Goal: Information Seeking & Learning: Learn about a topic

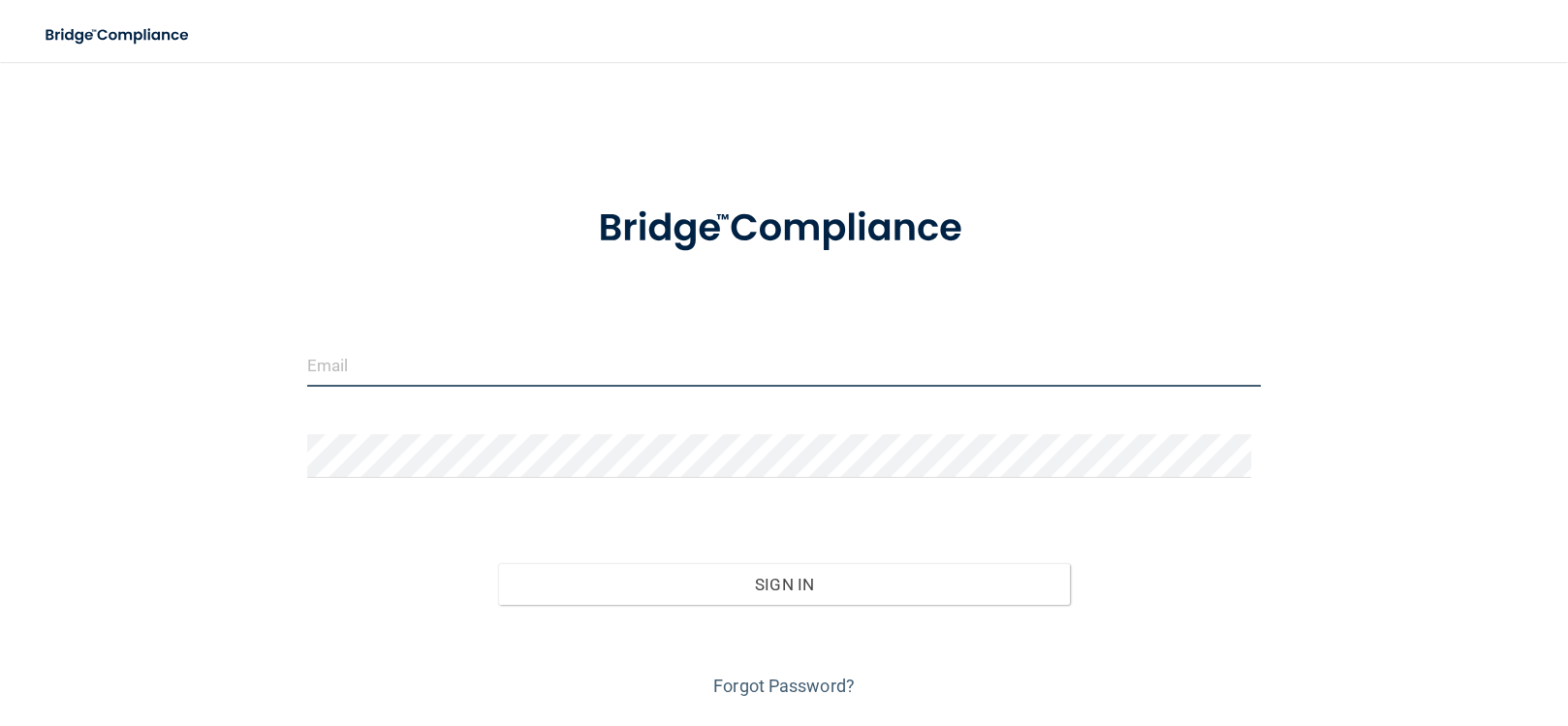
click at [569, 377] on input "email" at bounding box center [784, 365] width 954 height 43
type input "[EMAIL_ADDRESS][DOMAIN_NAME]"
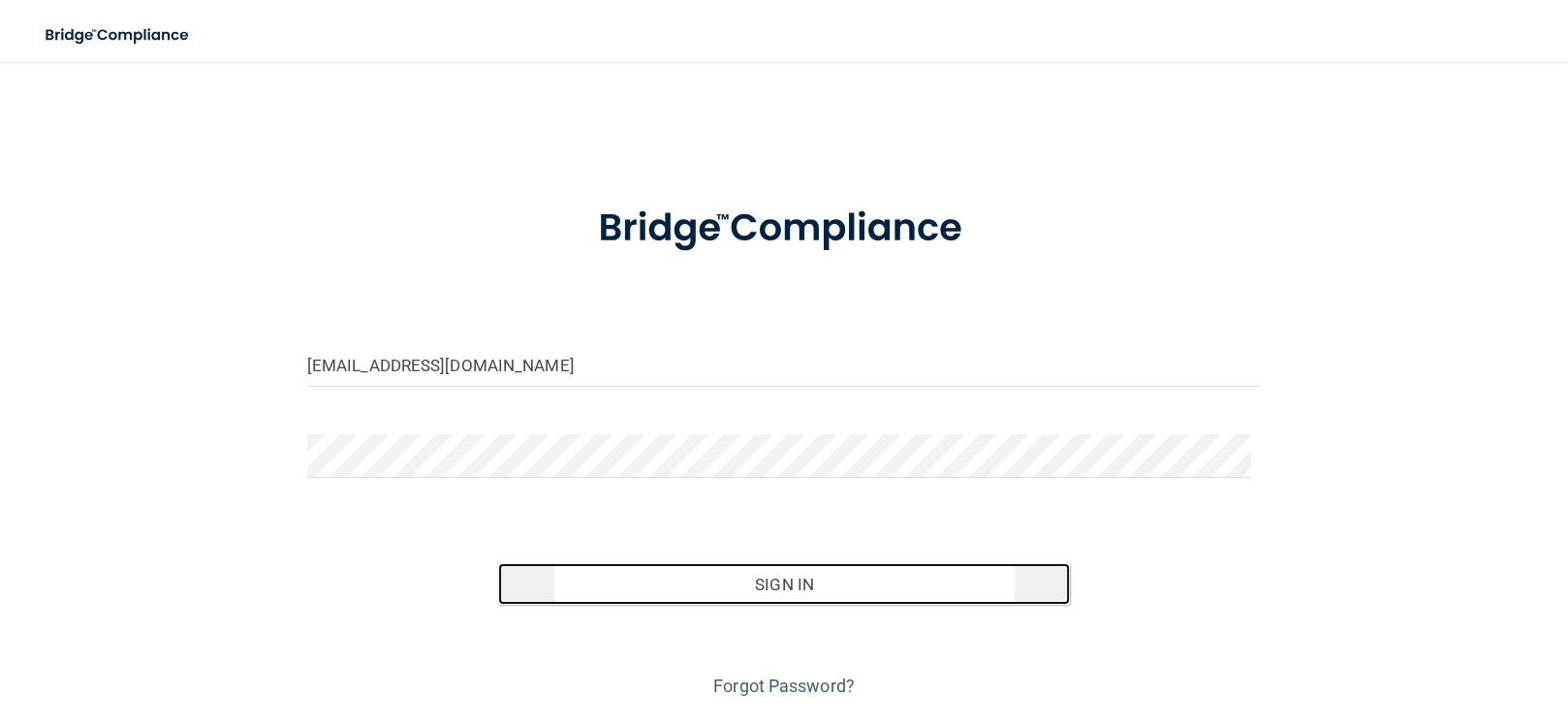
click at [648, 580] on button "Sign In" at bounding box center [785, 584] width 573 height 42
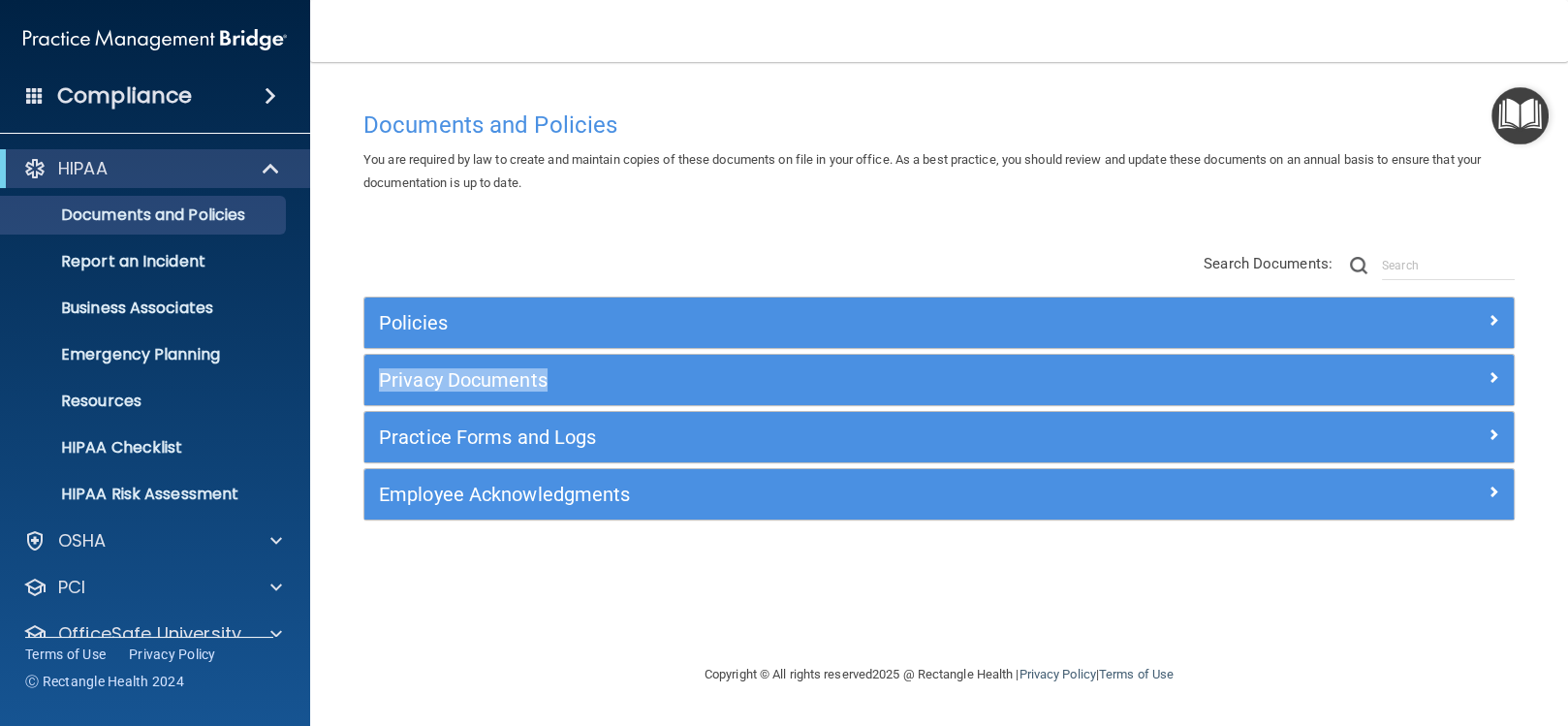
drag, startPoint x: 1561, startPoint y: 235, endPoint x: 1569, endPoint y: 382, distance: 147.2
click at [1567, 382] on html "Compliance HIPAA Documents and Policies Report an Incident Business Associates …" at bounding box center [784, 363] width 1568 height 726
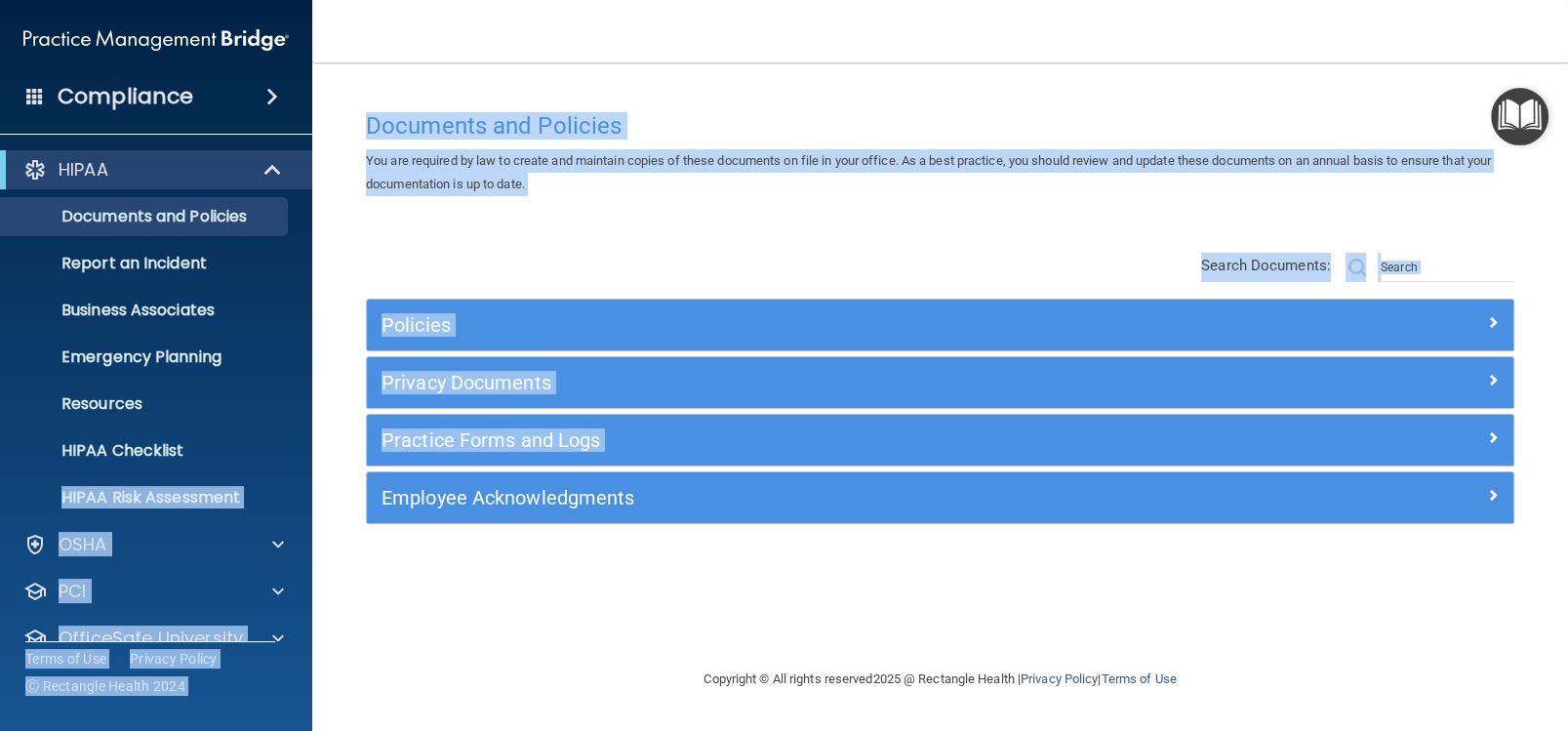
drag, startPoint x: 301, startPoint y: 473, endPoint x: 322, endPoint y: 587, distance: 115.9
click at [322, 587] on div "Compliance HIPAA Documents and Policies Report an Incident Business Associates …" at bounding box center [784, 366] width 1568 height 731
click at [279, 634] on span at bounding box center [279, 638] width 12 height 24
click at [108, 633] on p "OfficeSafe University" at bounding box center [150, 638] width 185 height 24
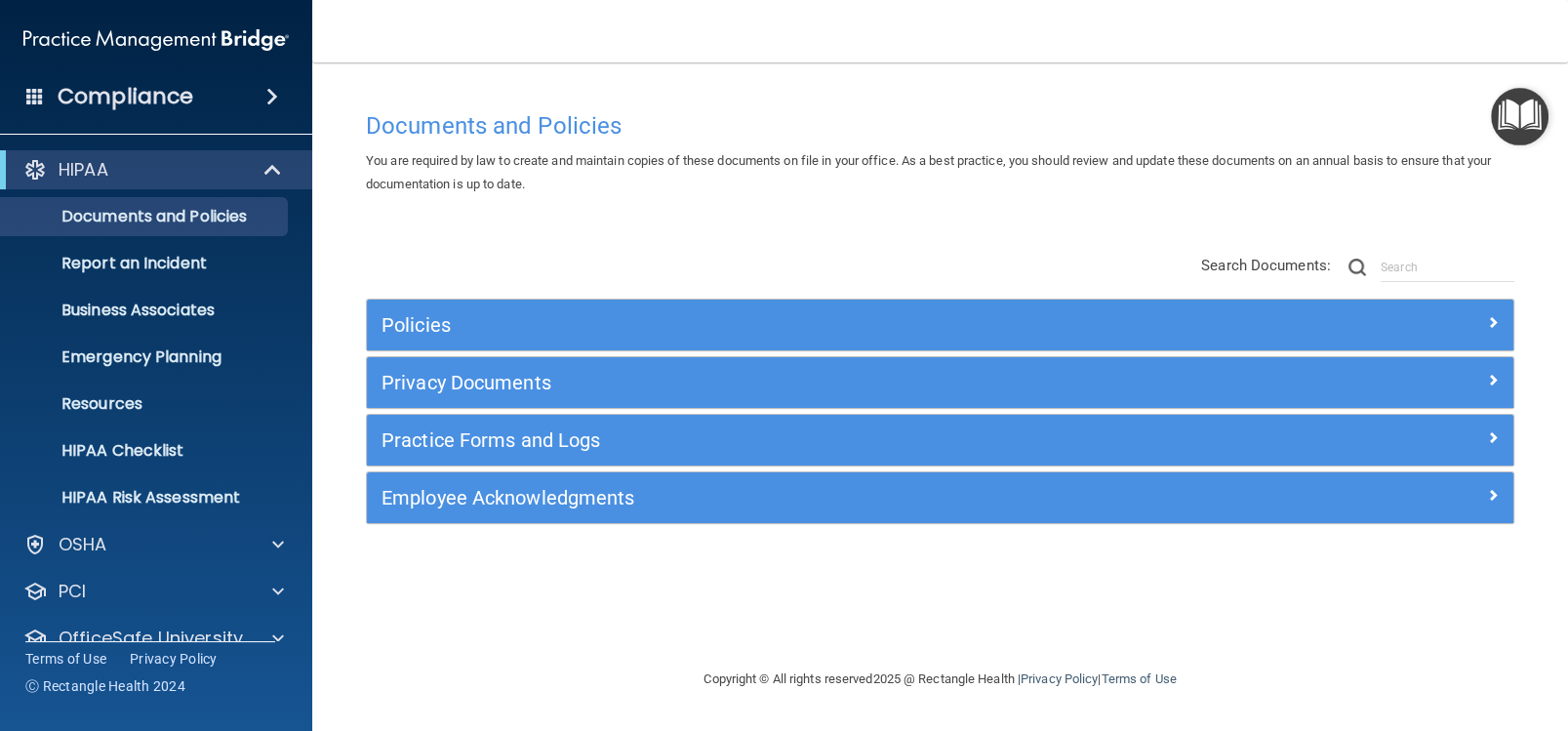
click at [492, 657] on footer "Copyright © All rights reserved 2025 @ Rectangle Health | Privacy Policy | Term…" at bounding box center [941, 680] width 1178 height 63
click at [204, 629] on p "OfficeSafe University" at bounding box center [150, 638] width 185 height 24
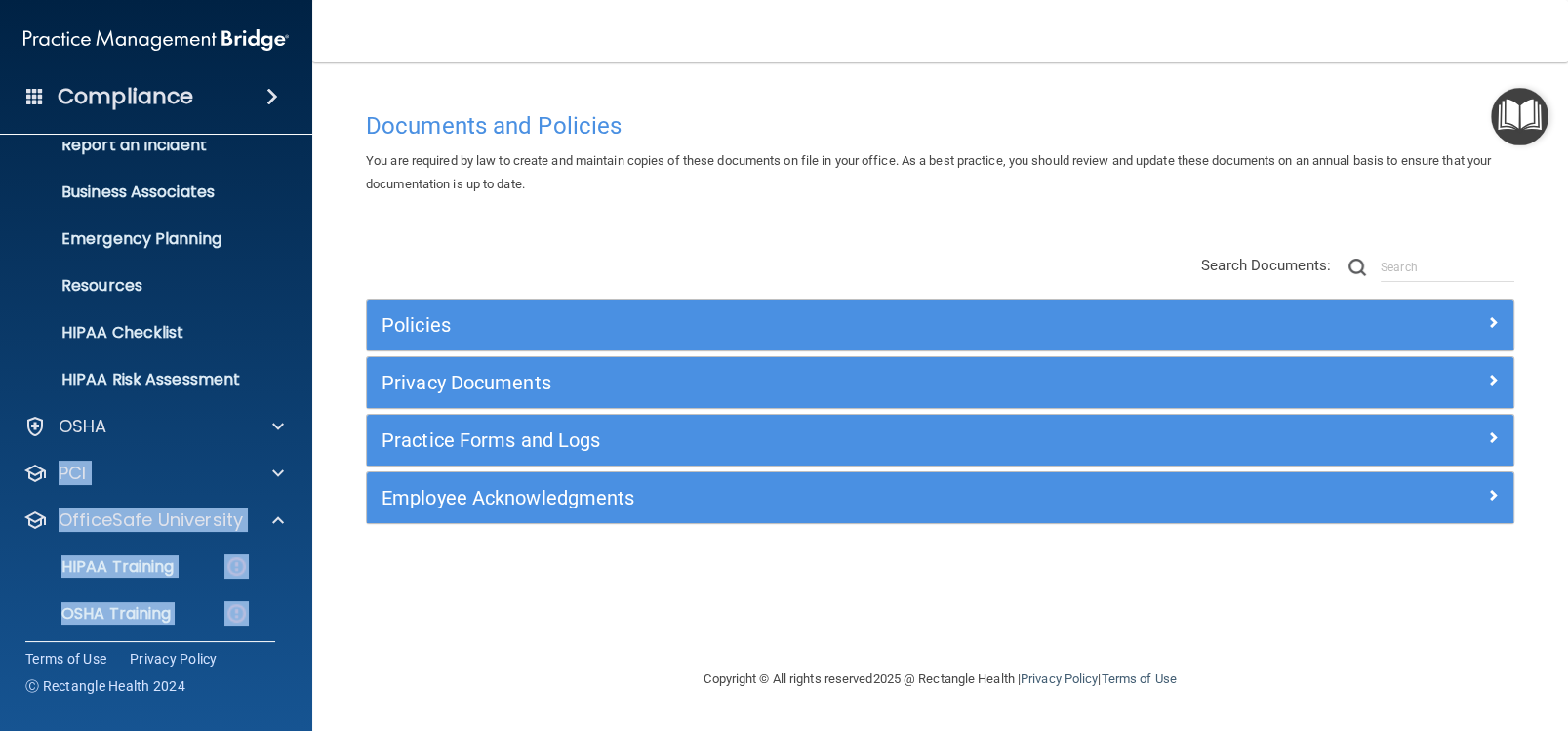
scroll to position [217, 0]
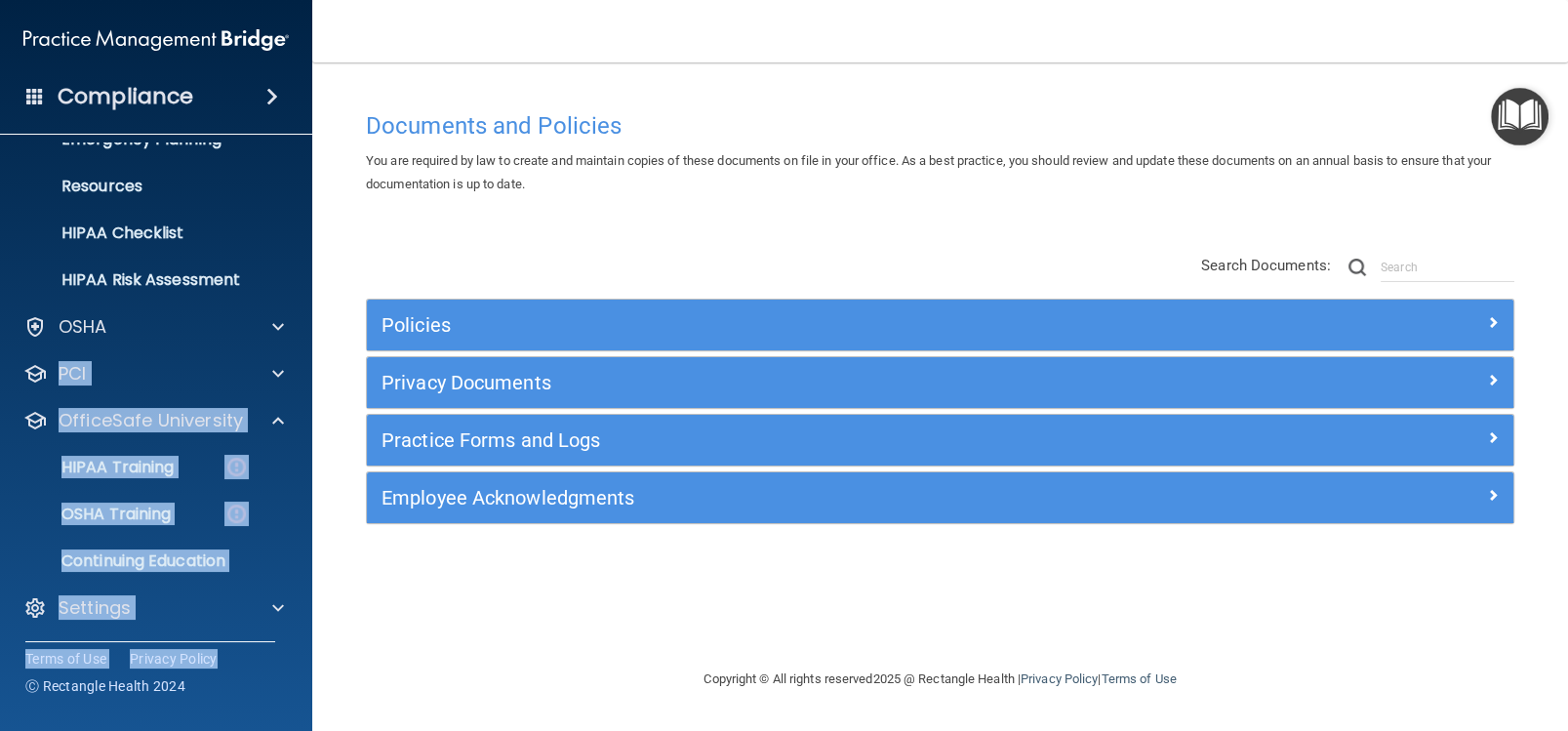
drag, startPoint x: 305, startPoint y: 562, endPoint x: 305, endPoint y: 673, distance: 111.0
click at [305, 673] on div "Compliance HIPAA Documents and Policies Report an Incident Business Associates …" at bounding box center [156, 366] width 312 height 731
click at [179, 467] on div "HIPAA Training" at bounding box center [146, 467] width 267 height 20
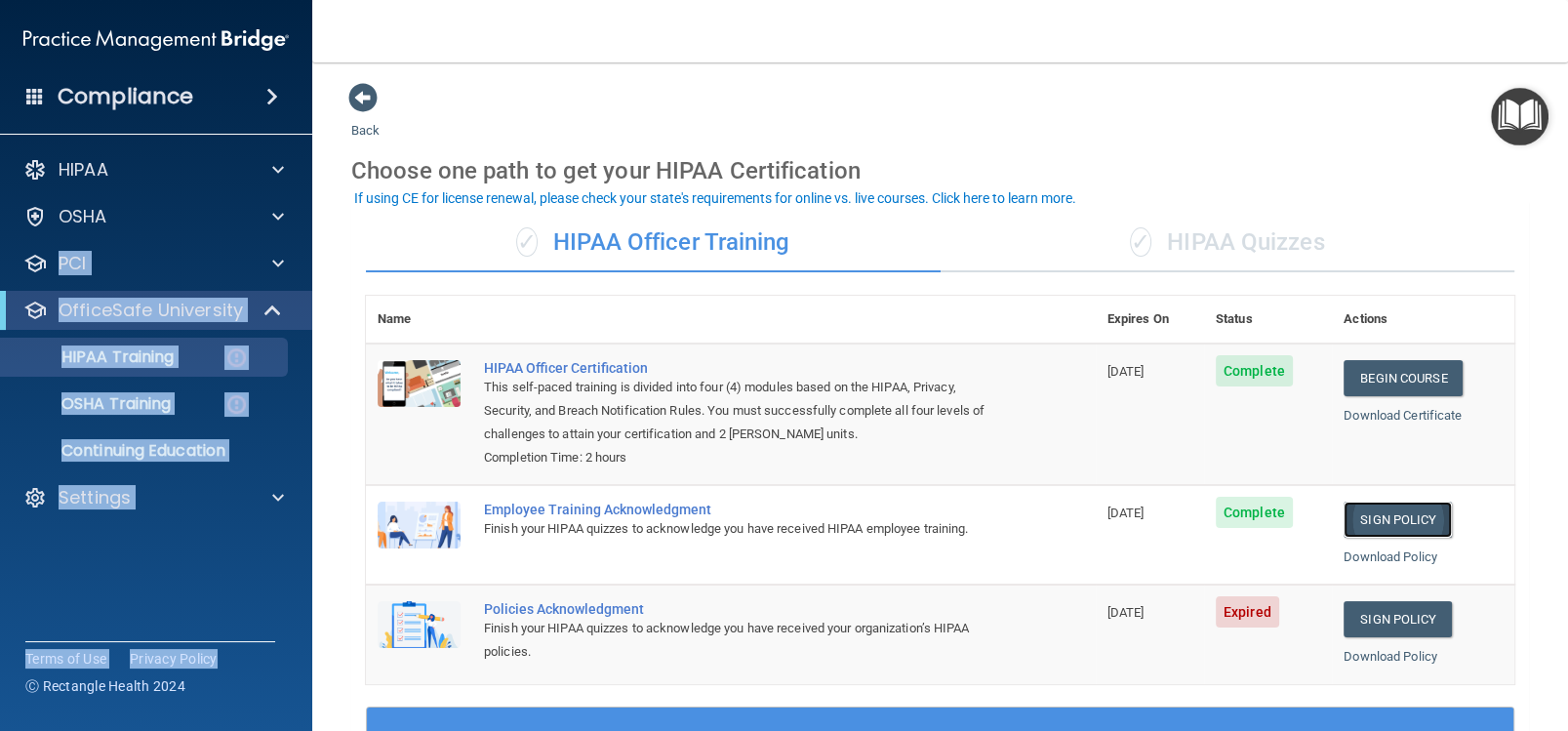
click at [1365, 512] on link "Sign Policy" at bounding box center [1398, 520] width 109 height 37
click at [1346, 610] on link "Sign Policy" at bounding box center [1398, 618] width 109 height 37
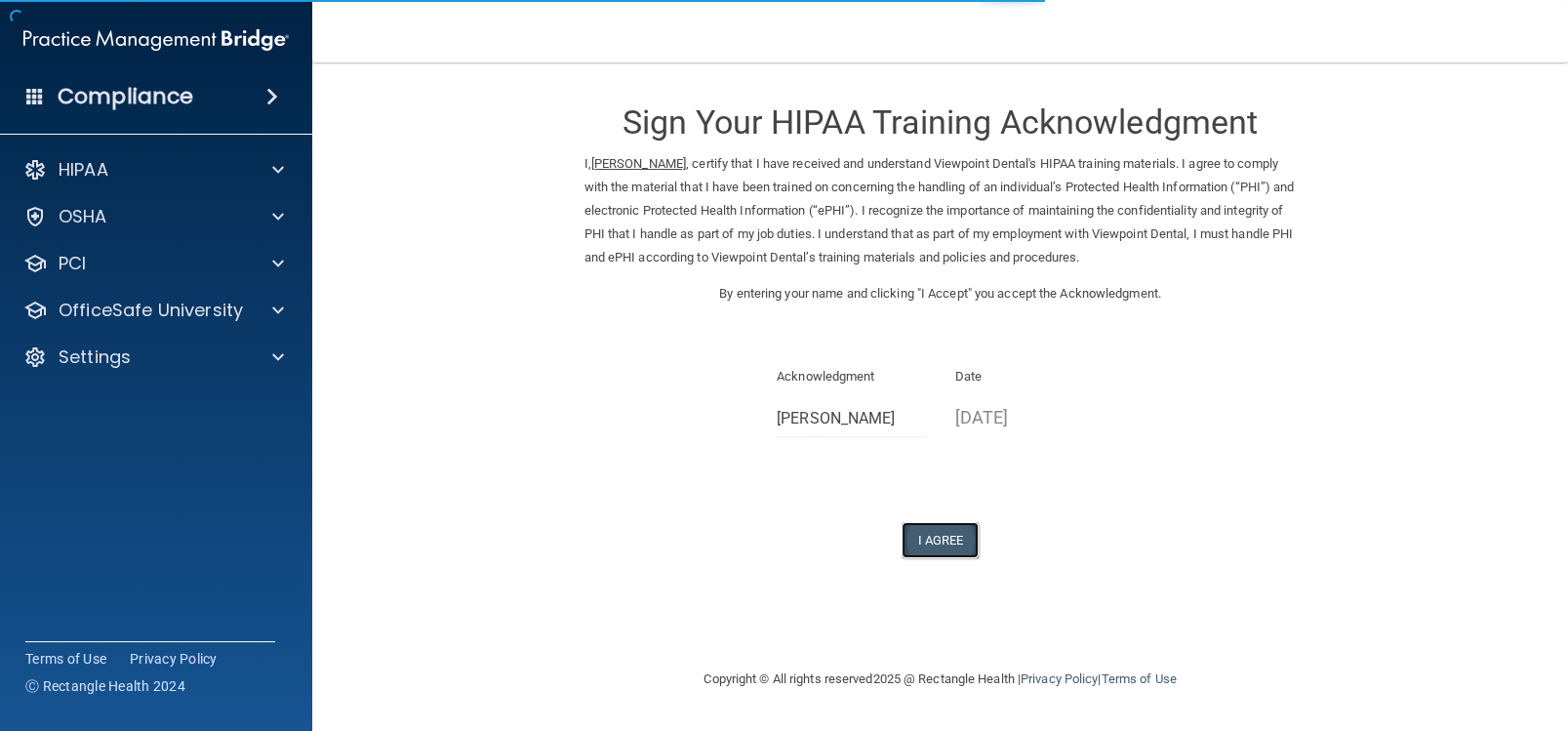
click at [960, 548] on button "I Agree" at bounding box center [941, 539] width 78 height 37
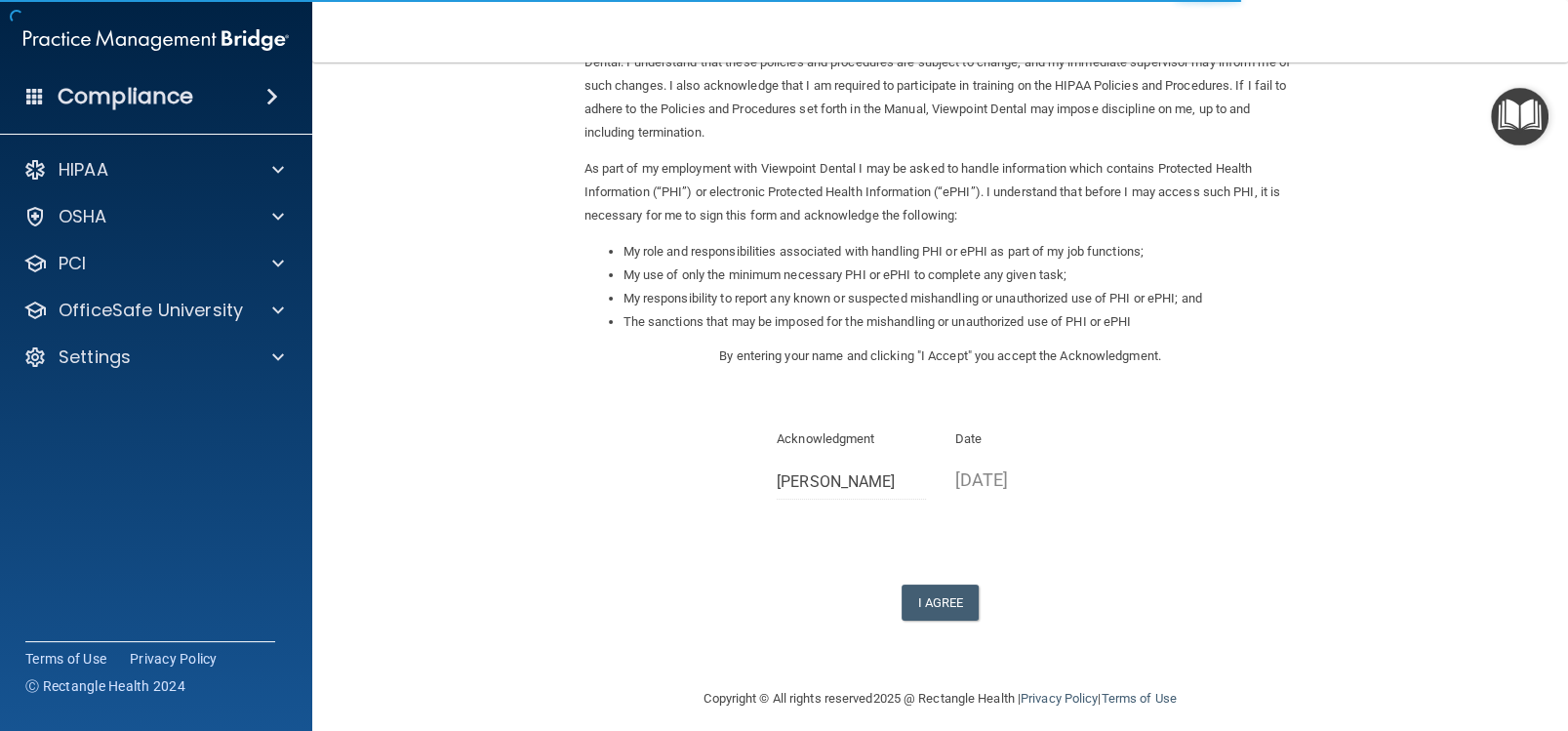
scroll to position [162, 0]
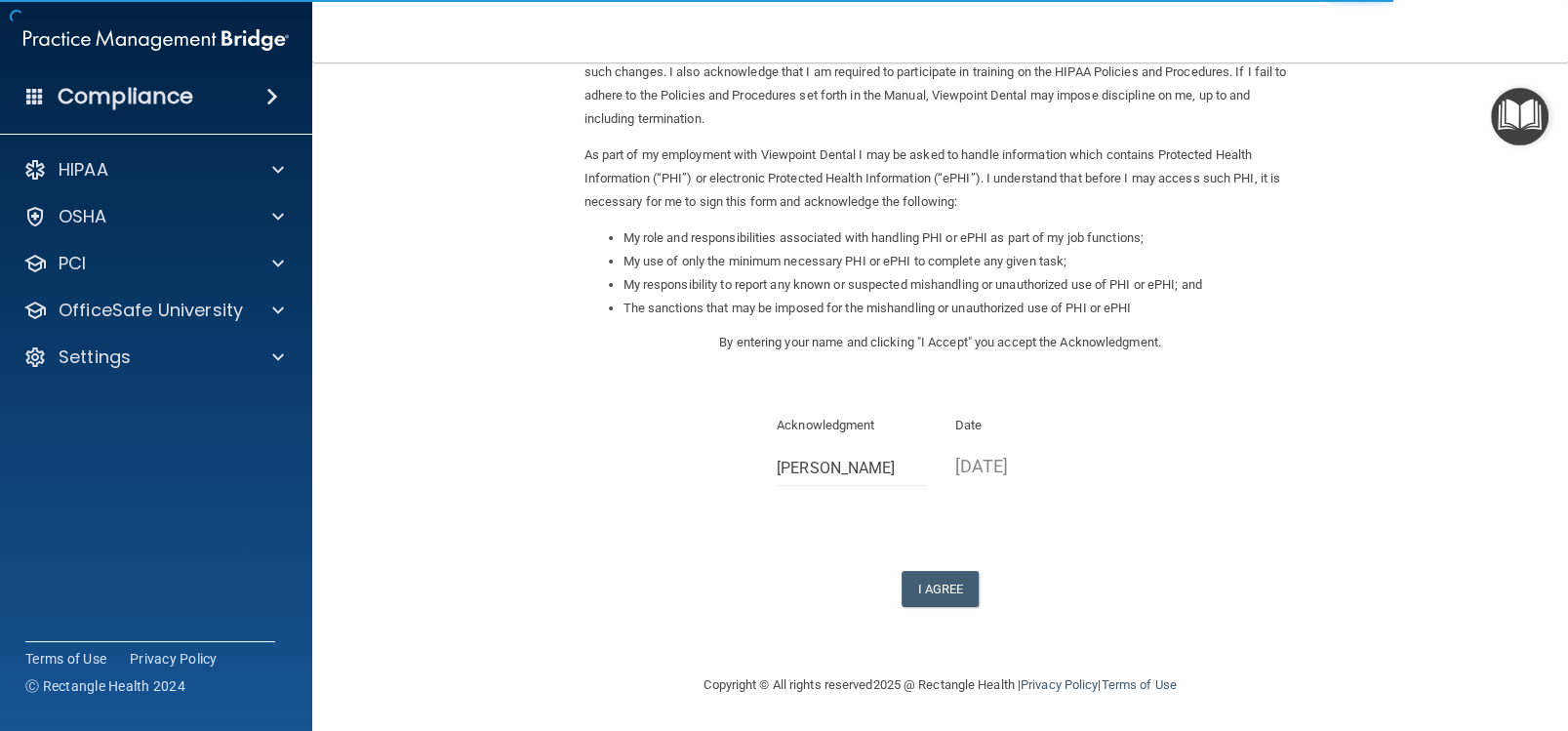
click at [887, 586] on div "I Agree" at bounding box center [941, 589] width 712 height 37
click at [902, 591] on button "I Agree" at bounding box center [941, 589] width 78 height 37
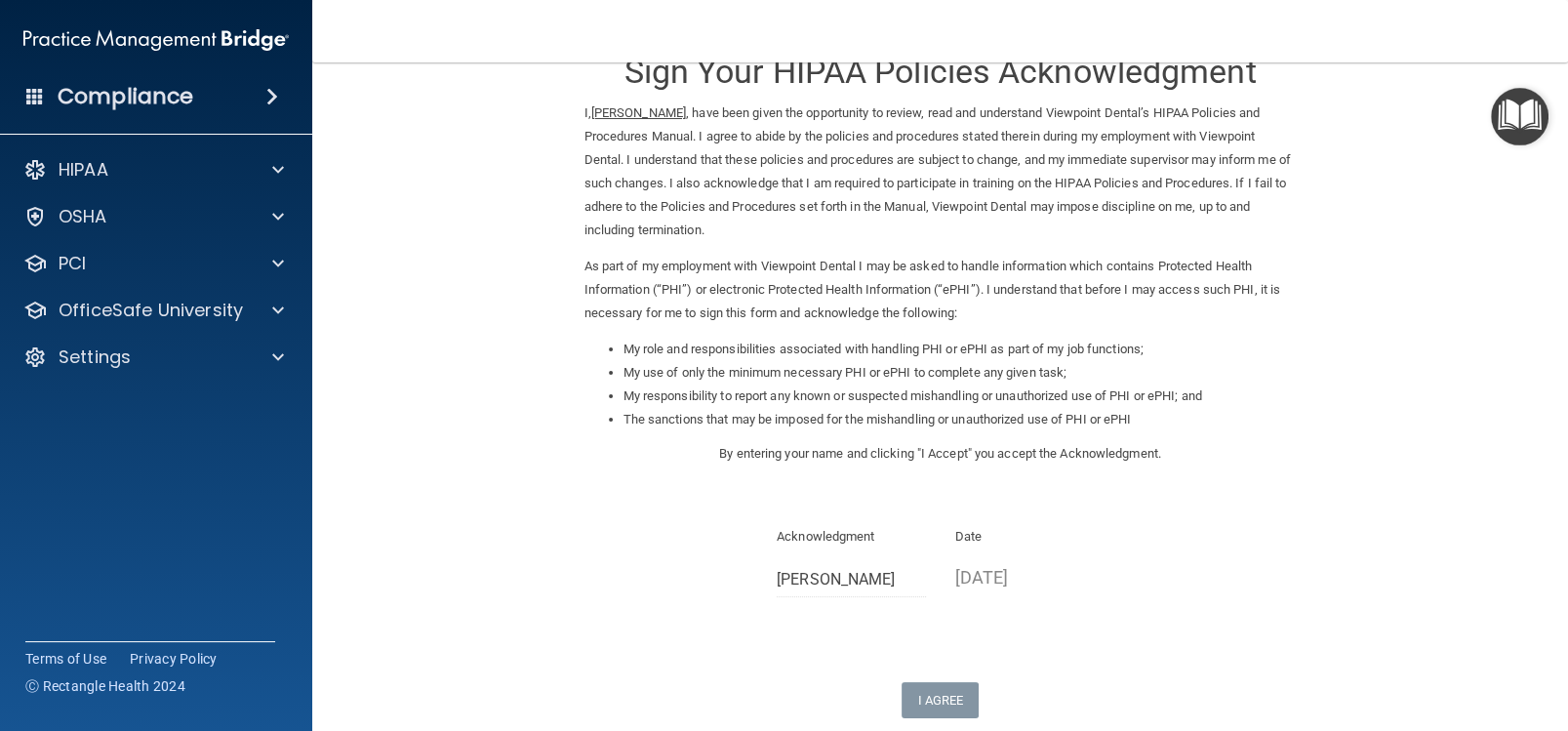
scroll to position [0, 0]
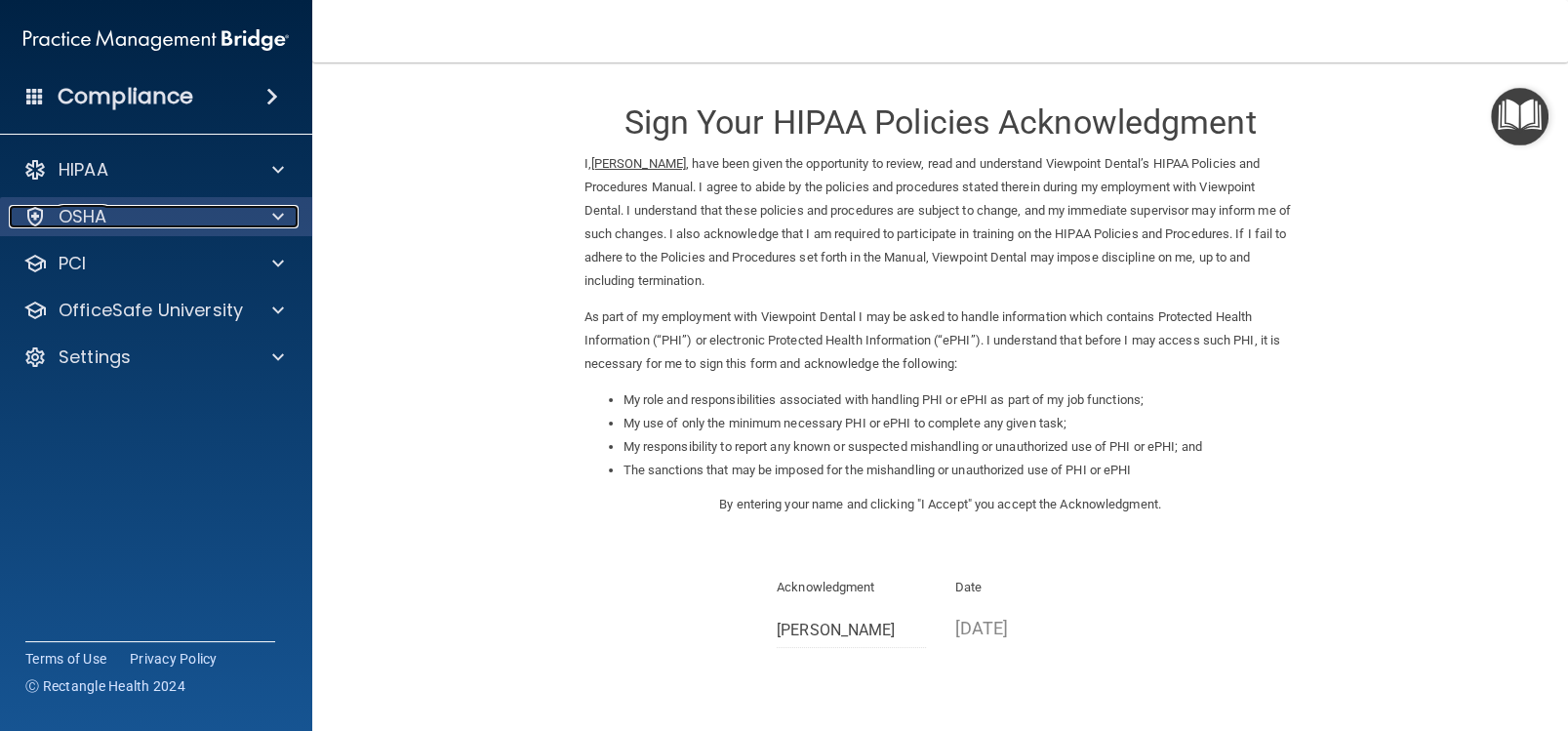
click at [278, 223] on span at bounding box center [279, 216] width 12 height 24
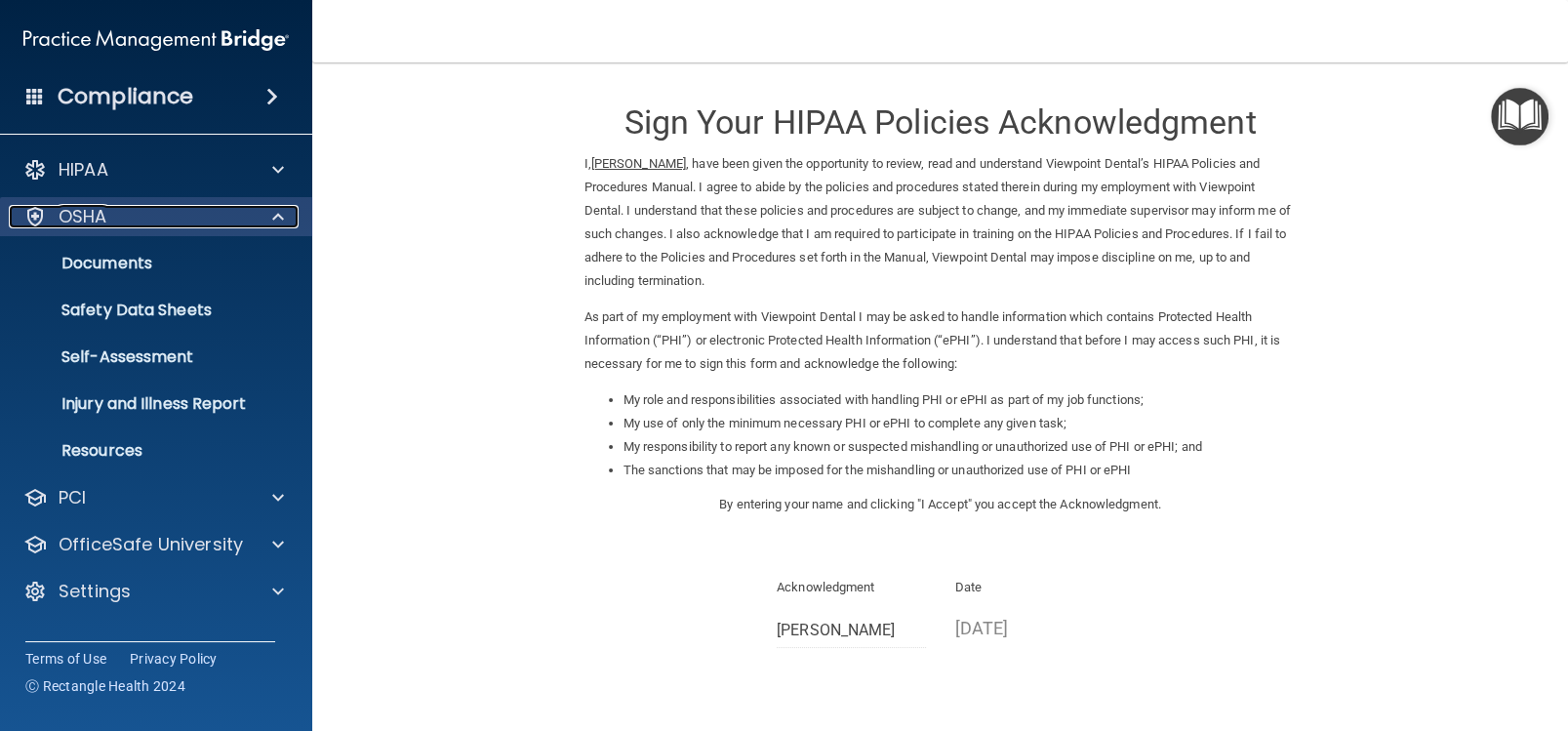
click at [279, 219] on span at bounding box center [279, 216] width 12 height 24
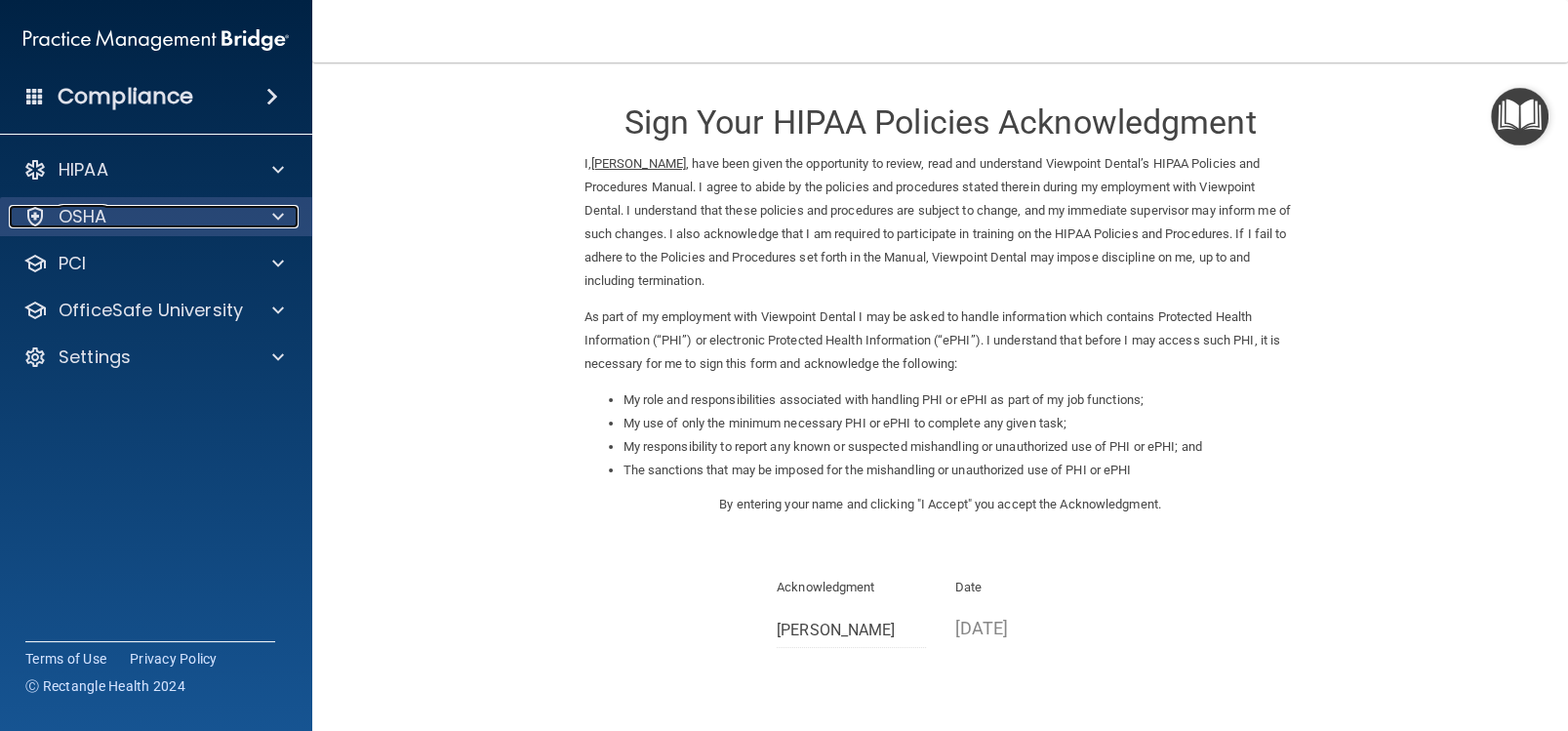
click at [279, 219] on span at bounding box center [279, 216] width 12 height 24
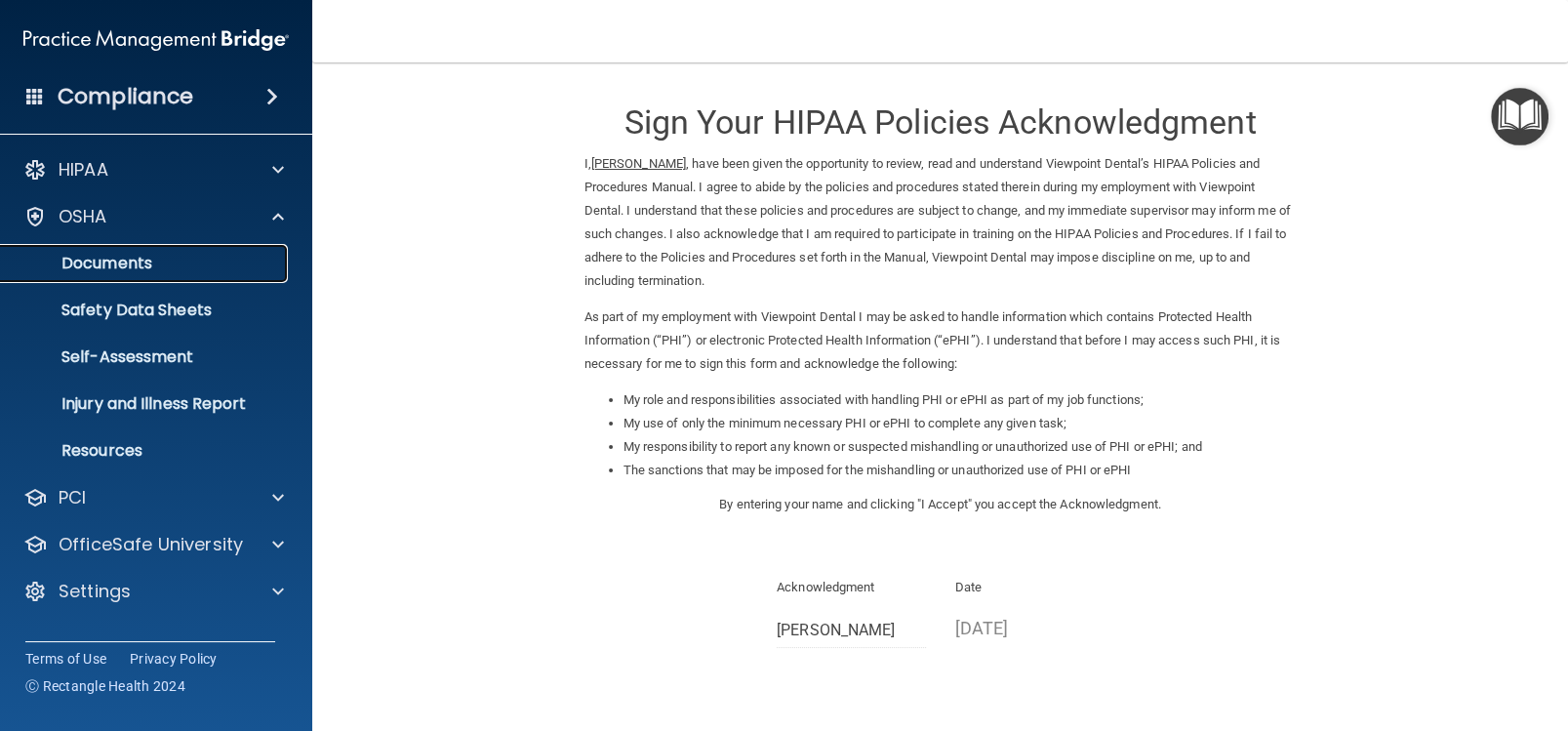
click at [190, 275] on link "Documents" at bounding box center [133, 264] width 307 height 40
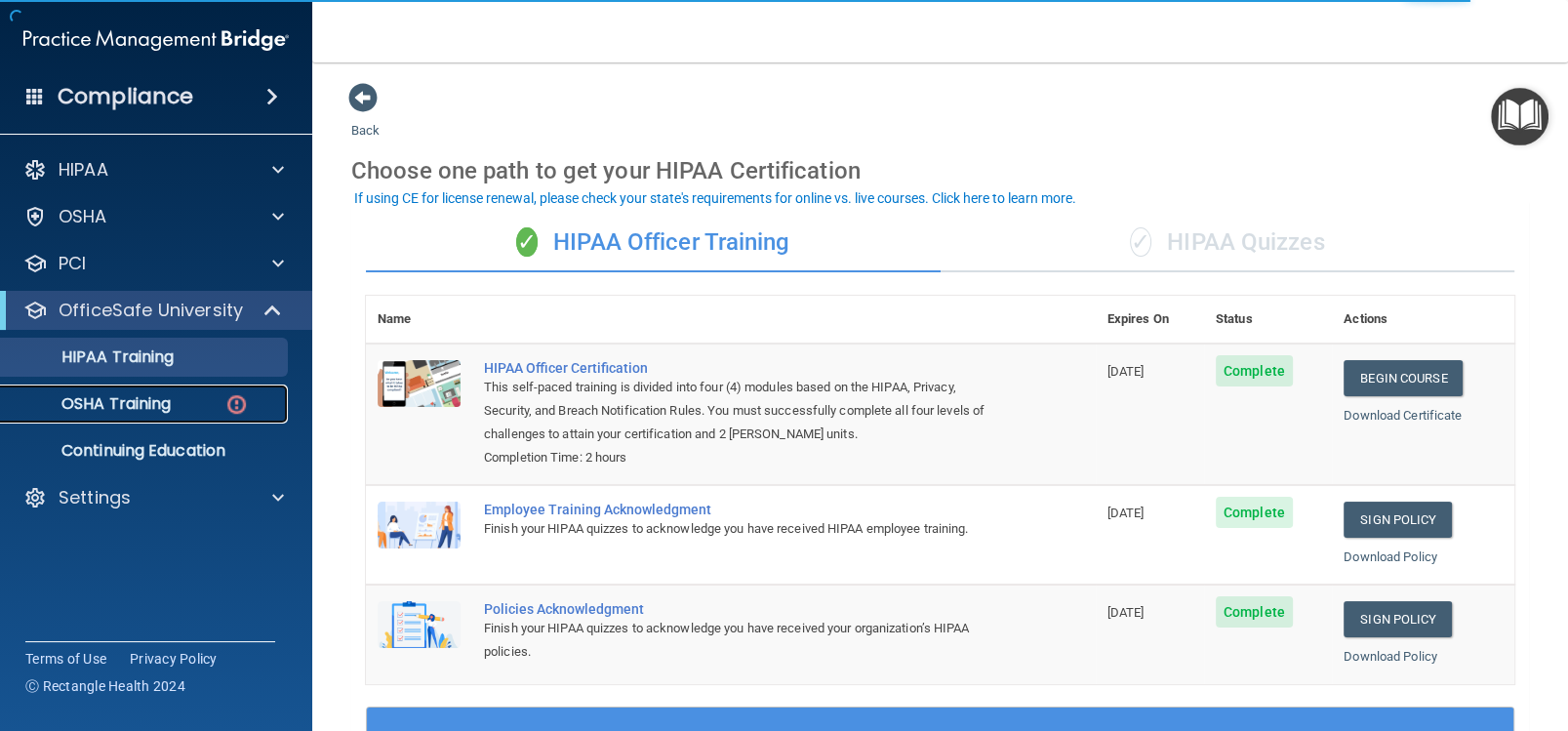
click at [187, 410] on div "OSHA Training" at bounding box center [146, 404] width 267 height 20
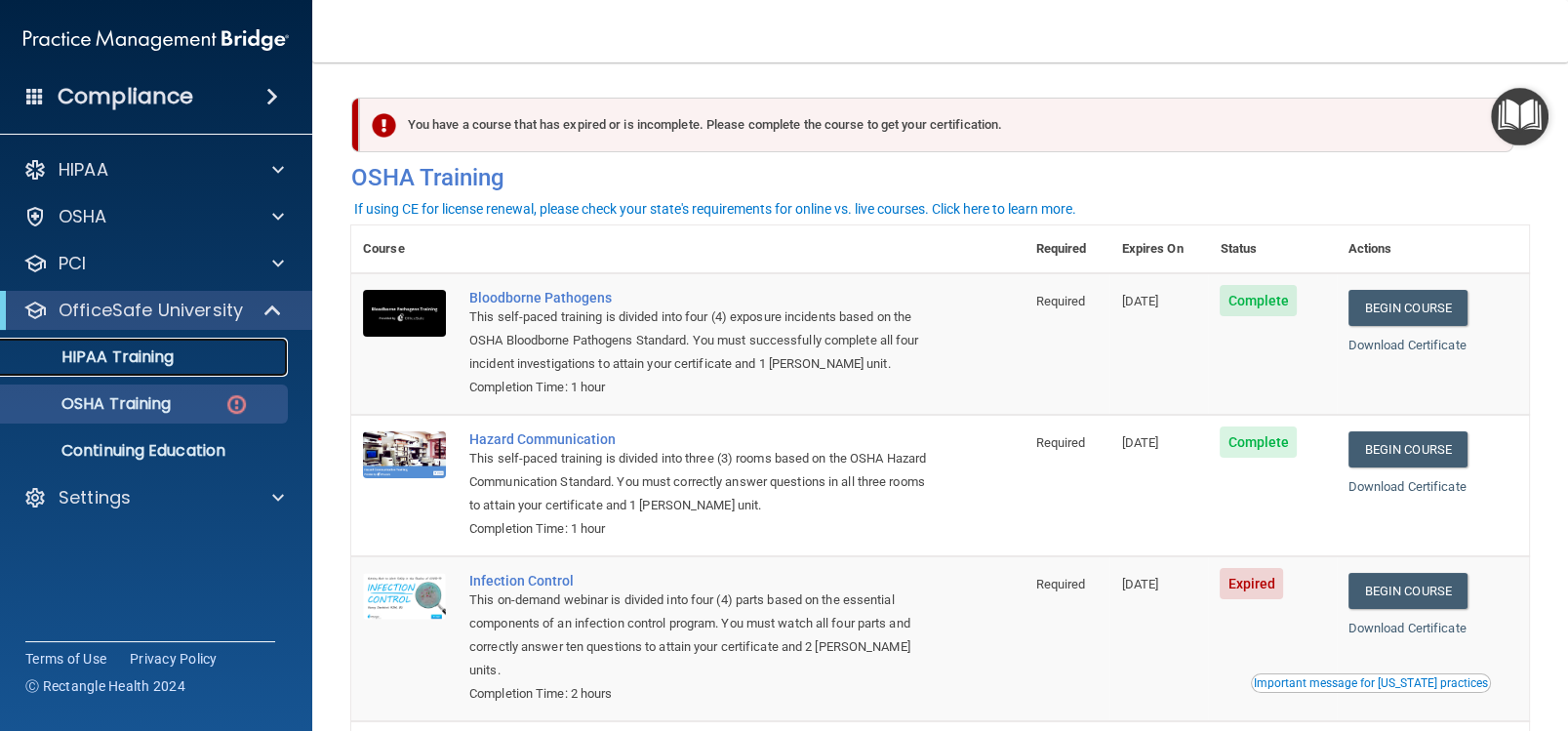
click at [184, 354] on div "HIPAA Training" at bounding box center [146, 358] width 267 height 20
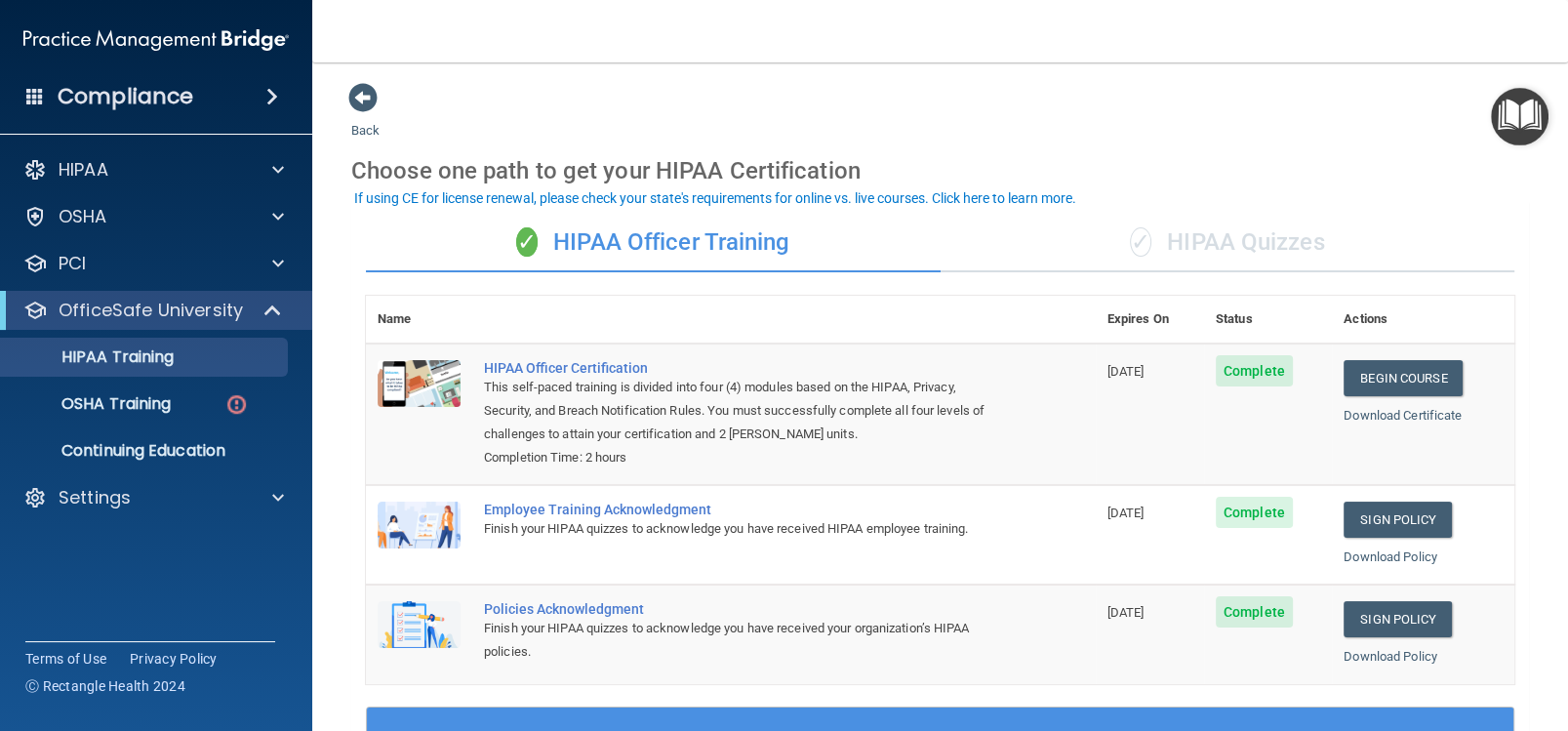
click at [216, 324] on div "OfficeSafe University" at bounding box center [156, 310] width 312 height 40
click at [280, 267] on span at bounding box center [279, 264] width 12 height 24
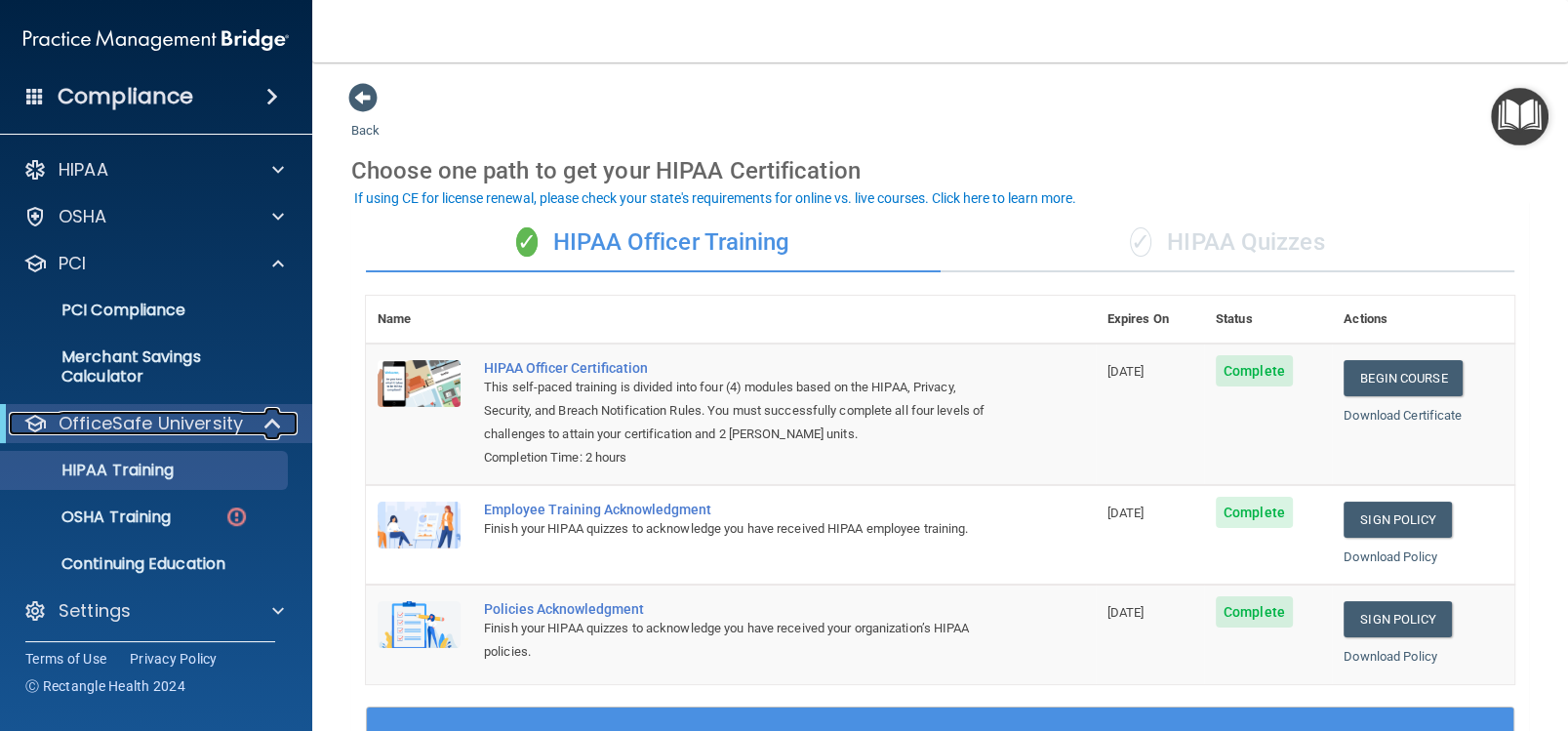
click at [263, 424] on div at bounding box center [274, 424] width 47 height 24
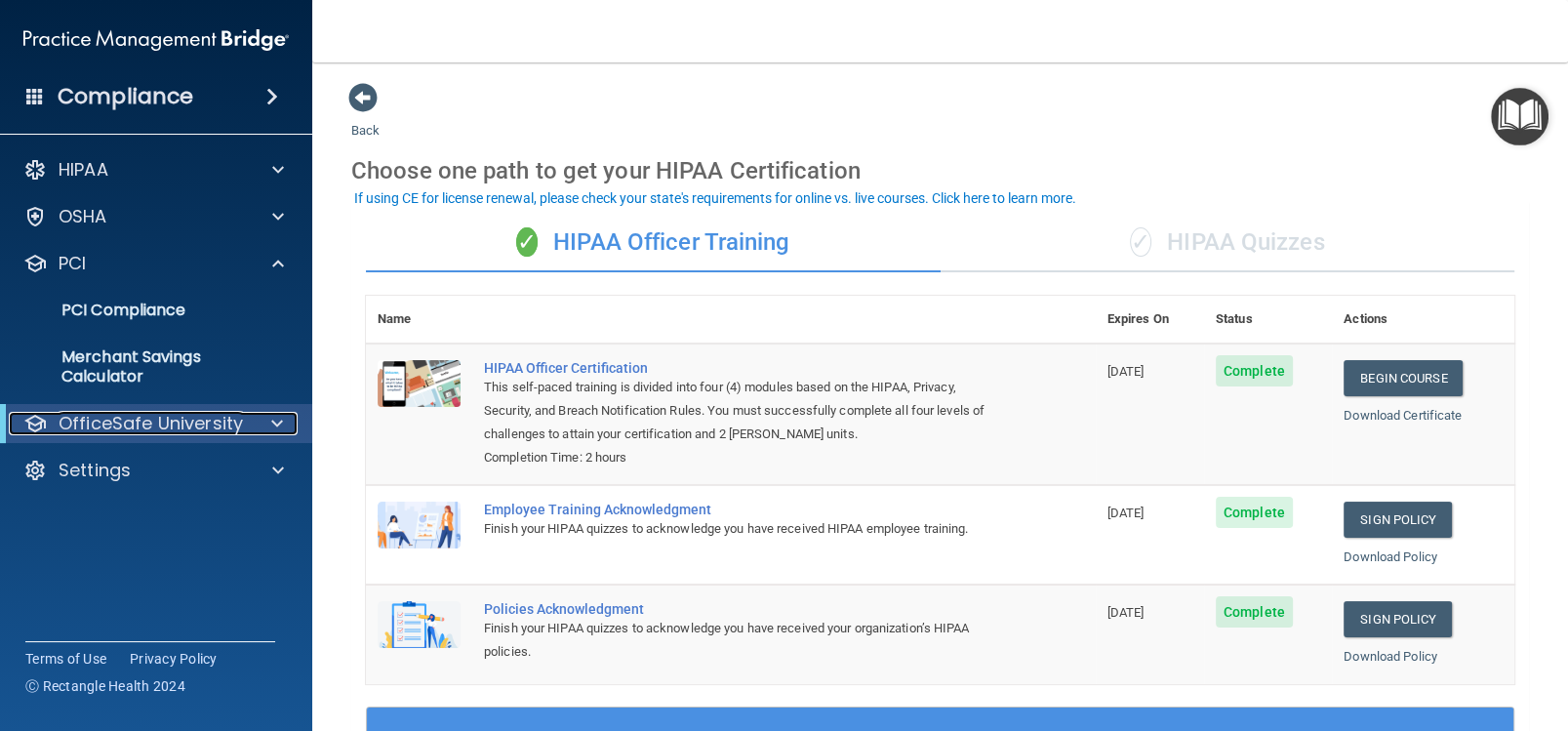
click at [266, 429] on div at bounding box center [274, 424] width 47 height 24
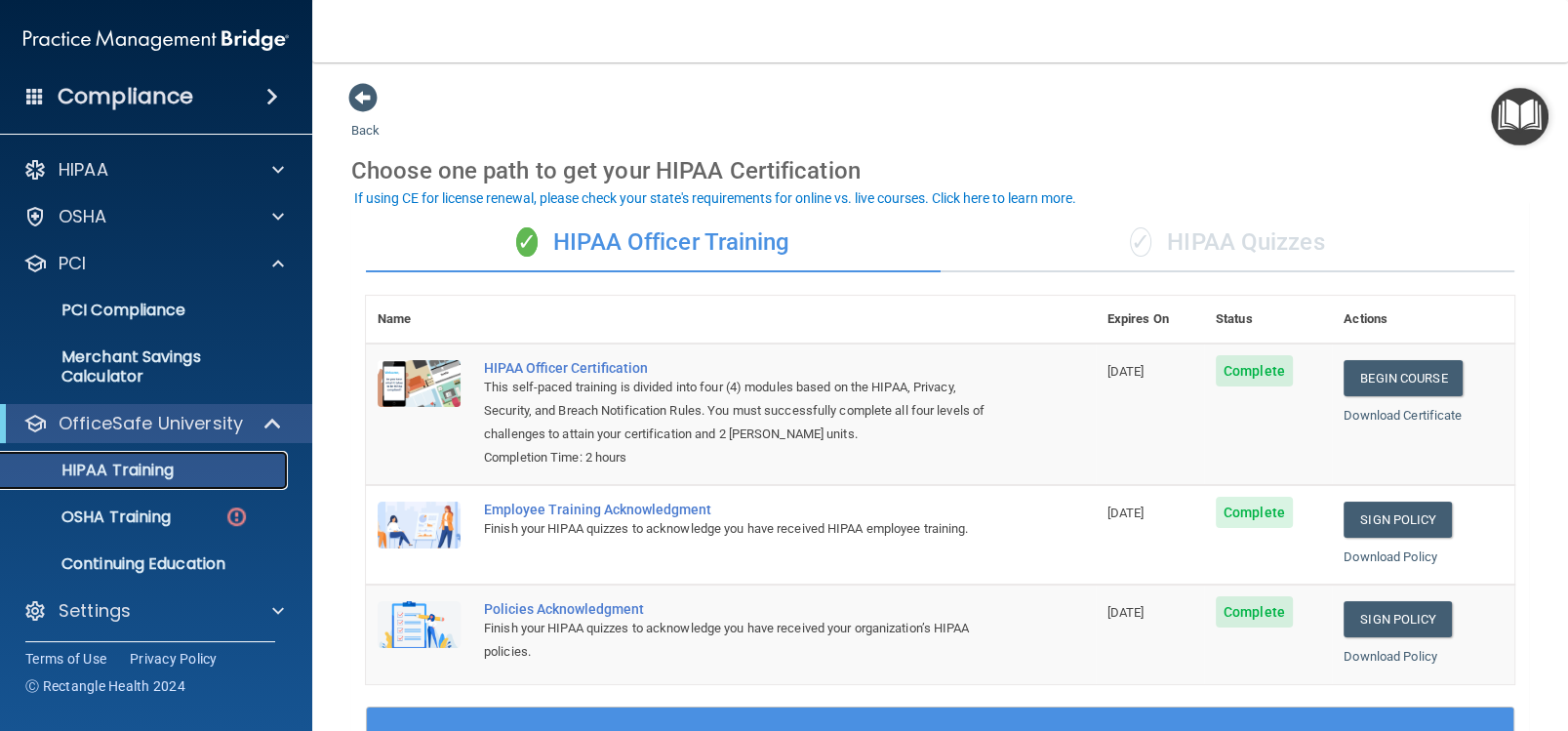
click at [230, 483] on link "HIPAA Training" at bounding box center [133, 470] width 307 height 40
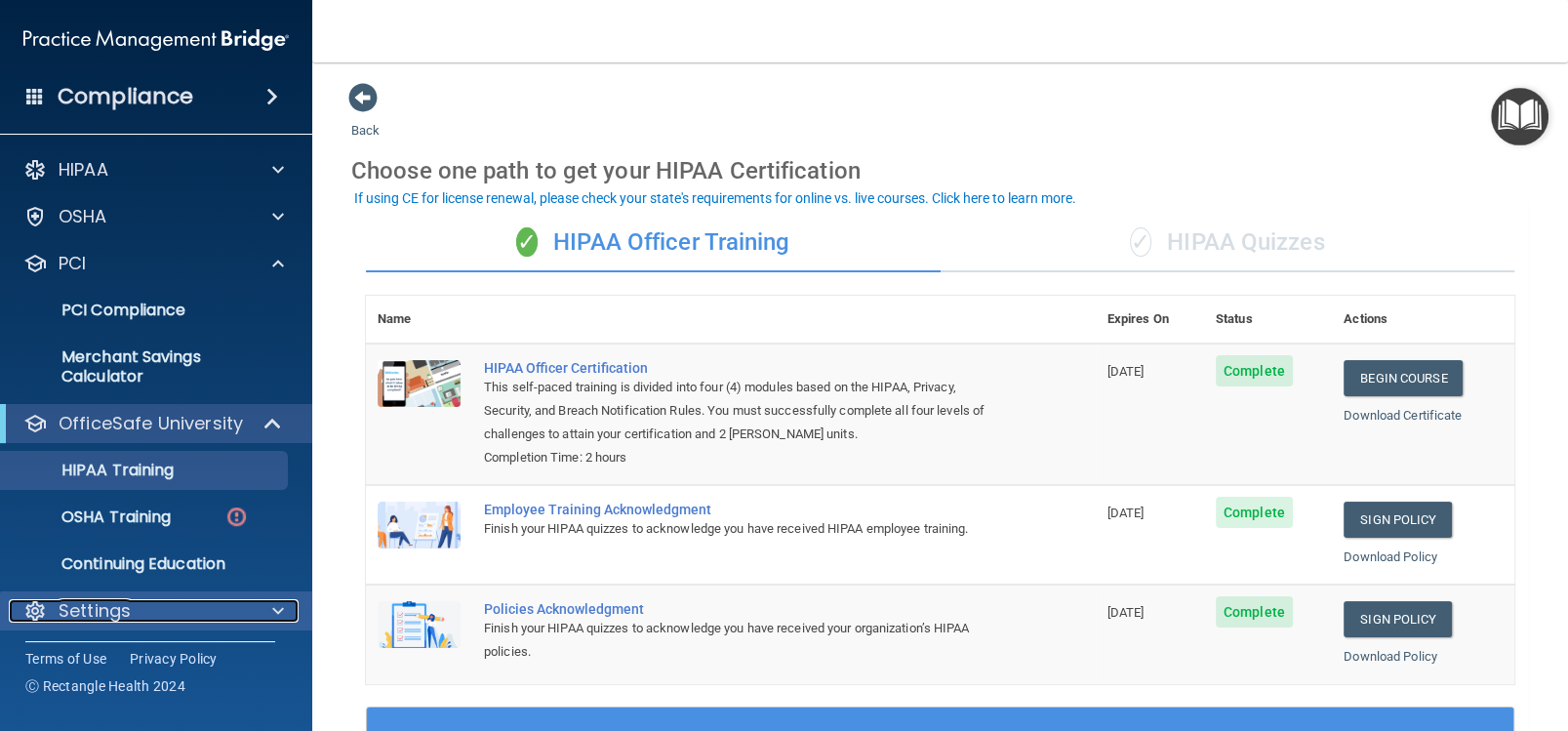
click at [268, 599] on div at bounding box center [275, 610] width 48 height 24
click at [271, 604] on div at bounding box center [275, 610] width 48 height 24
click at [276, 606] on span at bounding box center [279, 610] width 12 height 24
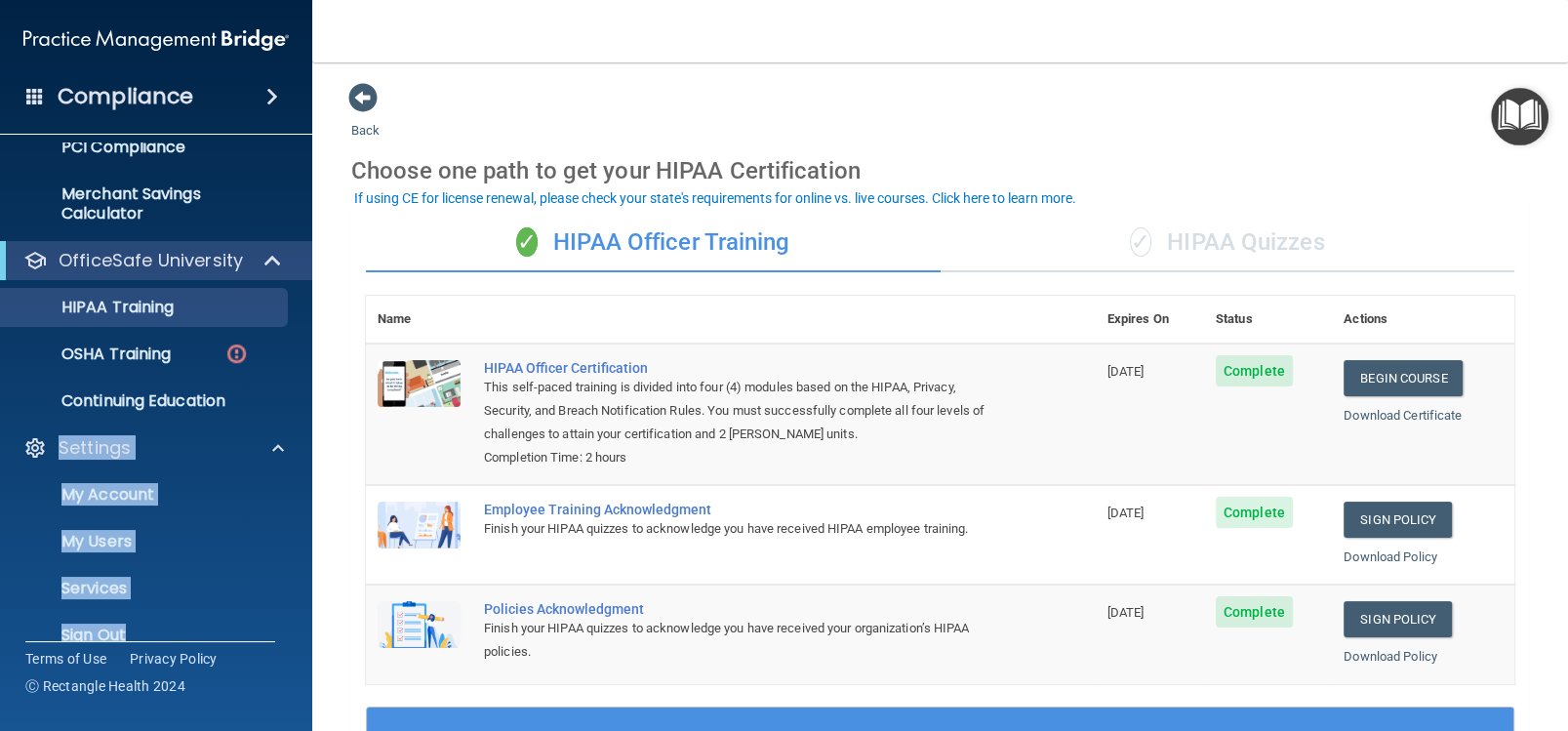
scroll to position [191, 0]
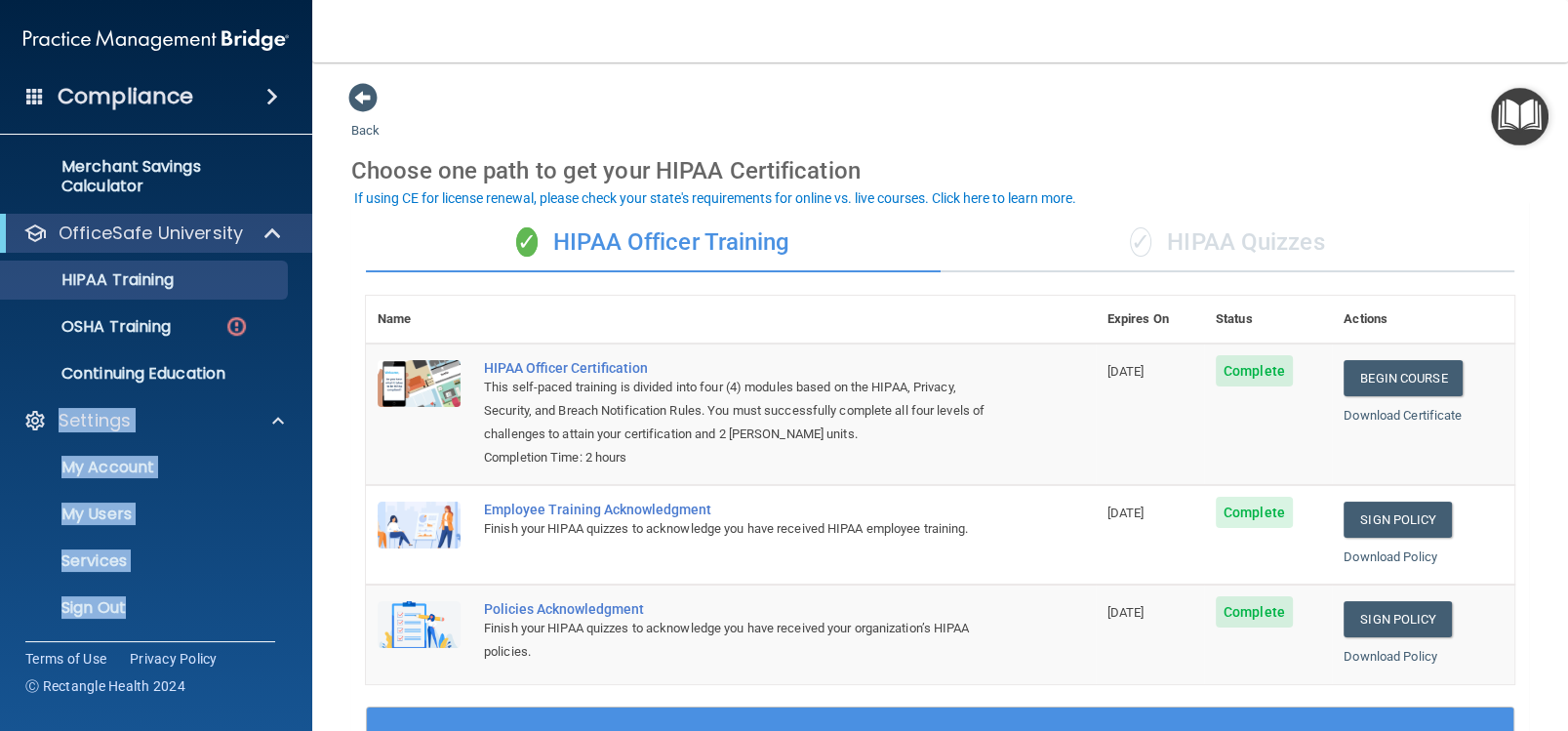
drag, startPoint x: 301, startPoint y: 579, endPoint x: 310, endPoint y: 675, distance: 96.4
click at [310, 675] on div "Compliance HIPAA Documents and Policies Report an Incident Business Associates …" at bounding box center [156, 366] width 312 height 731
click at [178, 471] on p "My Account" at bounding box center [146, 467] width 267 height 20
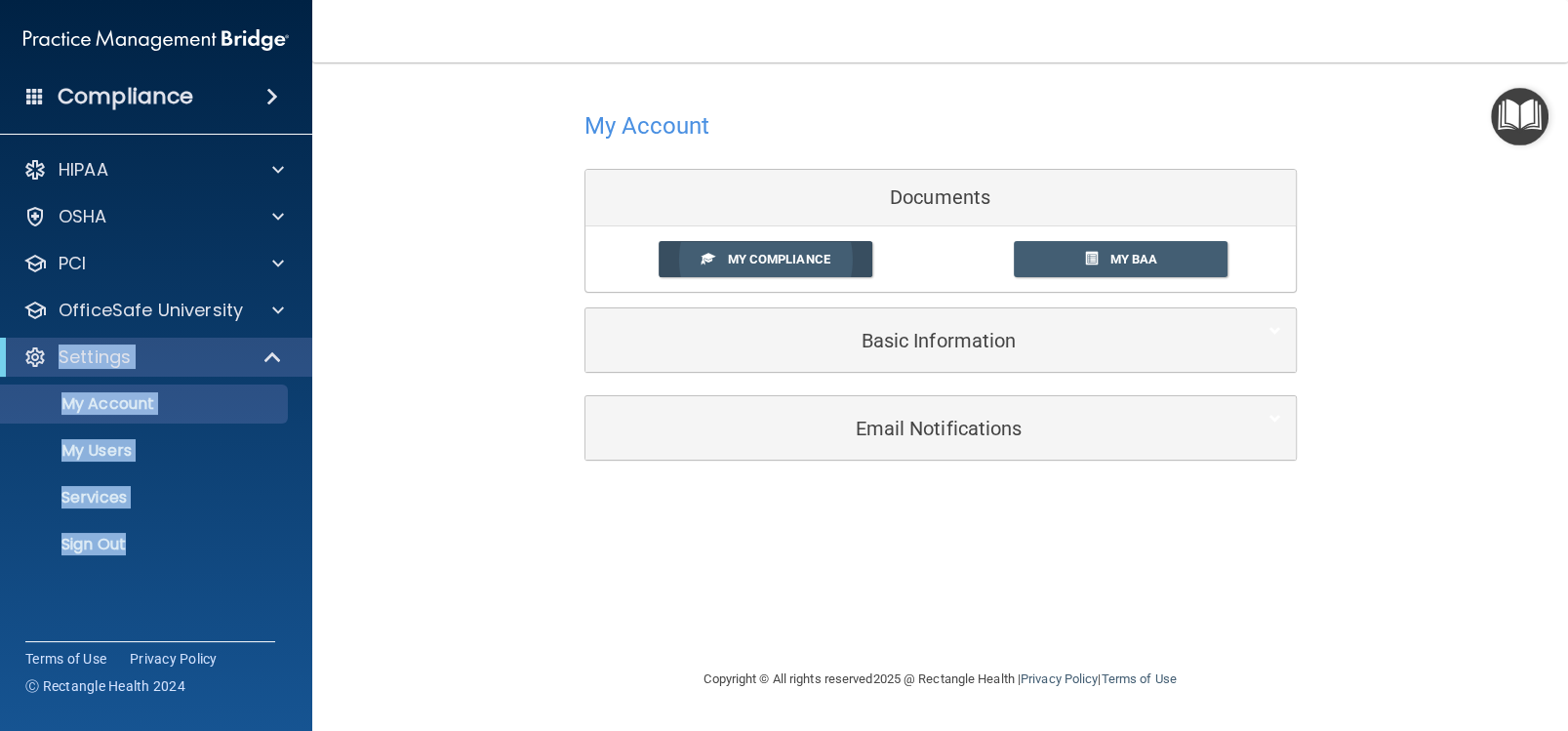
click at [848, 255] on link "My Compliance" at bounding box center [766, 259] width 213 height 37
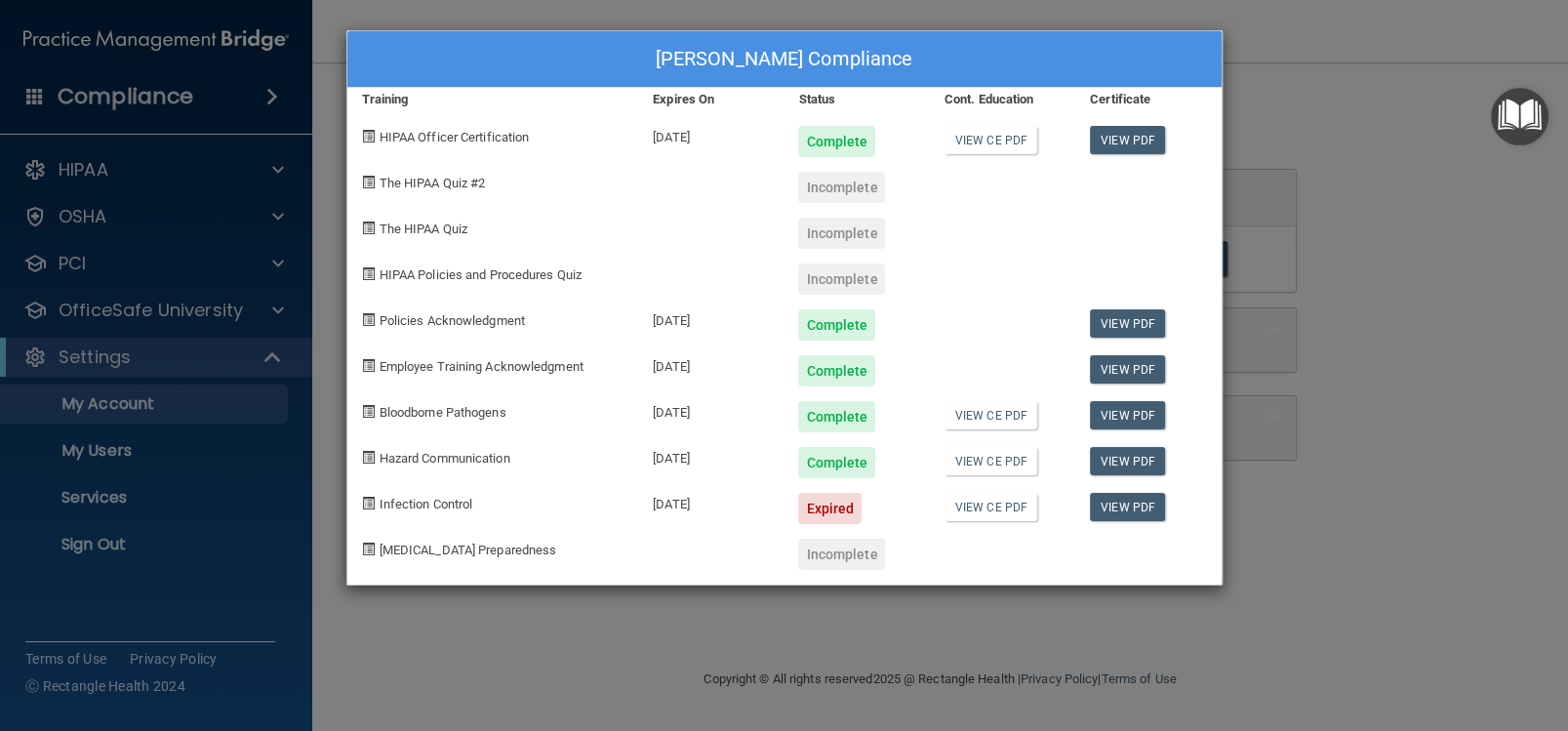
click at [820, 174] on div "Incomplete" at bounding box center [842, 188] width 87 height 32
click at [823, 186] on div "Incomplete" at bounding box center [842, 188] width 87 height 32
click at [445, 178] on span "The HIPAA Quiz #2" at bounding box center [433, 183] width 107 height 15
click at [445, 179] on span "The HIPAA Quiz #2" at bounding box center [433, 183] width 107 height 15
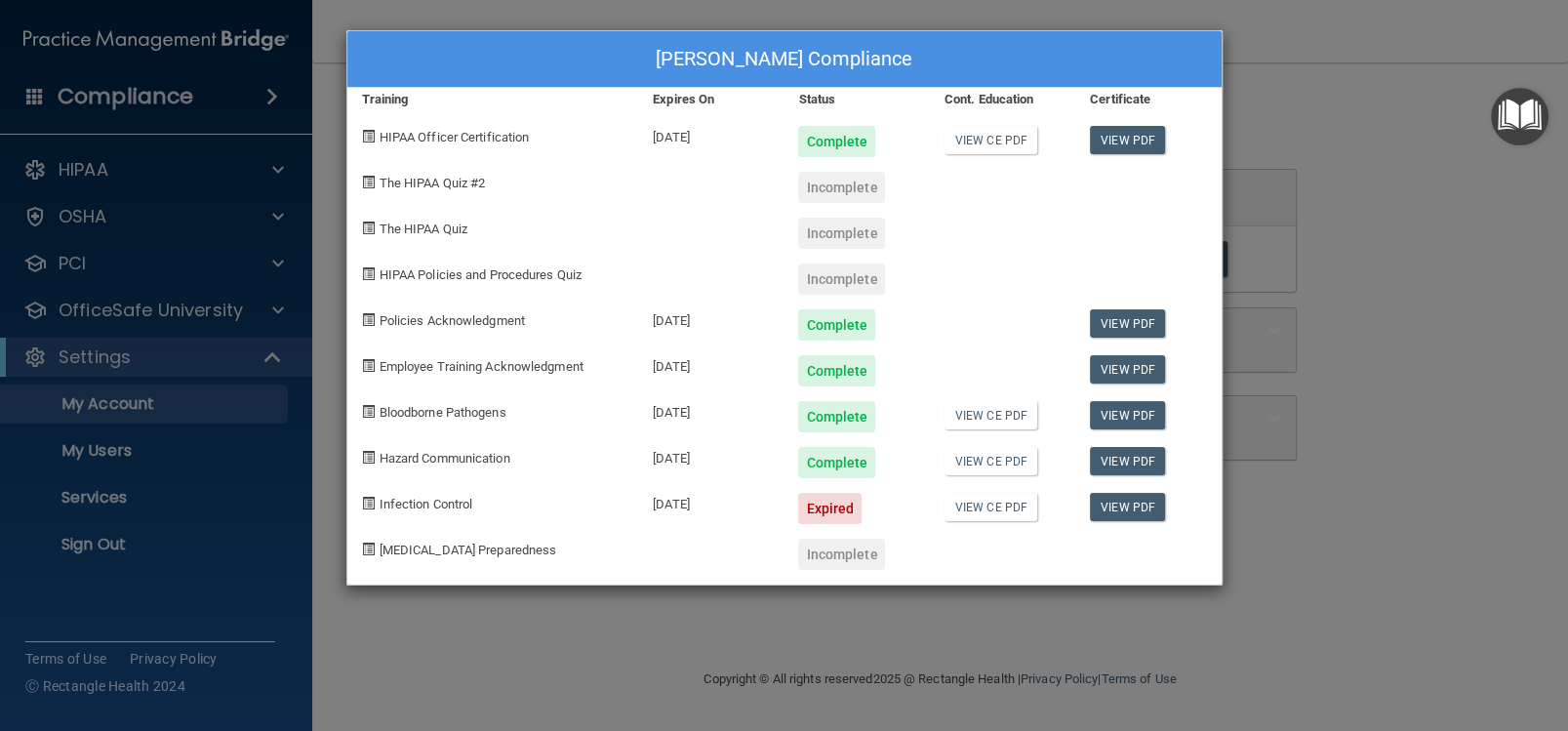
click at [211, 441] on div "Lisa Moorman's Compliance Training Expires On Status Cont. Education Certificat…" at bounding box center [784, 366] width 1568 height 731
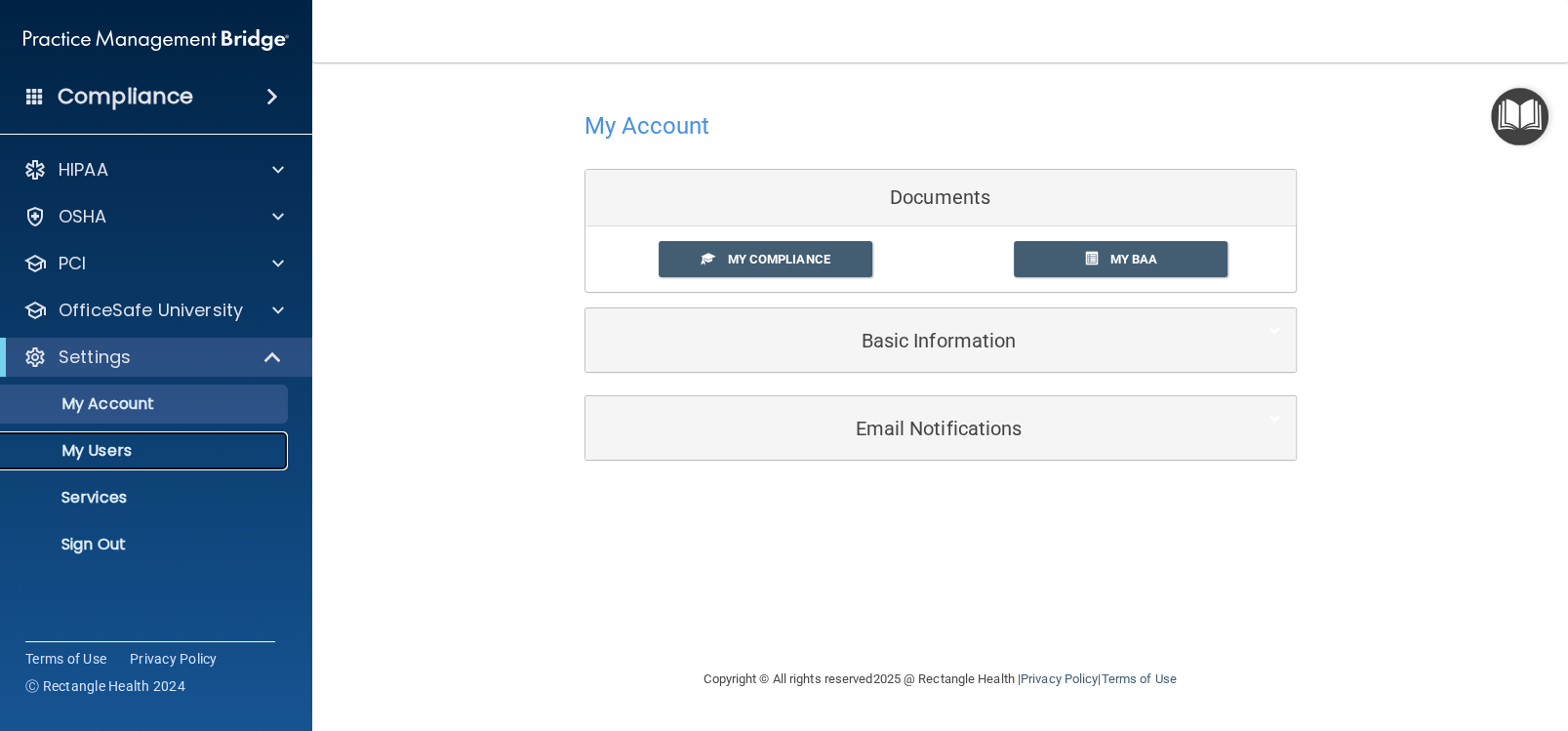
click at [137, 448] on p "My Users" at bounding box center [146, 450] width 267 height 20
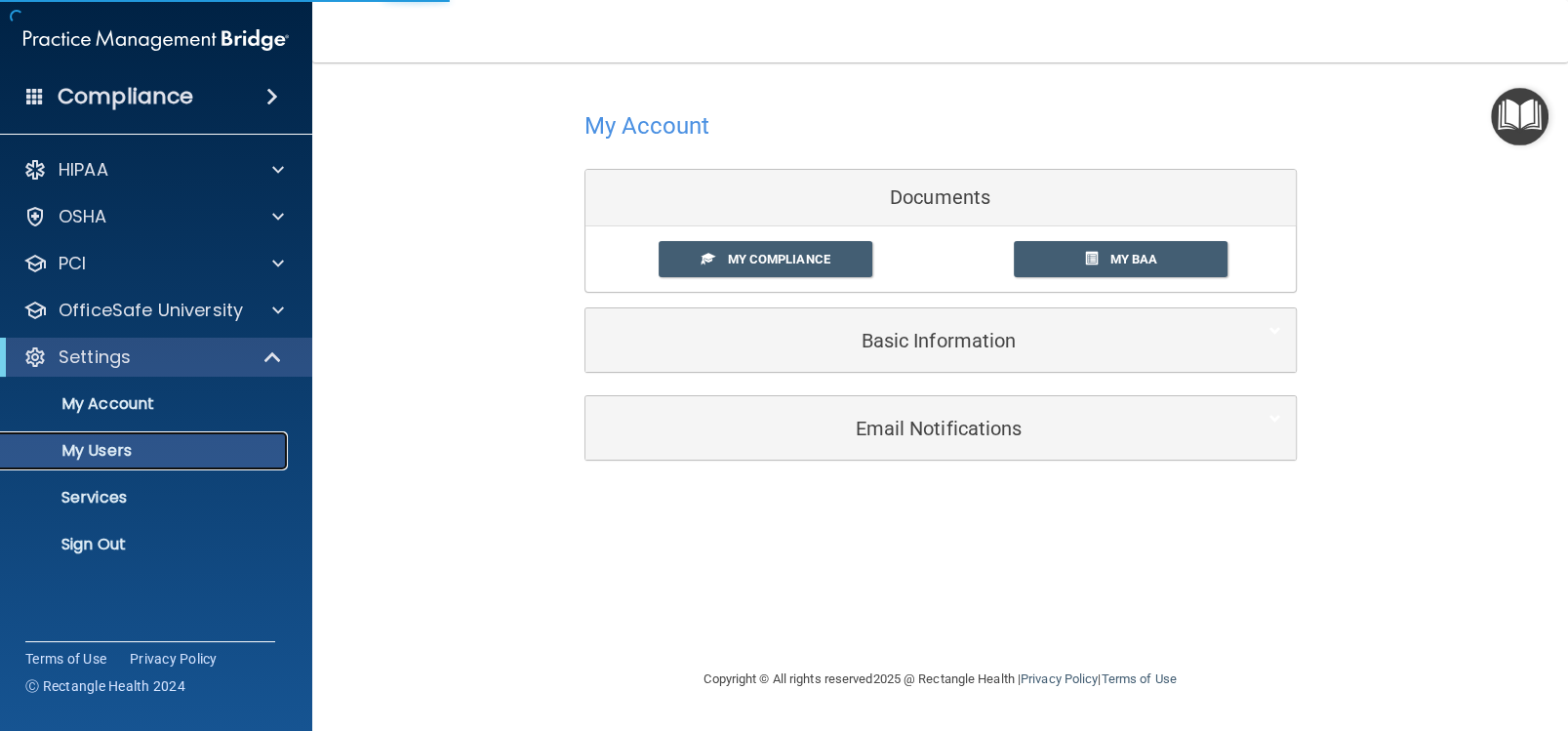
select select "20"
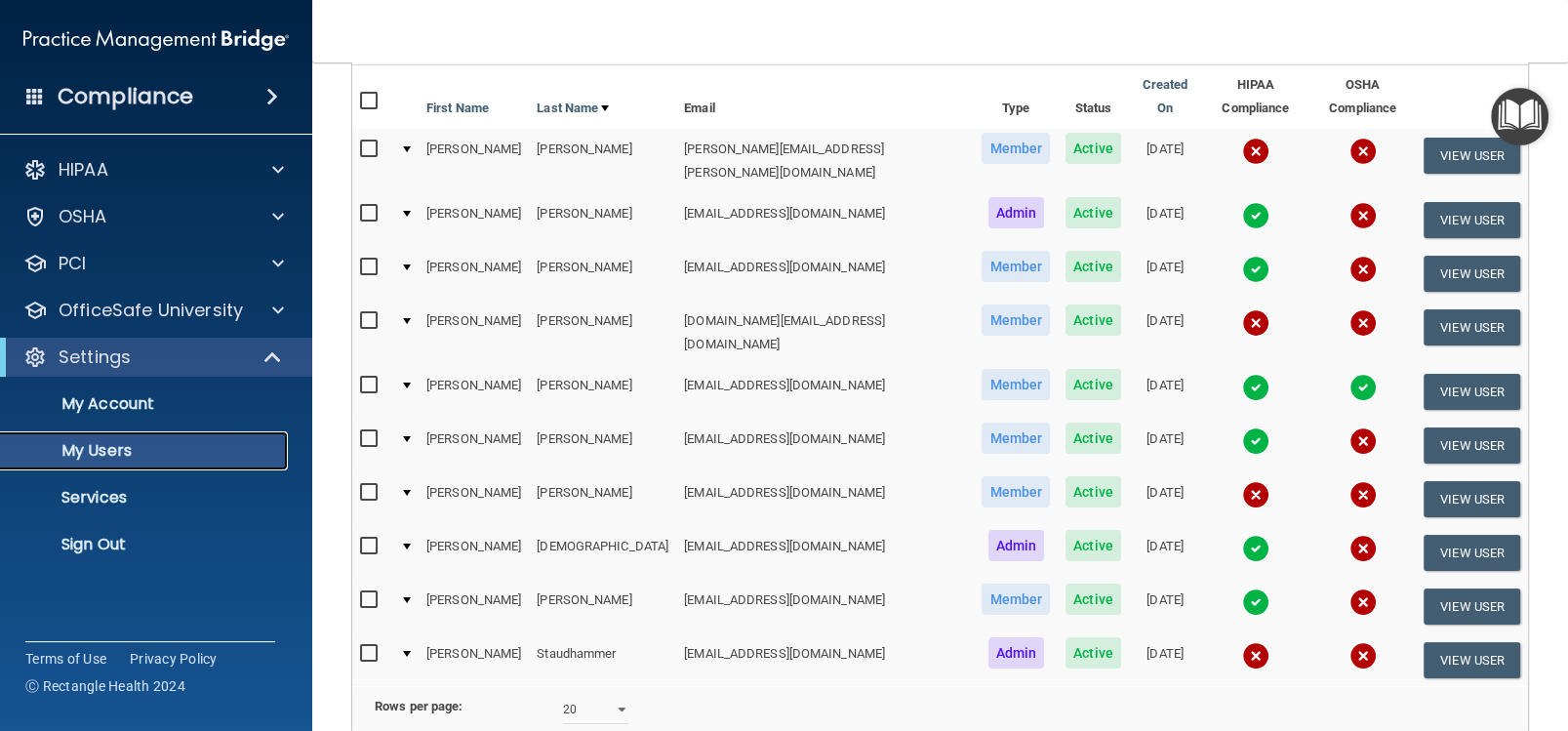
scroll to position [196, 0]
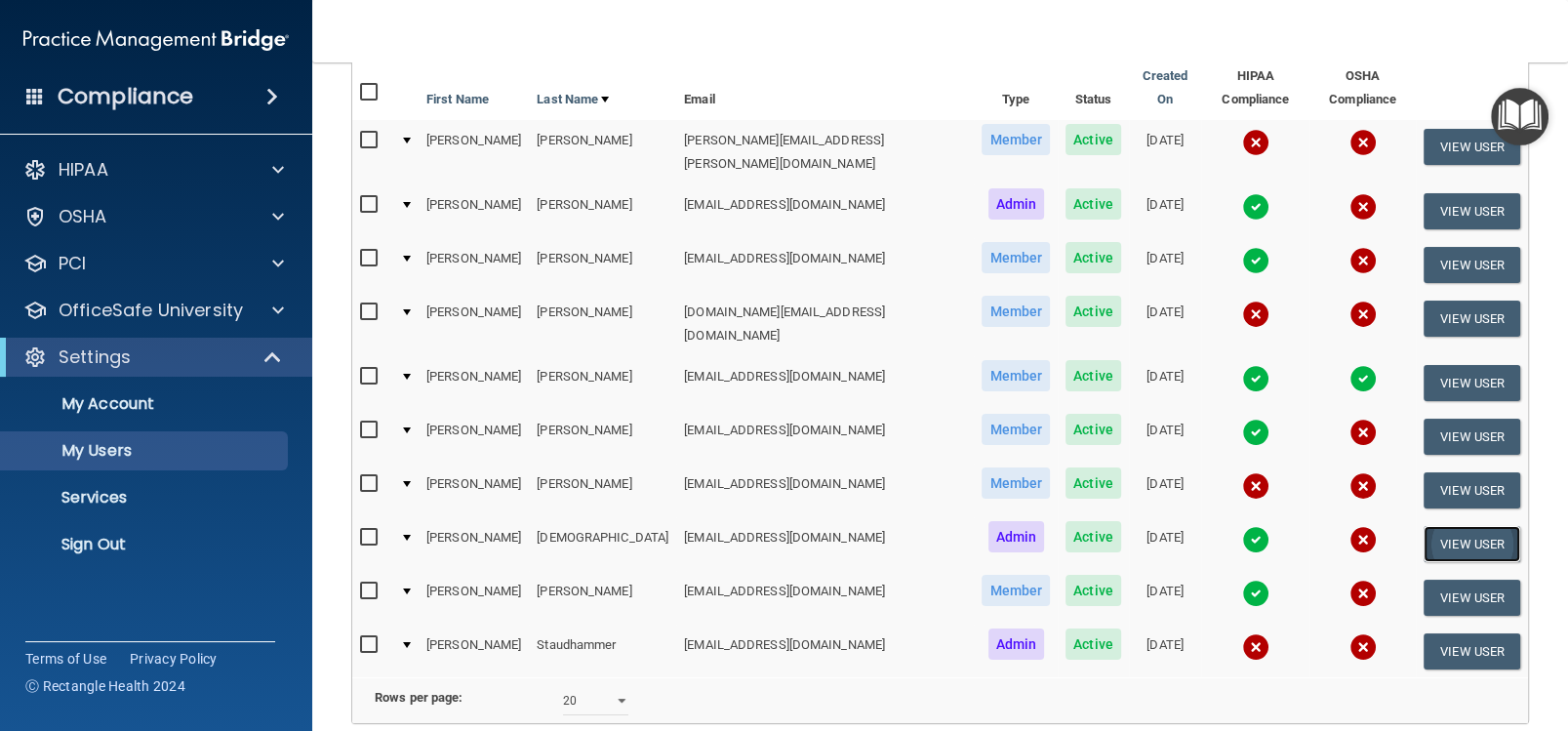
click at [1437, 526] on button "View User" at bounding box center [1472, 543] width 97 height 37
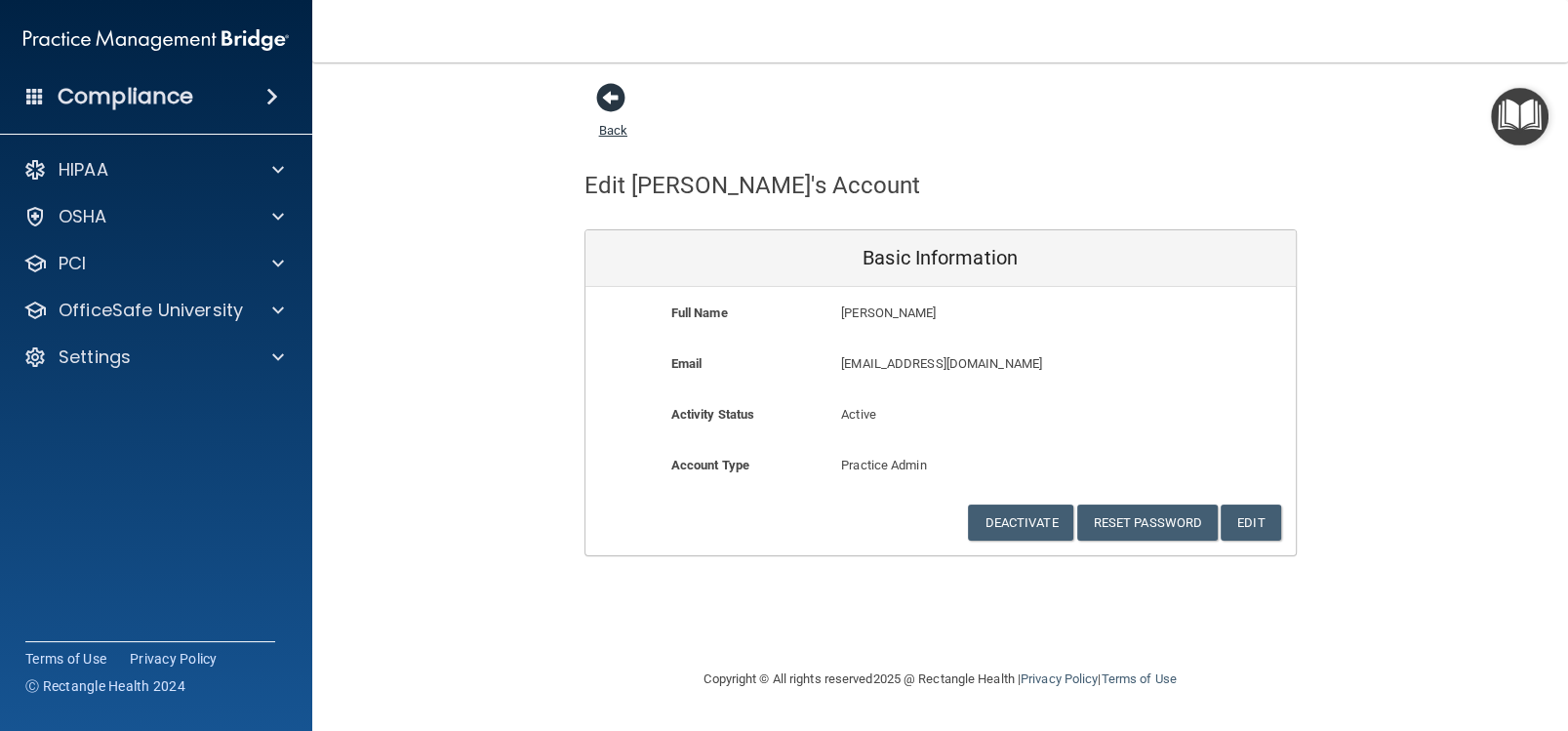
click at [612, 107] on span at bounding box center [612, 98] width 30 height 30
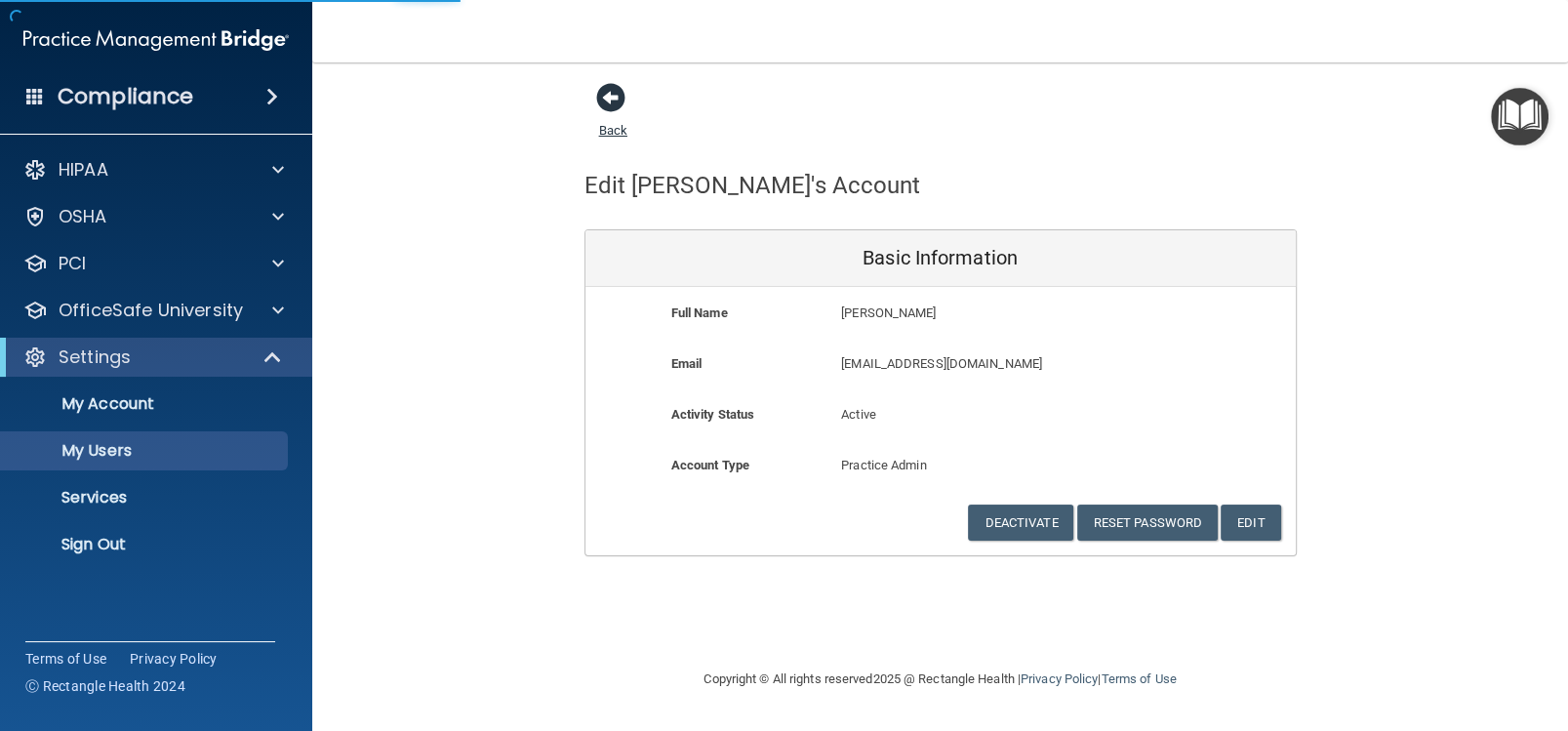
select select "20"
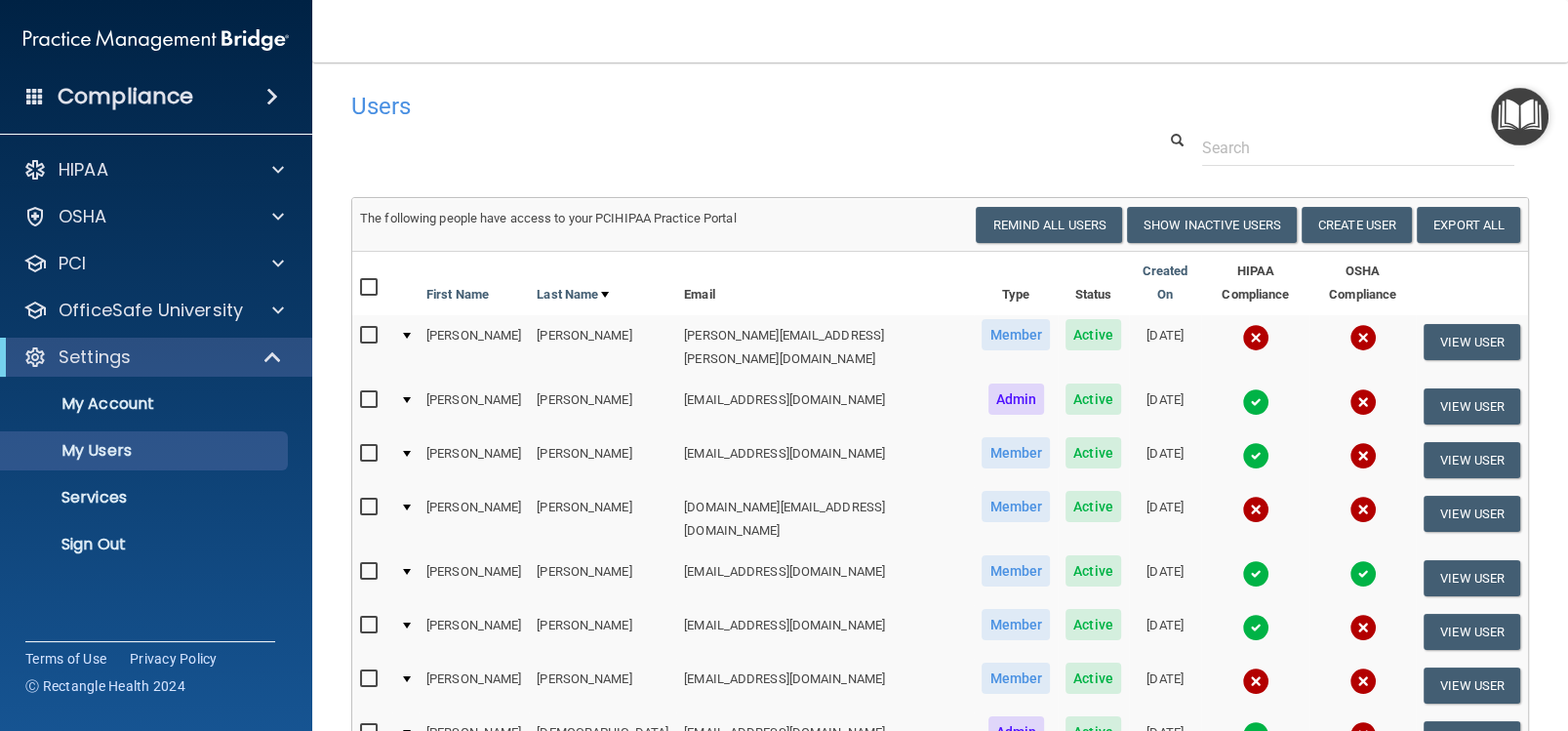
click at [371, 725] on input "checkbox" at bounding box center [371, 733] width 23 height 16
checkbox input "true"
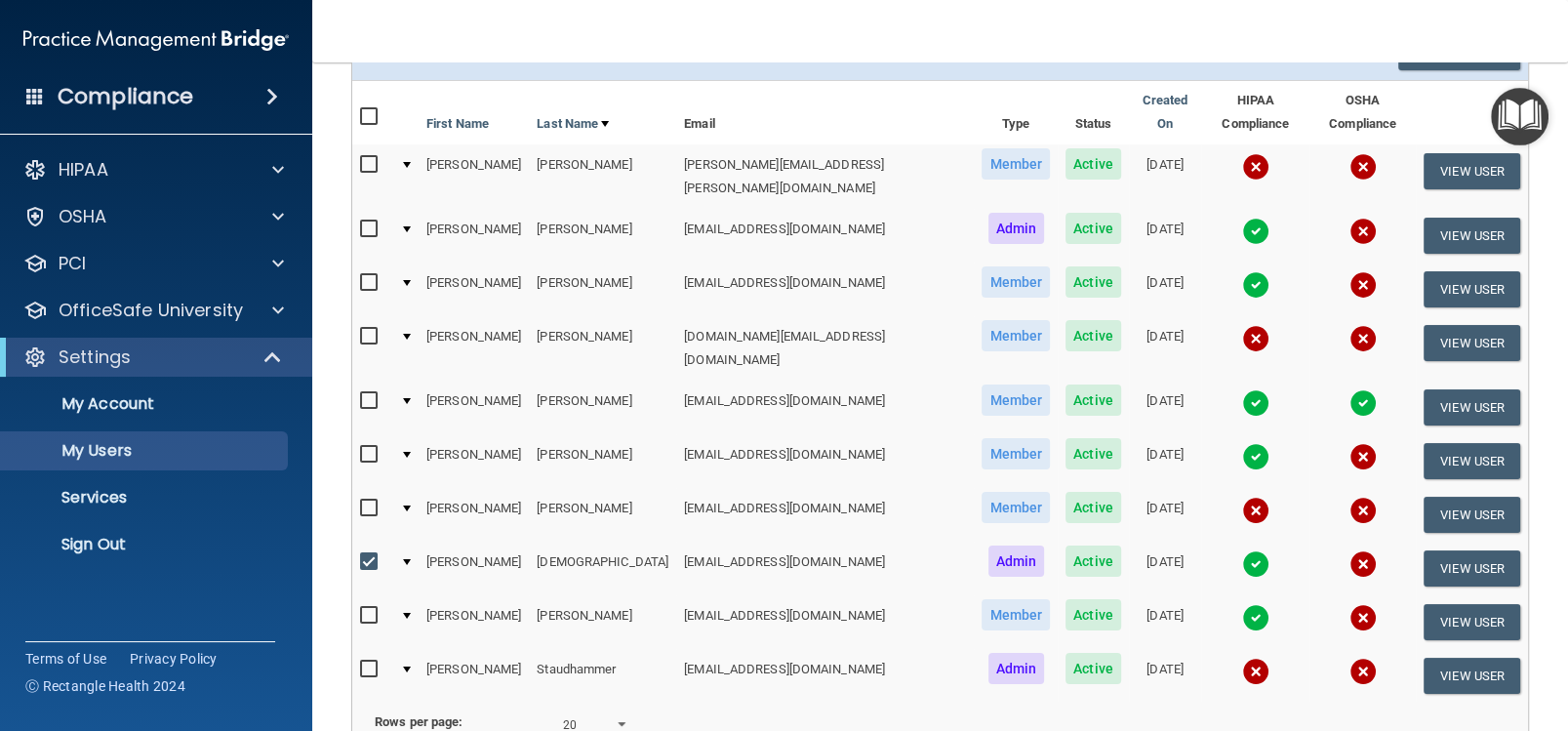
scroll to position [184, 0]
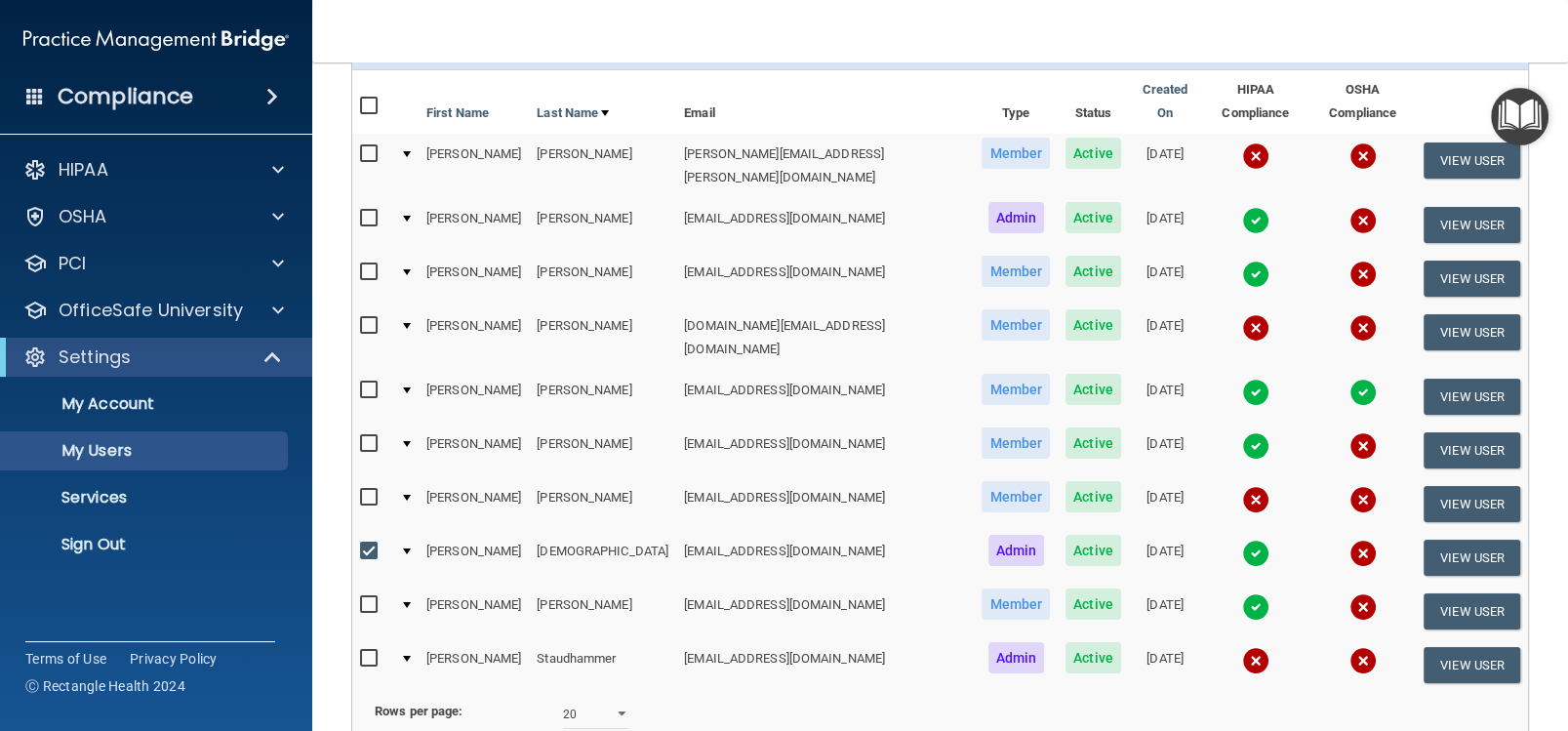
click at [678, 530] on td "[EMAIL_ADDRESS][DOMAIN_NAME]" at bounding box center [825, 557] width 297 height 53
click at [195, 409] on p "My Account" at bounding box center [146, 404] width 267 height 20
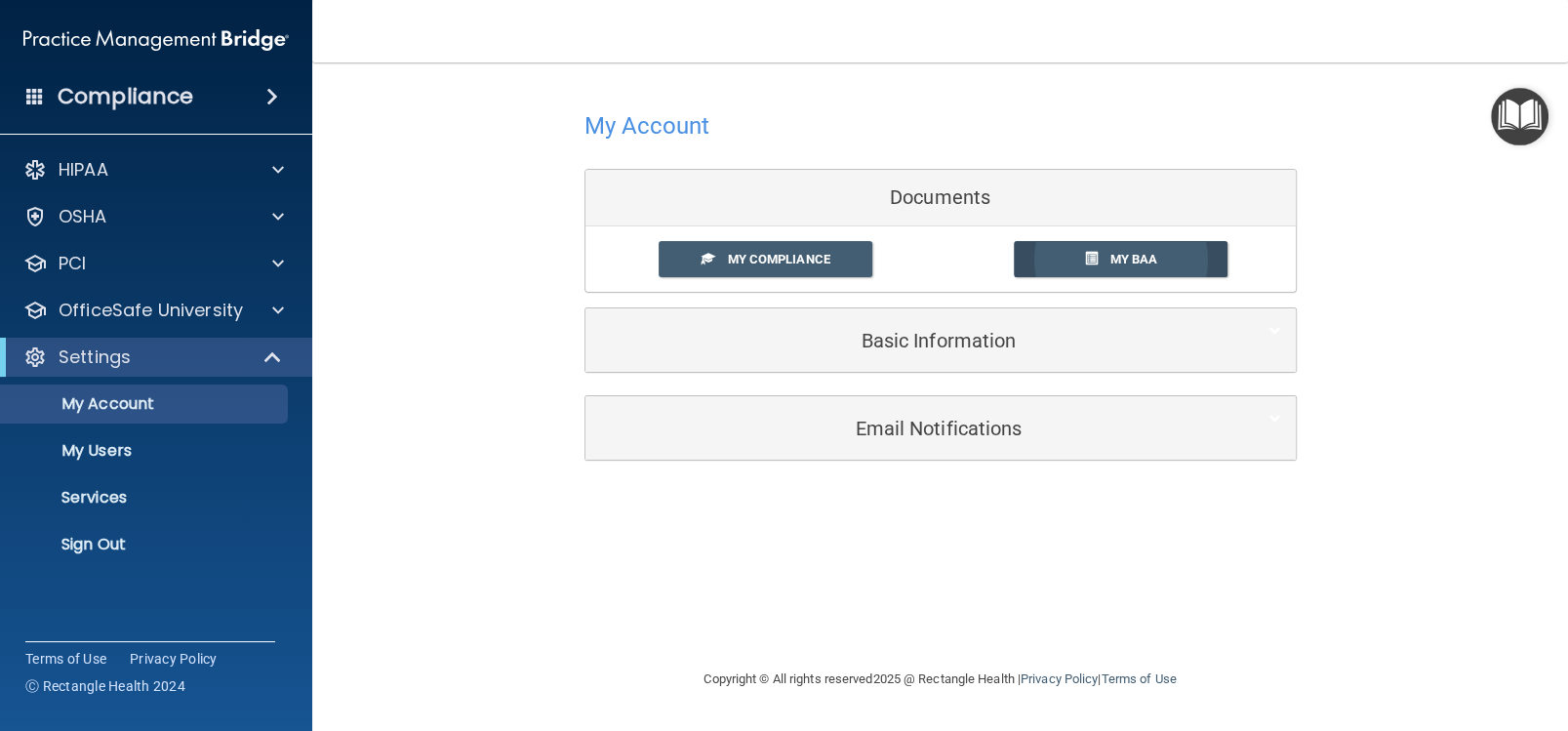
click at [1089, 252] on span at bounding box center [1091, 258] width 13 height 13
click at [834, 253] on link "My Compliance" at bounding box center [766, 259] width 213 height 37
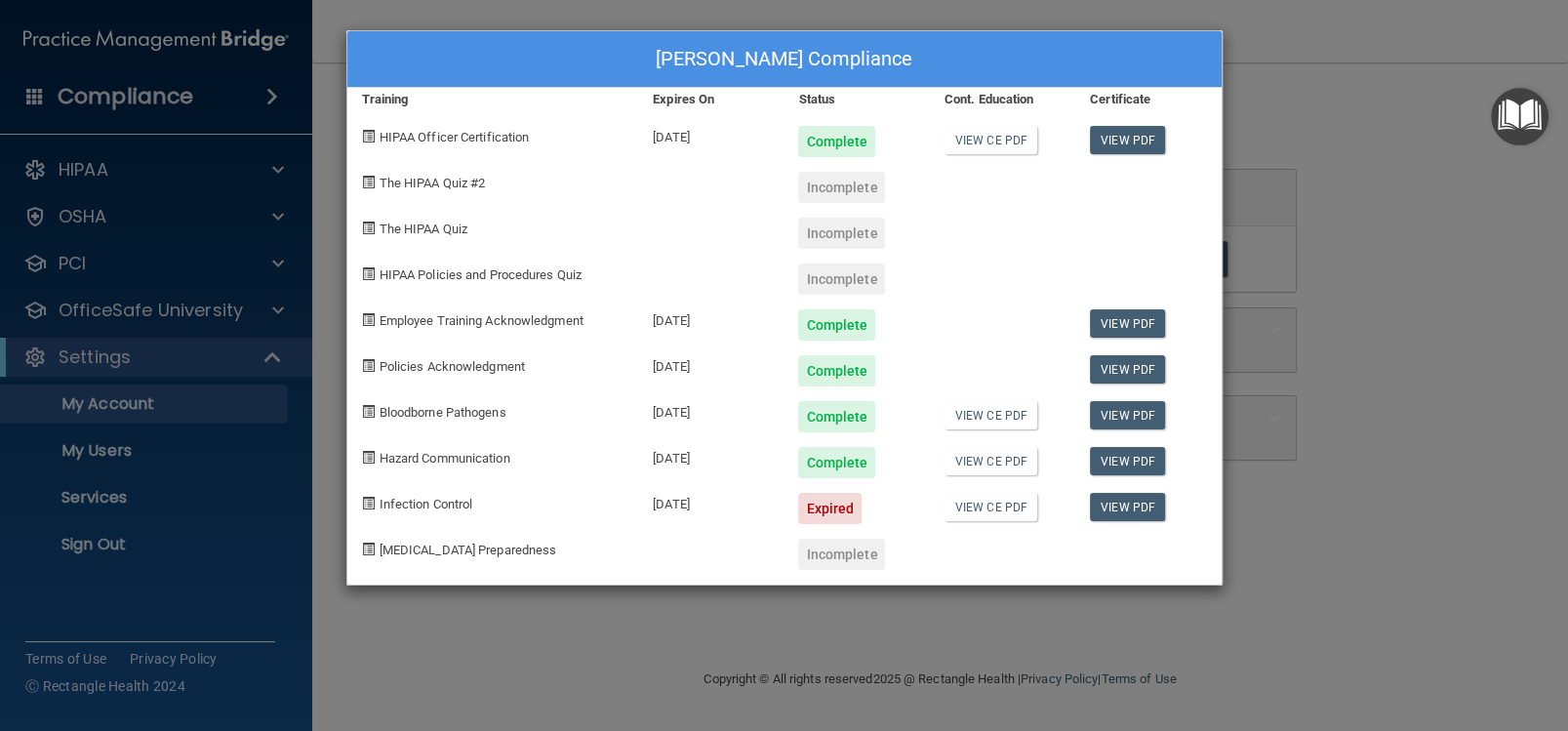
click at [456, 186] on span "The HIPAA Quiz #2" at bounding box center [433, 183] width 107 height 15
click at [846, 277] on div "Incomplete" at bounding box center [842, 280] width 87 height 32
click at [370, 180] on span at bounding box center [368, 182] width 13 height 13
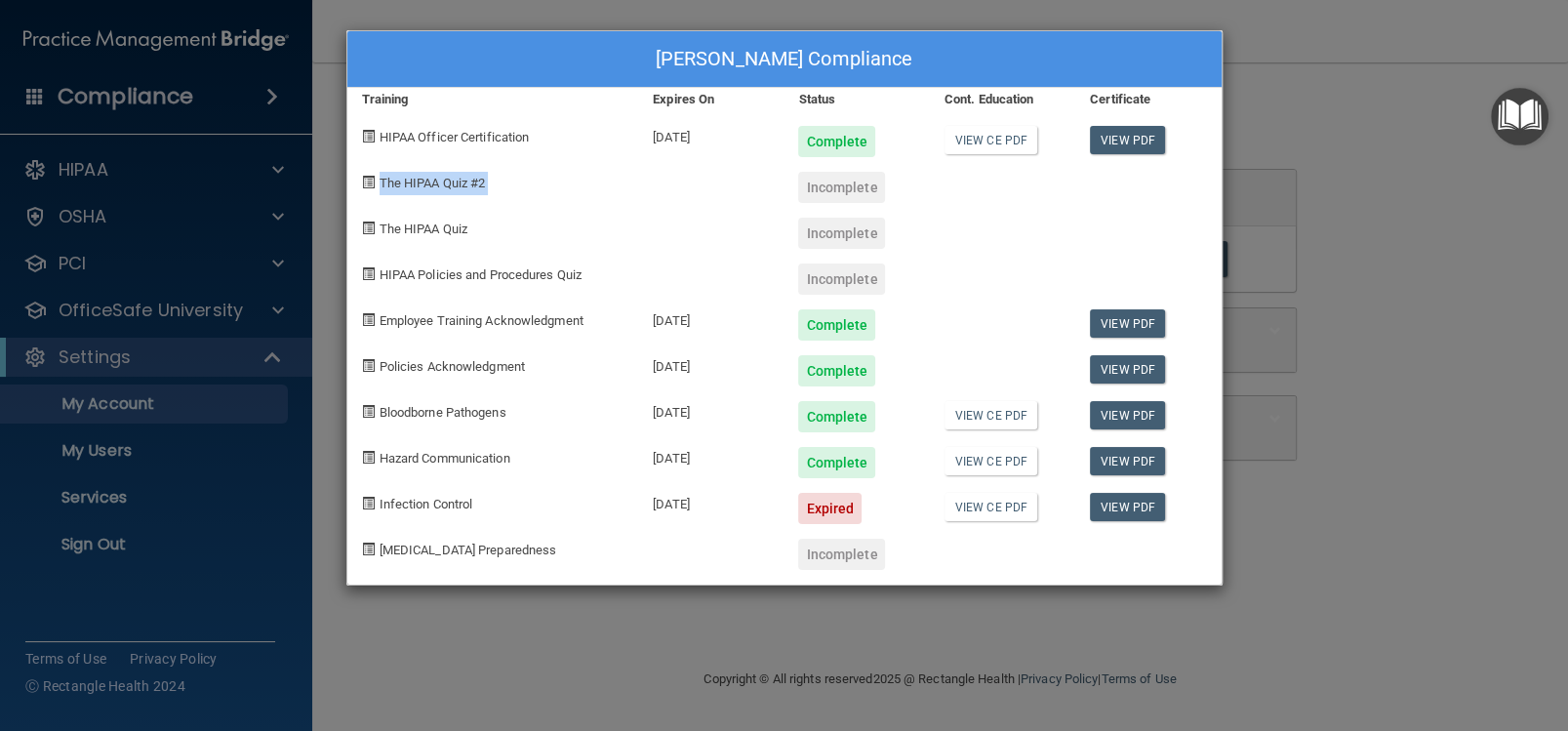
click at [370, 180] on span at bounding box center [368, 182] width 13 height 13
click at [210, 448] on div "[PERSON_NAME] Compliance Training Expires On Status Cont. Education Certificate…" at bounding box center [784, 366] width 1568 height 731
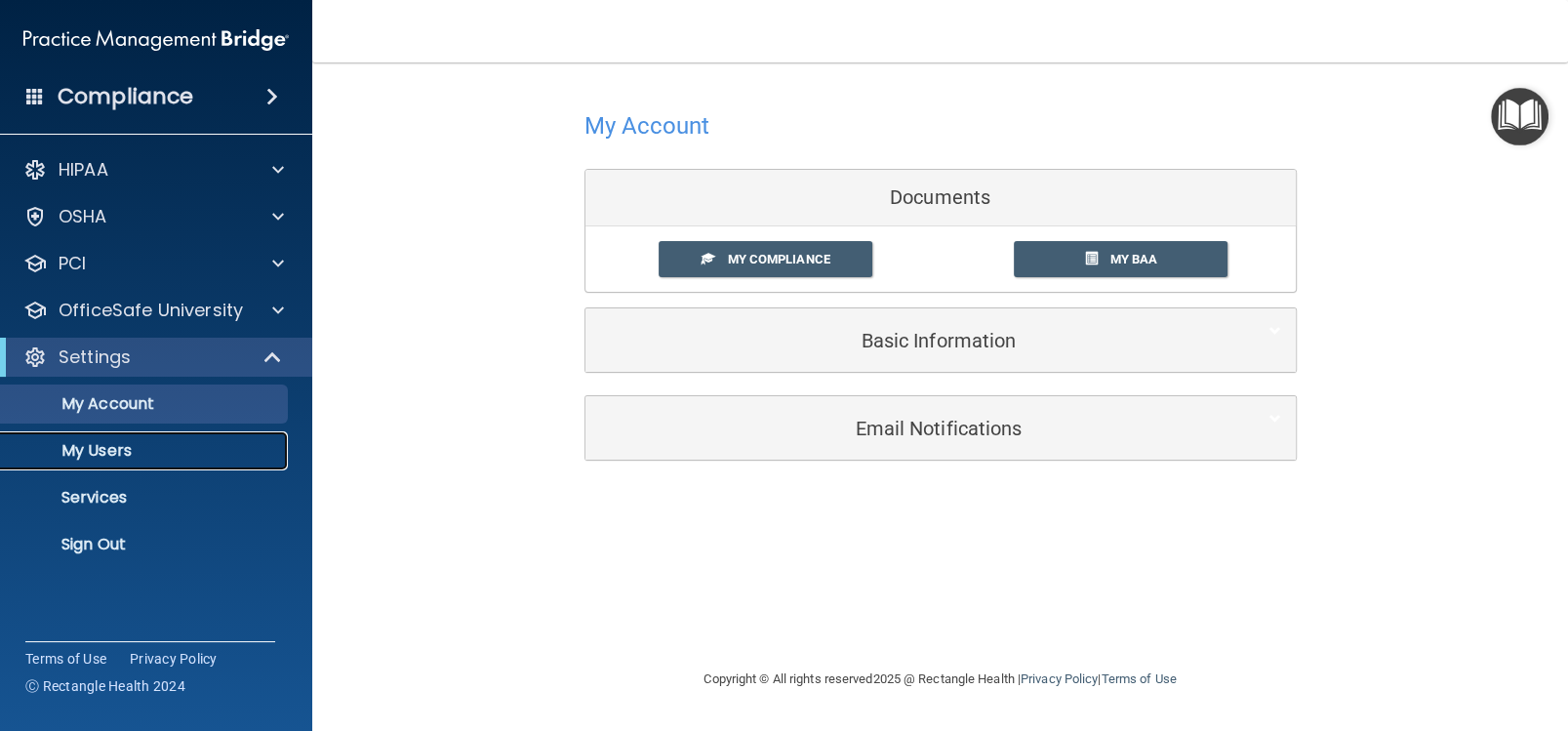
click at [111, 453] on p "My Users" at bounding box center [146, 450] width 267 height 20
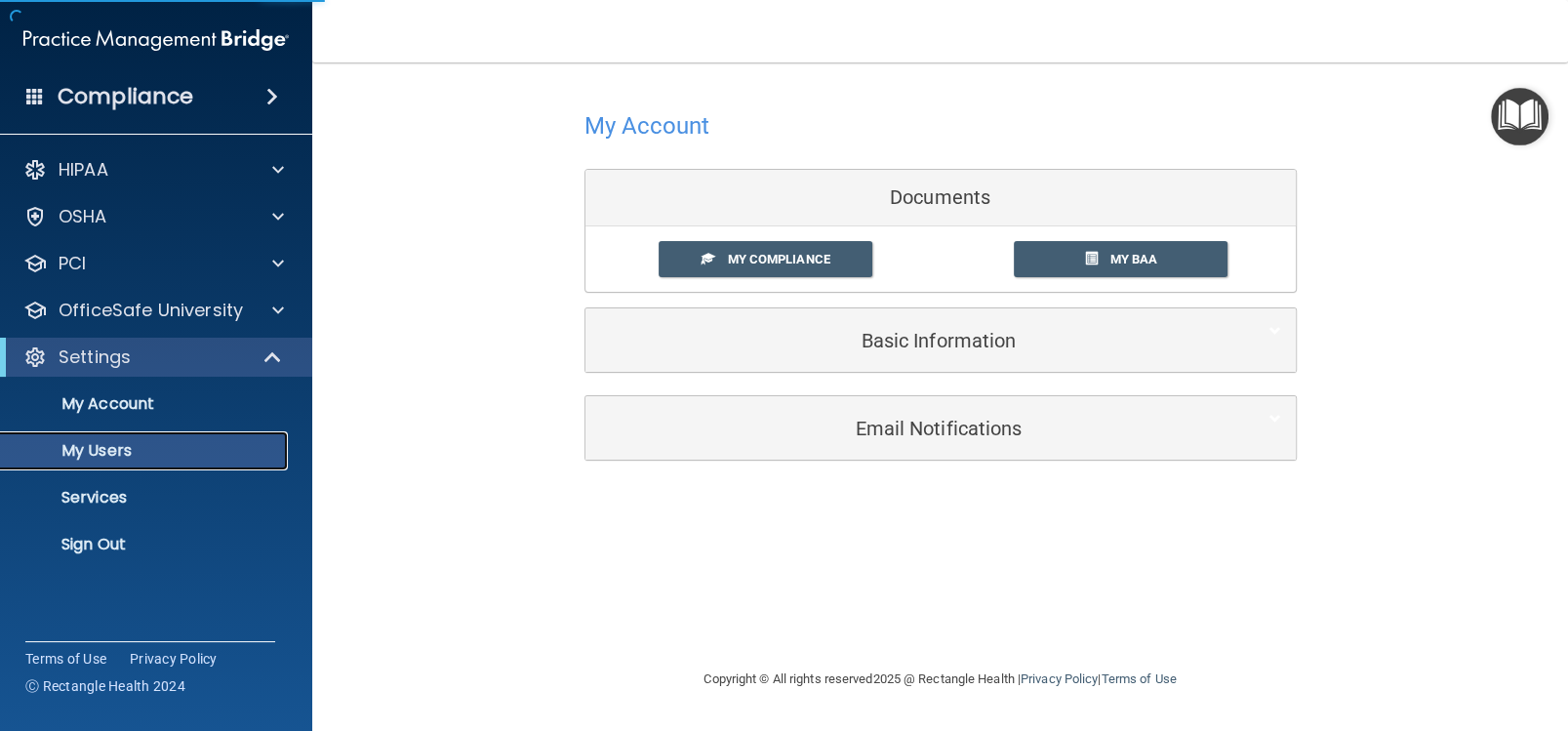
select select "20"
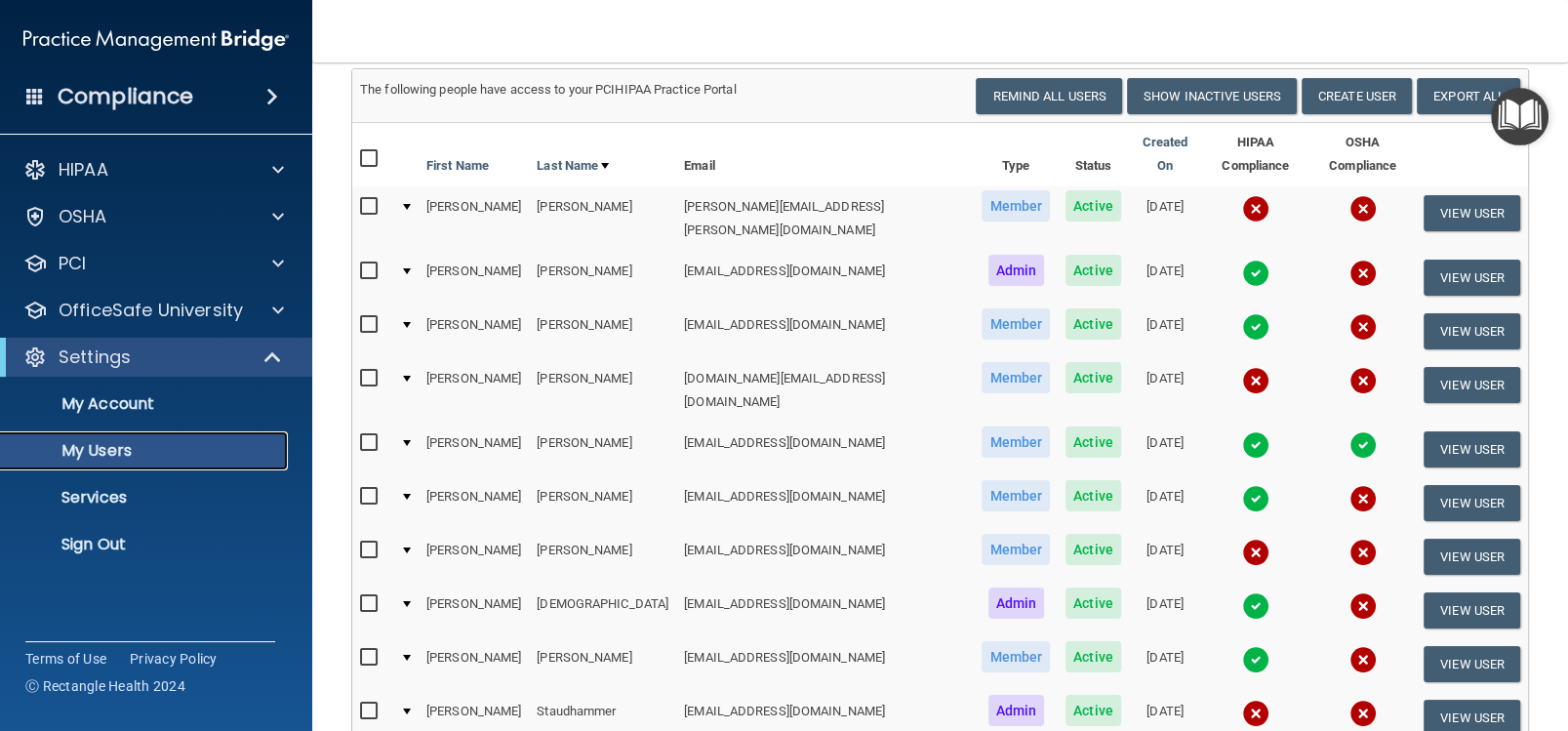
scroll to position [145, 0]
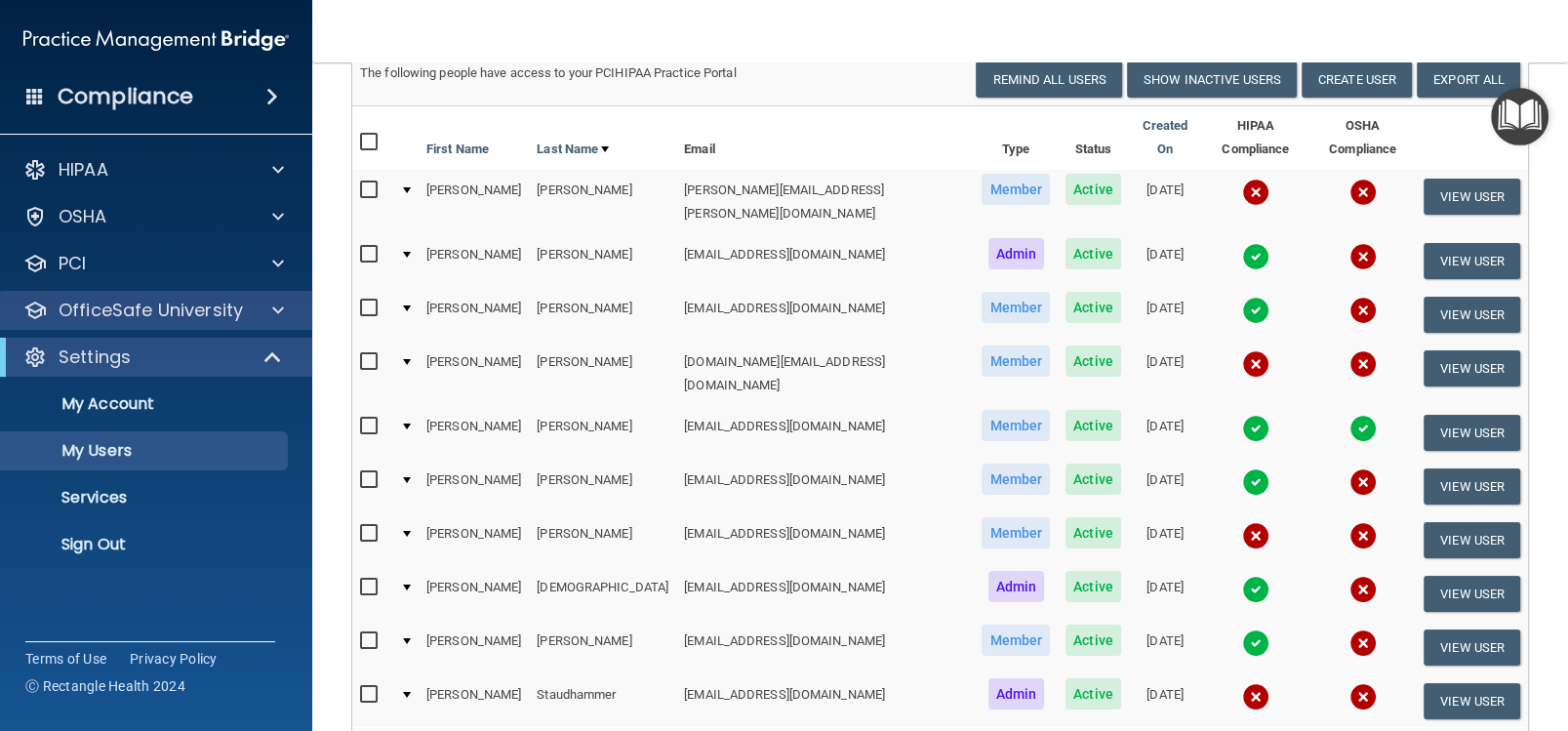
click at [277, 322] on div "OfficeSafe University" at bounding box center [156, 310] width 313 height 40
click at [277, 314] on span at bounding box center [279, 310] width 12 height 24
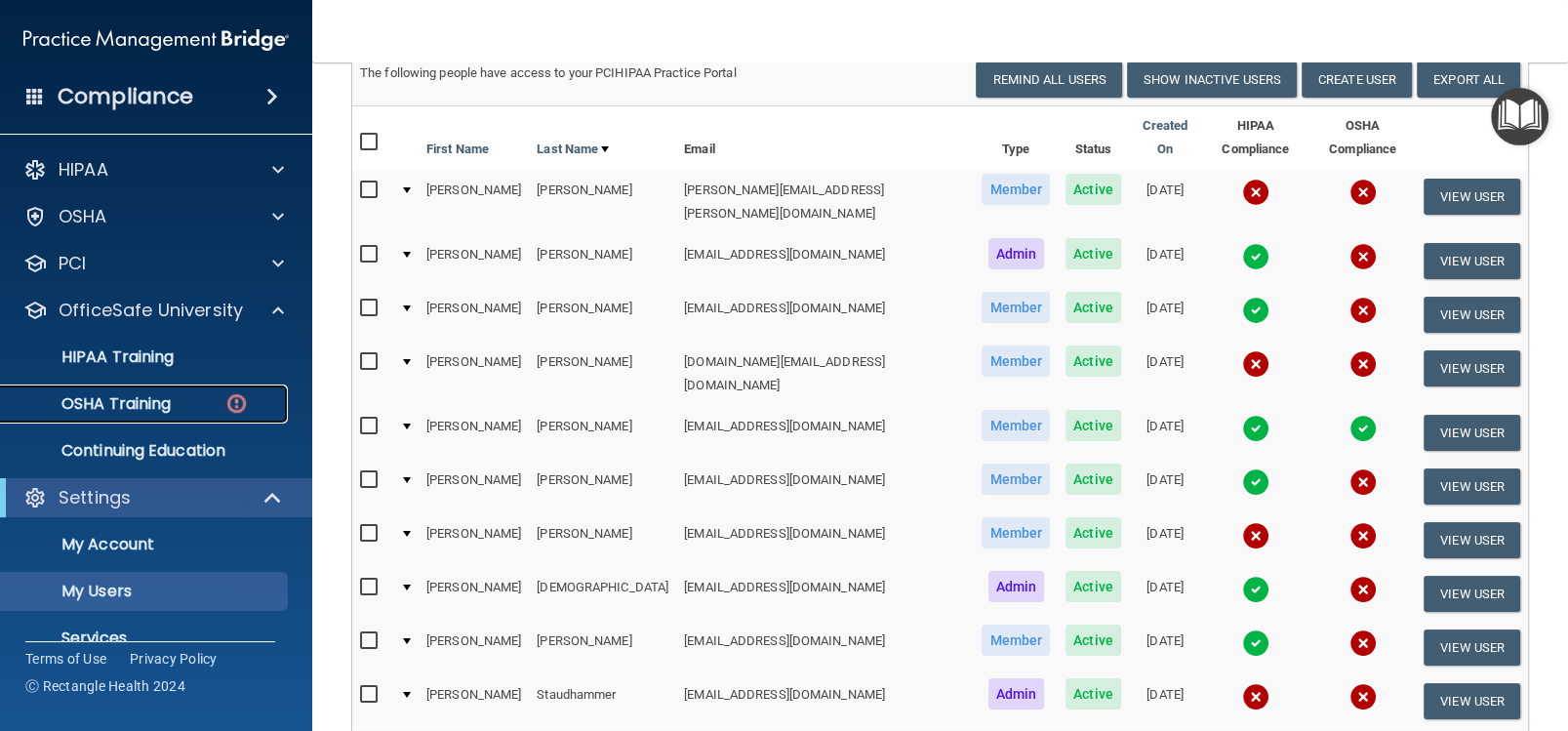
click at [187, 400] on div "OSHA Training" at bounding box center [146, 404] width 267 height 20
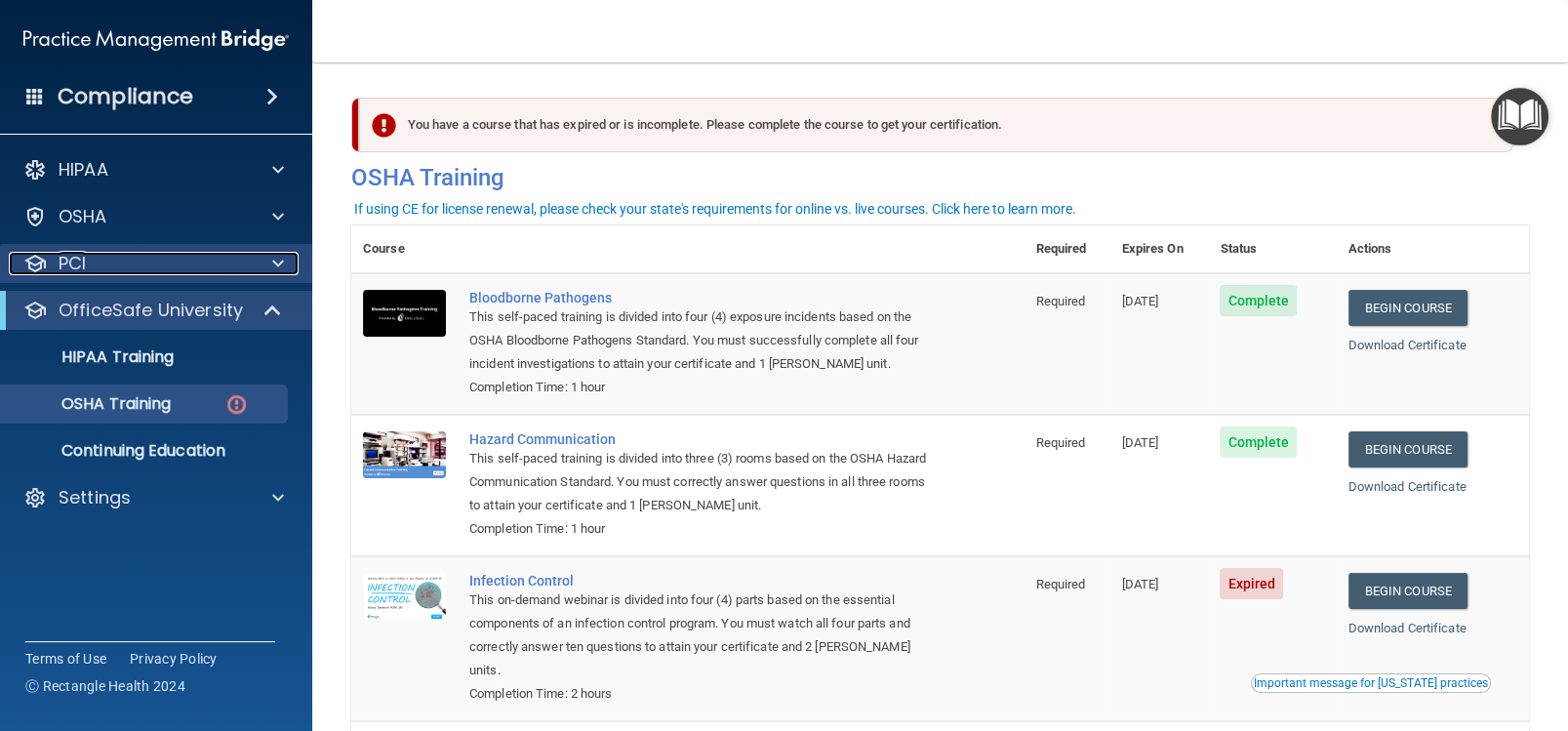
click at [276, 258] on span at bounding box center [279, 264] width 12 height 24
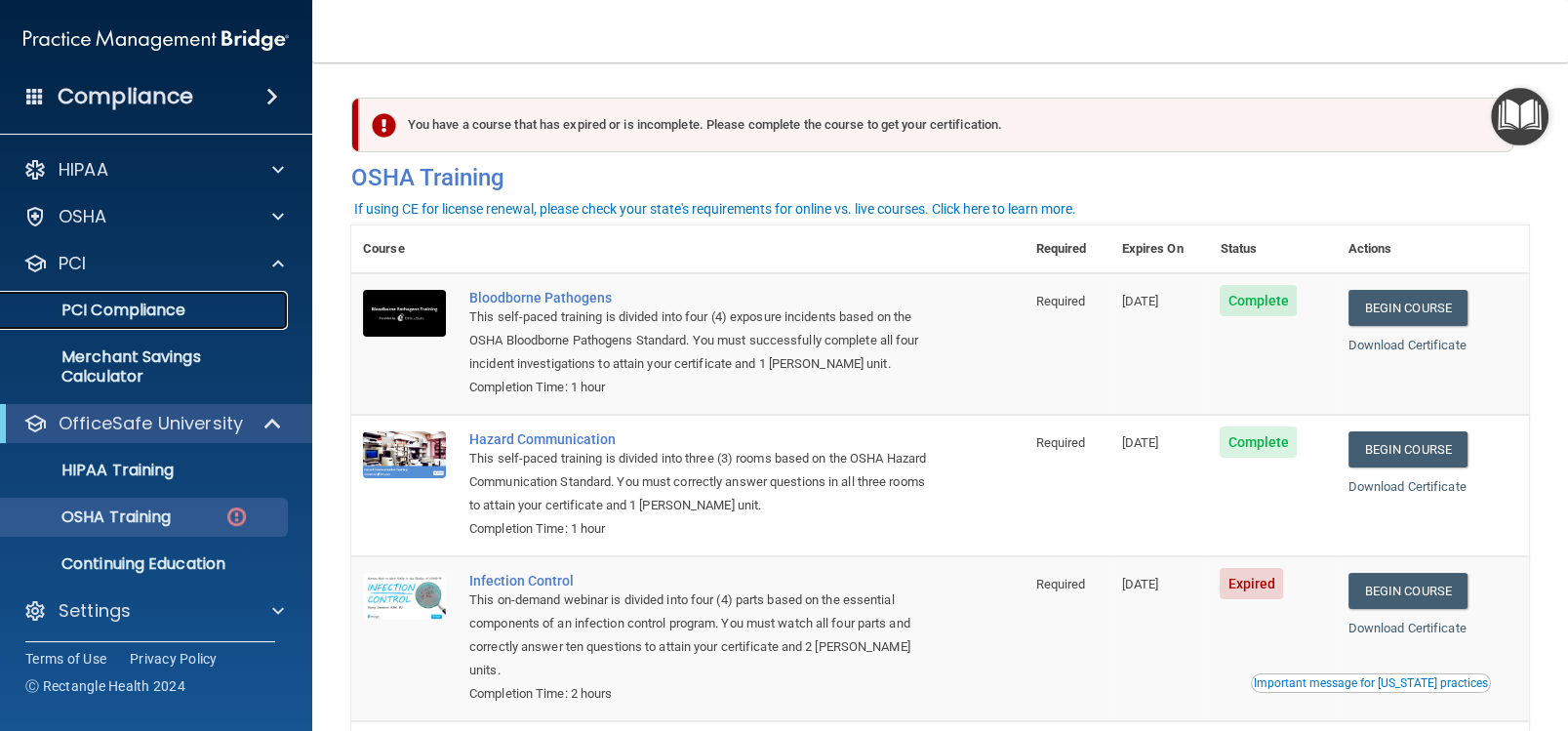
click at [223, 310] on p "PCI Compliance" at bounding box center [146, 310] width 267 height 20
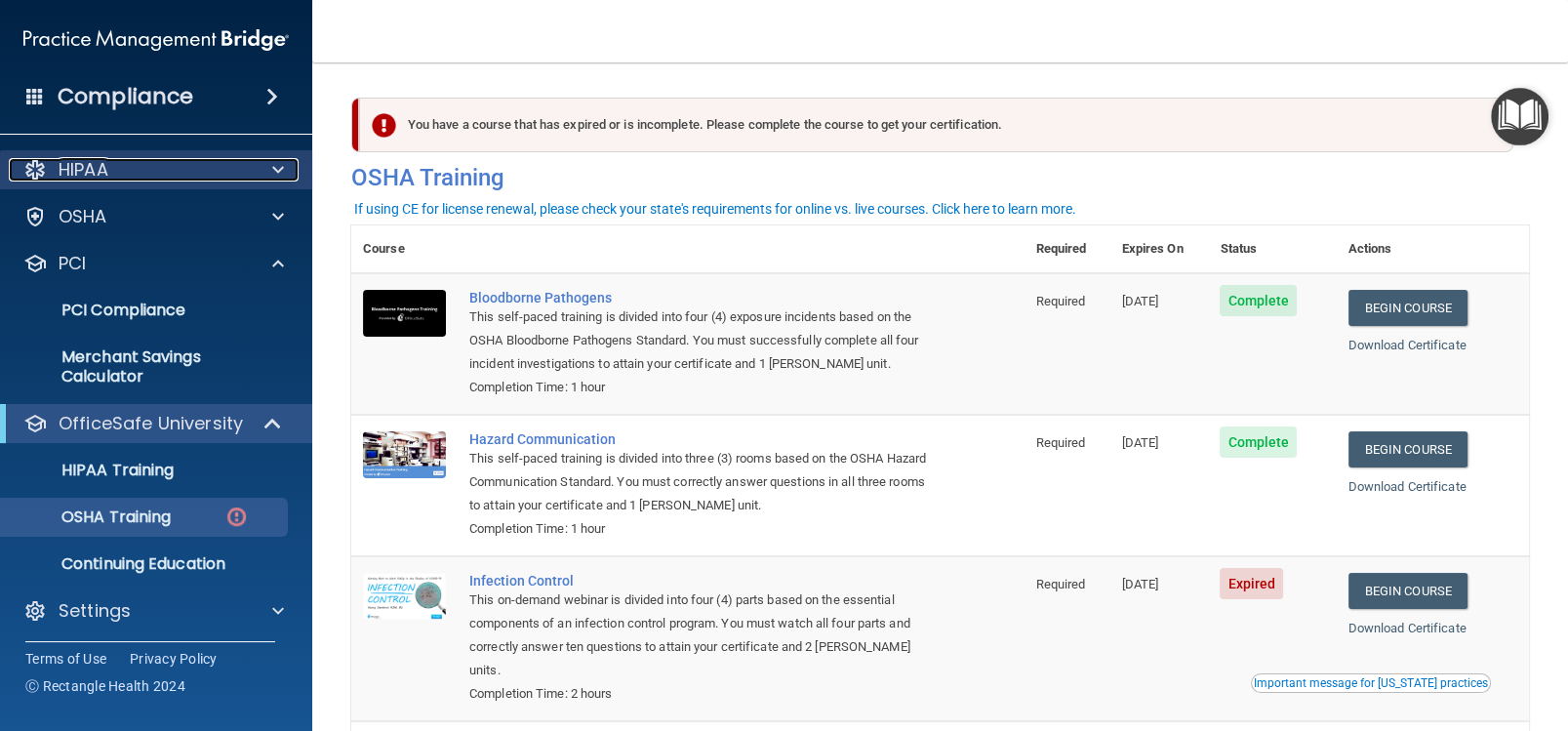
click at [278, 169] on span at bounding box center [279, 170] width 12 height 24
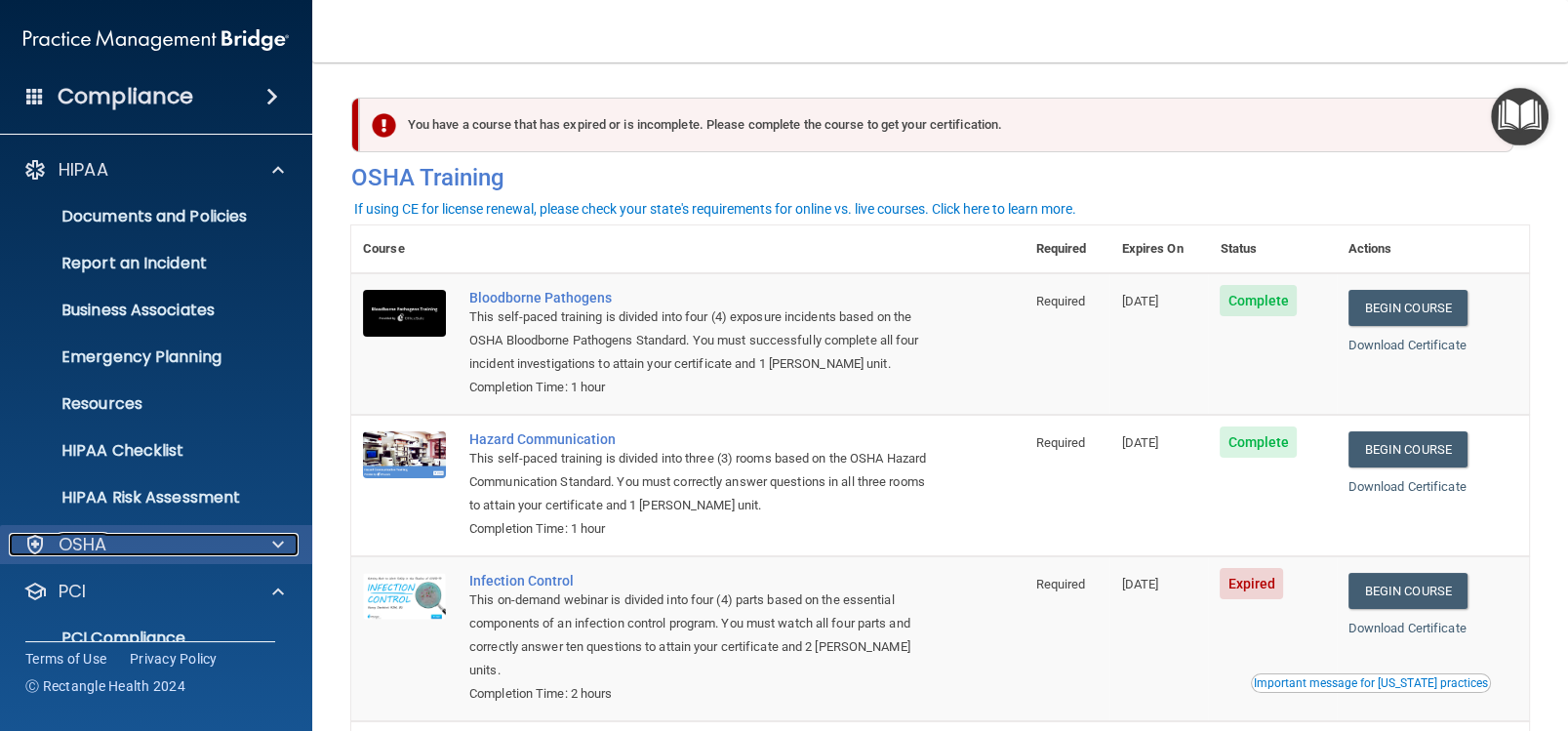
click at [276, 537] on span at bounding box center [279, 544] width 12 height 24
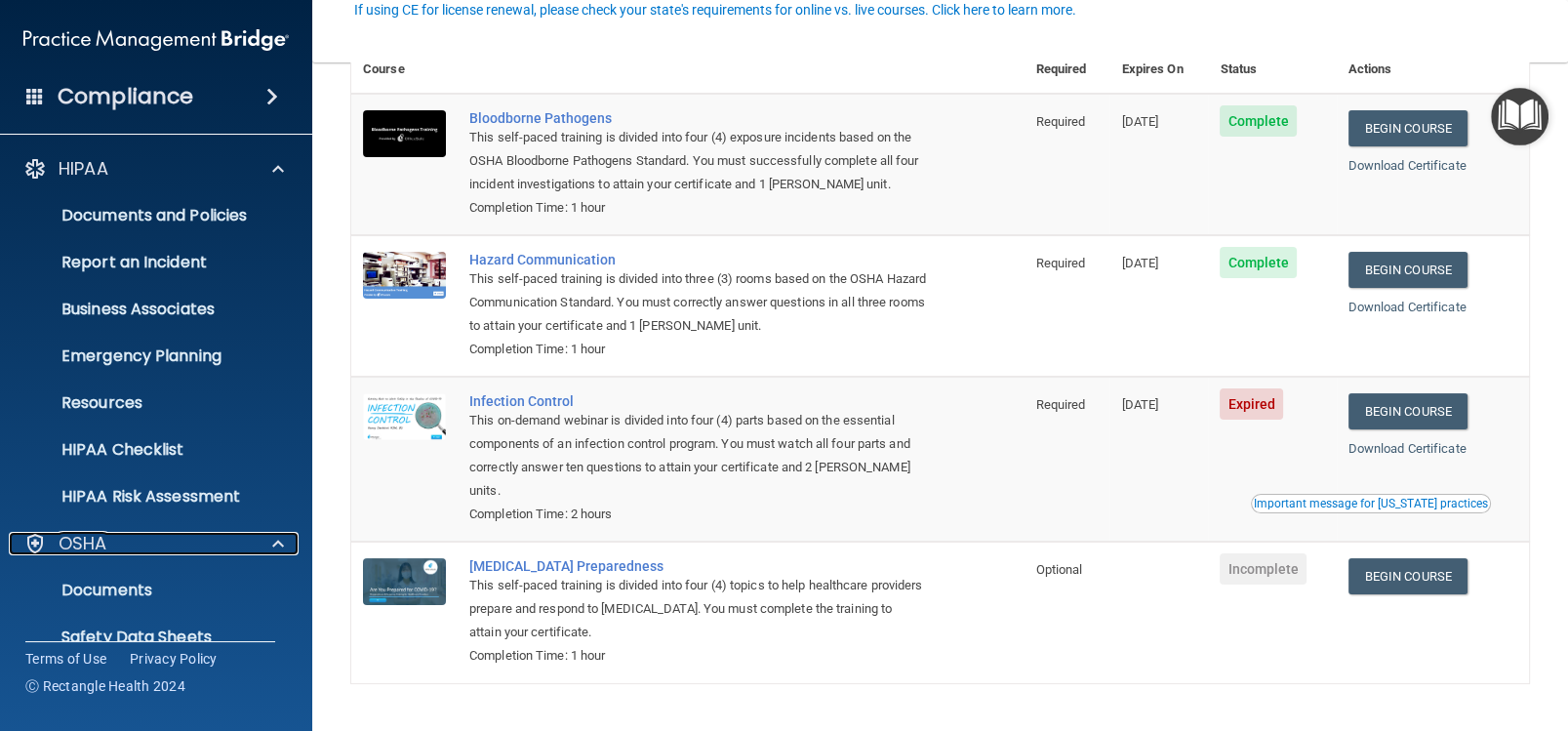
scroll to position [200, 0]
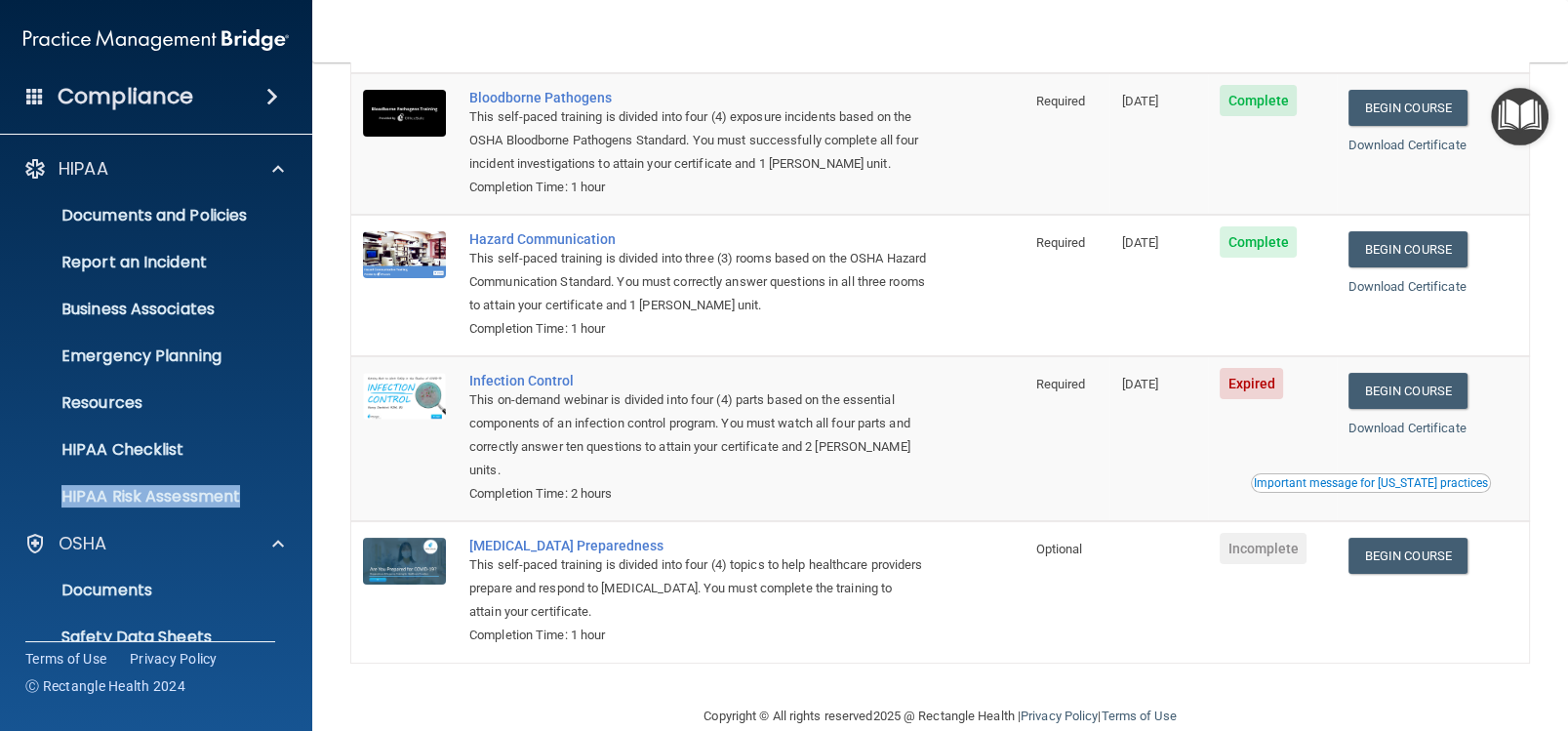
drag, startPoint x: 303, startPoint y: 435, endPoint x: 297, endPoint y: 516, distance: 81.2
click at [297, 516] on ul "Documents and Policies Report an Incident Business Associates Emergency Plannin…" at bounding box center [157, 353] width 354 height 328
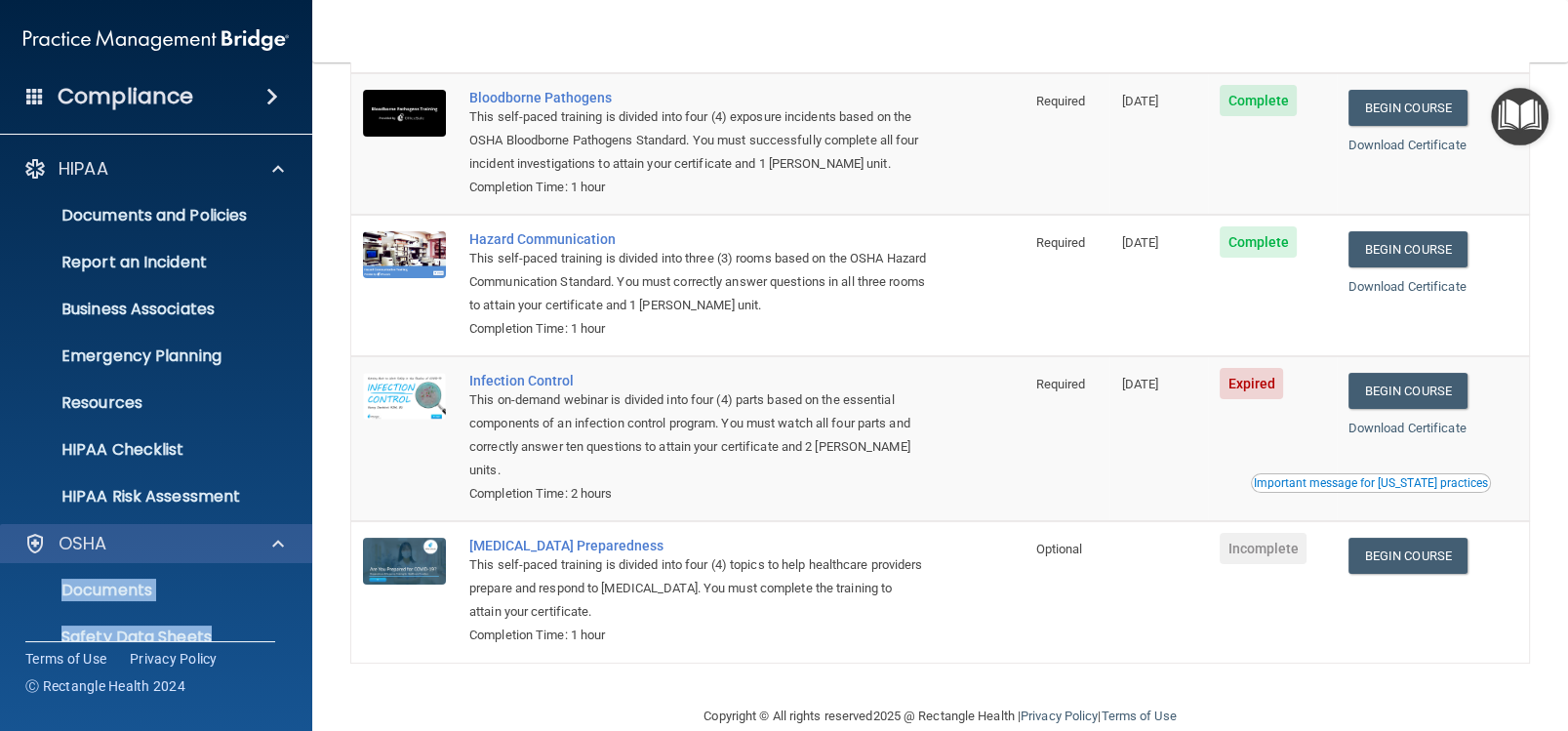
drag, startPoint x: 289, startPoint y: 629, endPoint x: 303, endPoint y: 539, distance: 91.1
click at [303, 539] on div "OSHA Documents Safety Data Sheets Self-Assessment Injury and Illness Report Res…" at bounding box center [156, 660] width 313 height 274
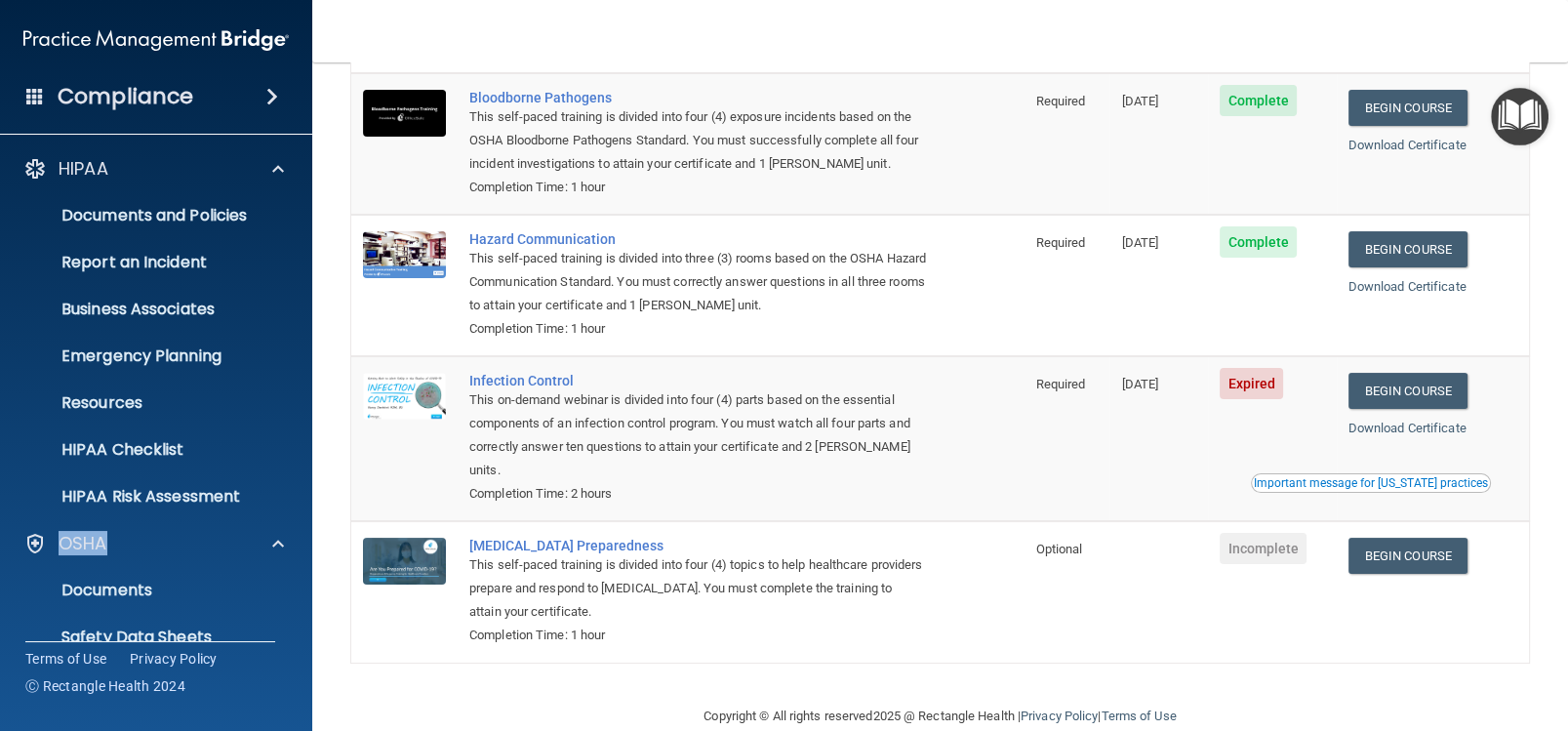
drag, startPoint x: 304, startPoint y: 562, endPoint x: 302, endPoint y: 507, distance: 55.0
click at [302, 511] on div "HIPAA Documents and Policies Report an Incident Business Associates Emergency P…" at bounding box center [156, 674] width 313 height 1066
click at [173, 587] on p "Documents" at bounding box center [146, 591] width 267 height 20
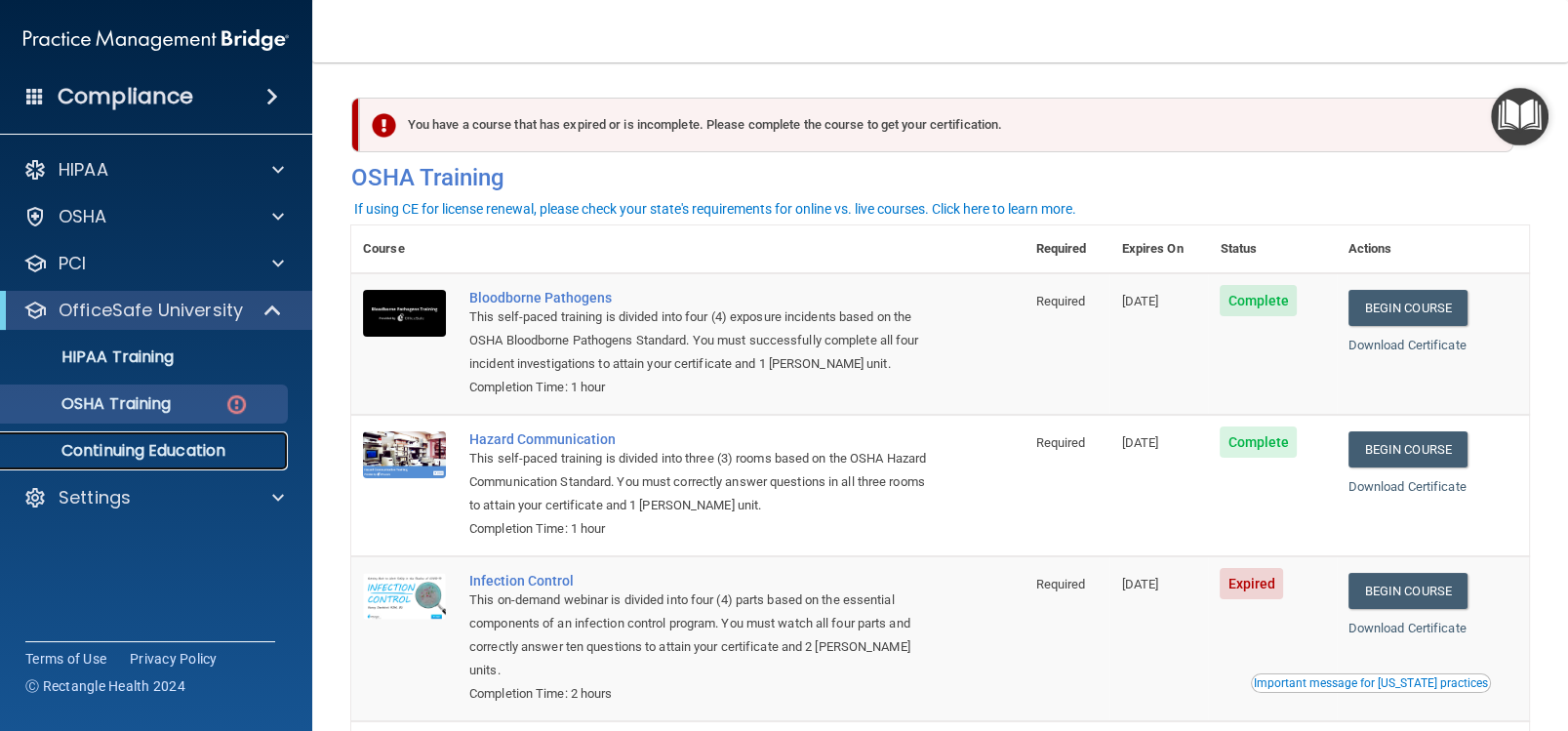
click at [144, 450] on p "Continuing Education" at bounding box center [146, 450] width 267 height 20
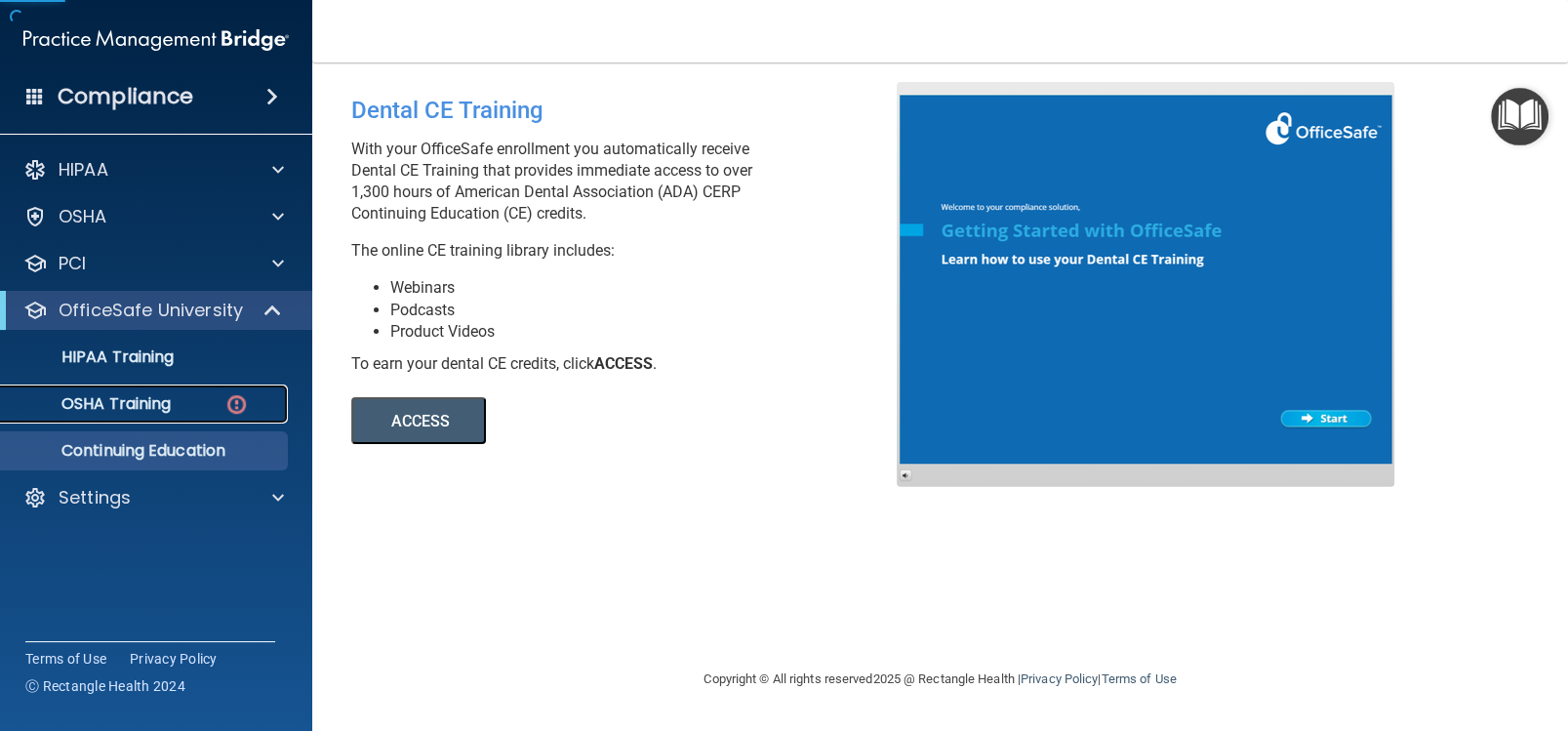
click at [155, 402] on p "OSHA Training" at bounding box center [92, 404] width 158 height 20
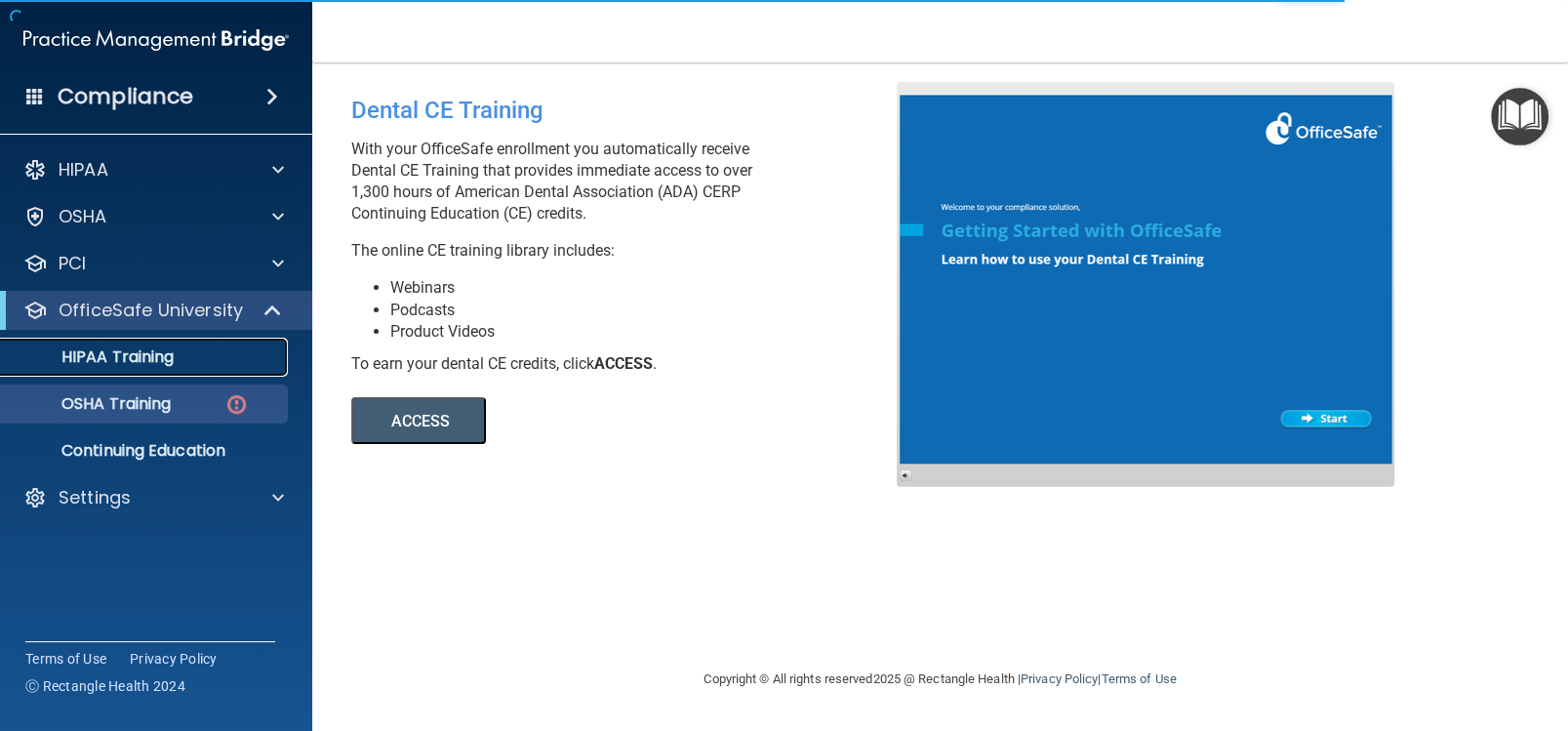
click at [173, 362] on p "HIPAA Training" at bounding box center [93, 358] width 161 height 20
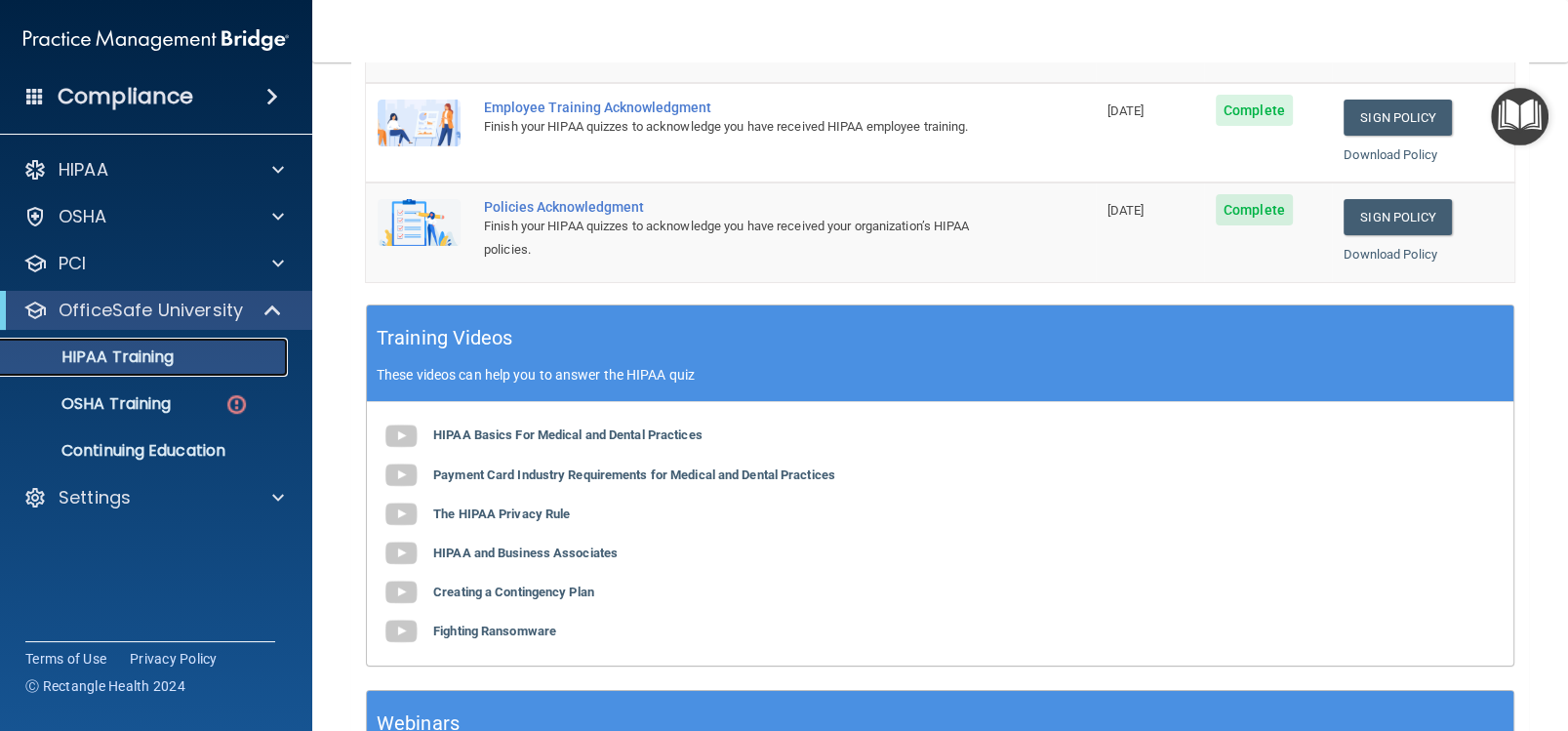
scroll to position [417, 0]
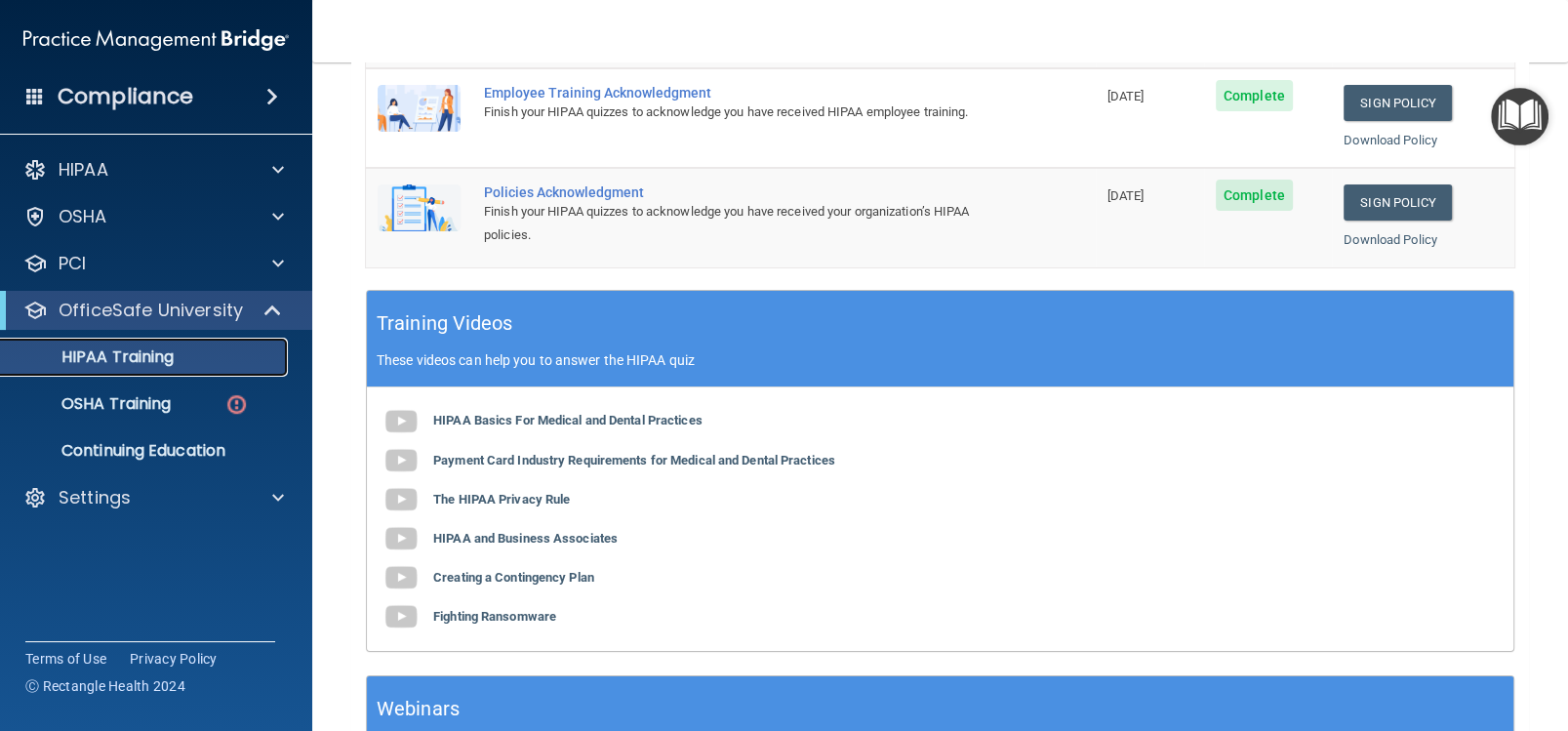
click at [212, 369] on link "HIPAA Training" at bounding box center [133, 358] width 307 height 40
click at [231, 402] on img at bounding box center [236, 404] width 25 height 25
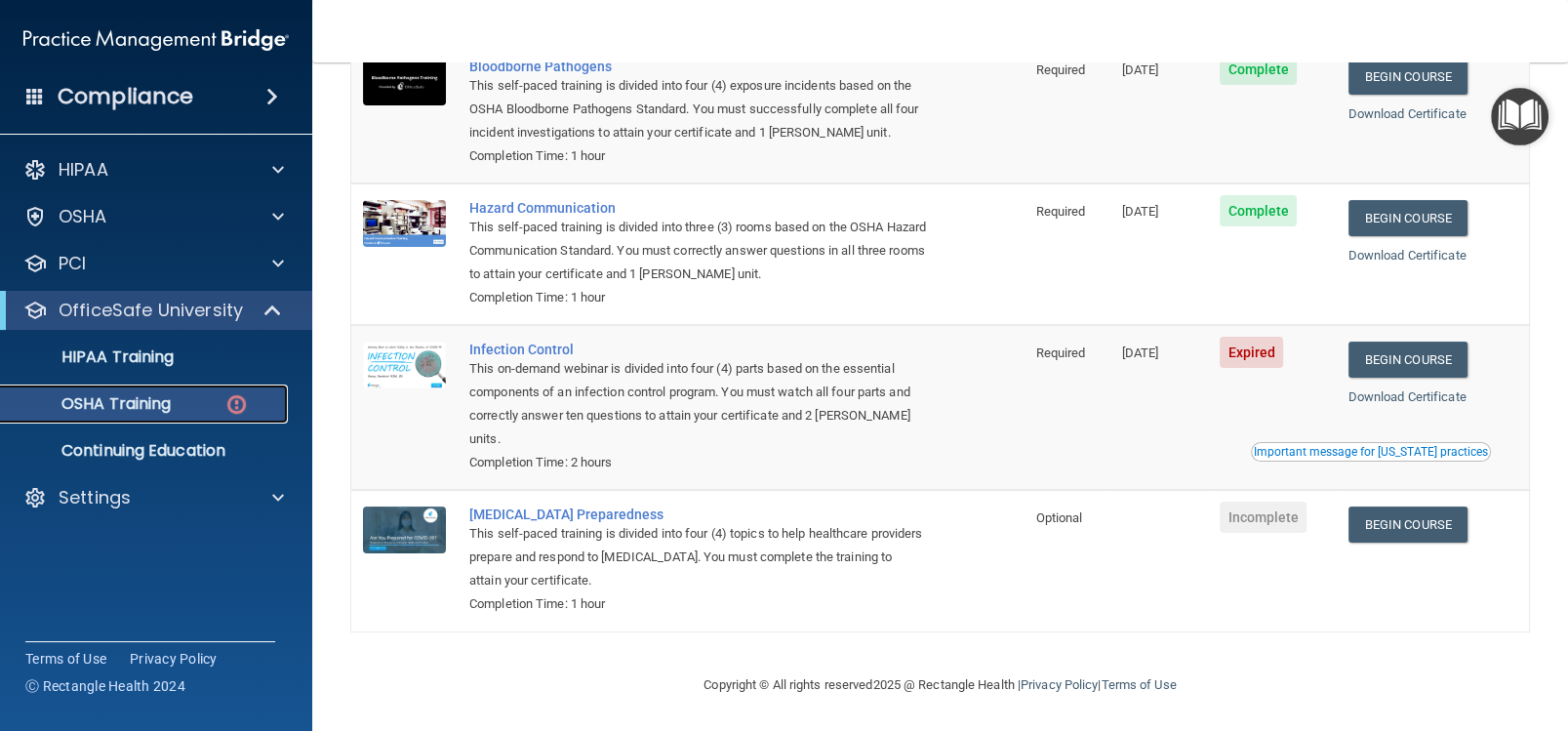
scroll to position [235, 0]
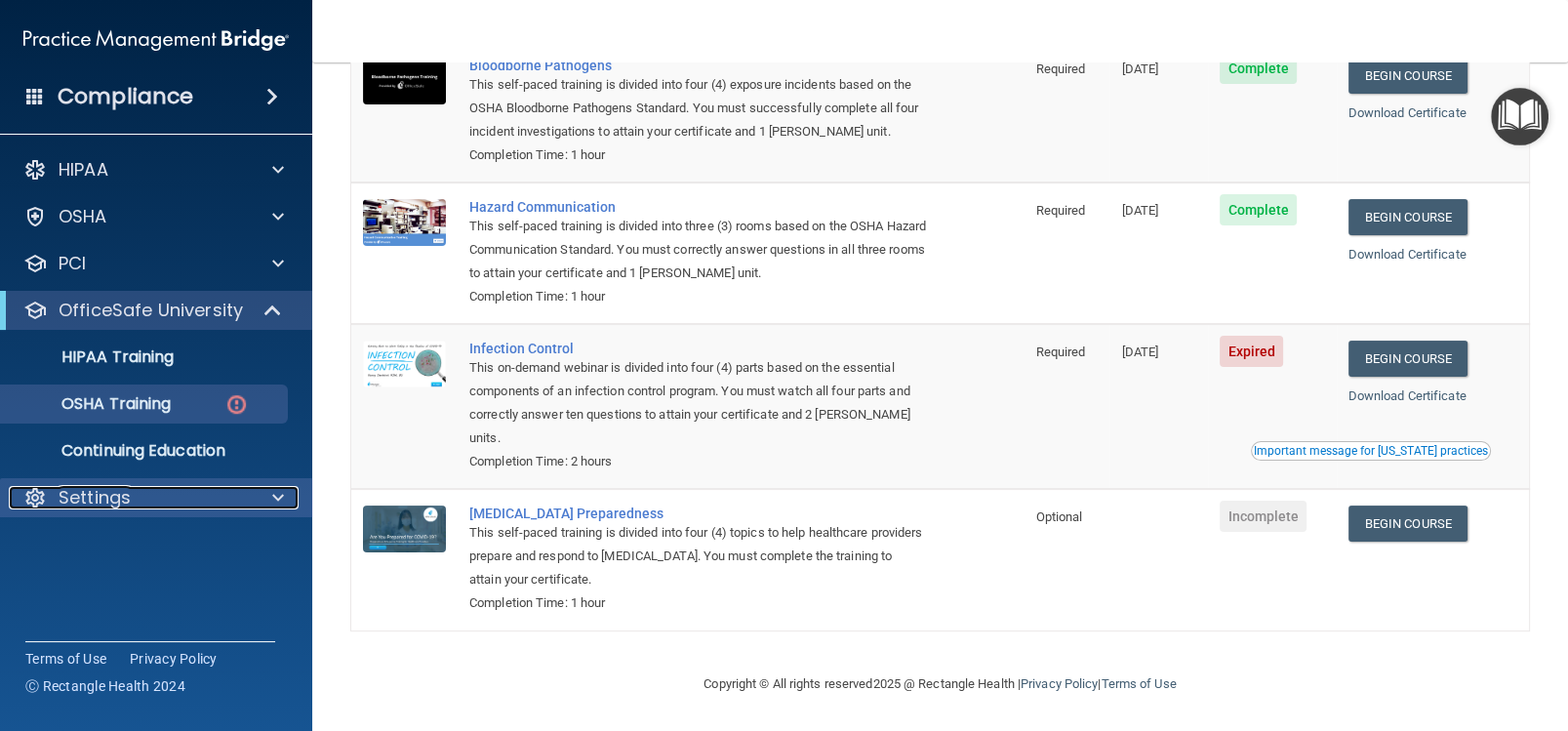
click at [277, 487] on span at bounding box center [279, 498] width 12 height 24
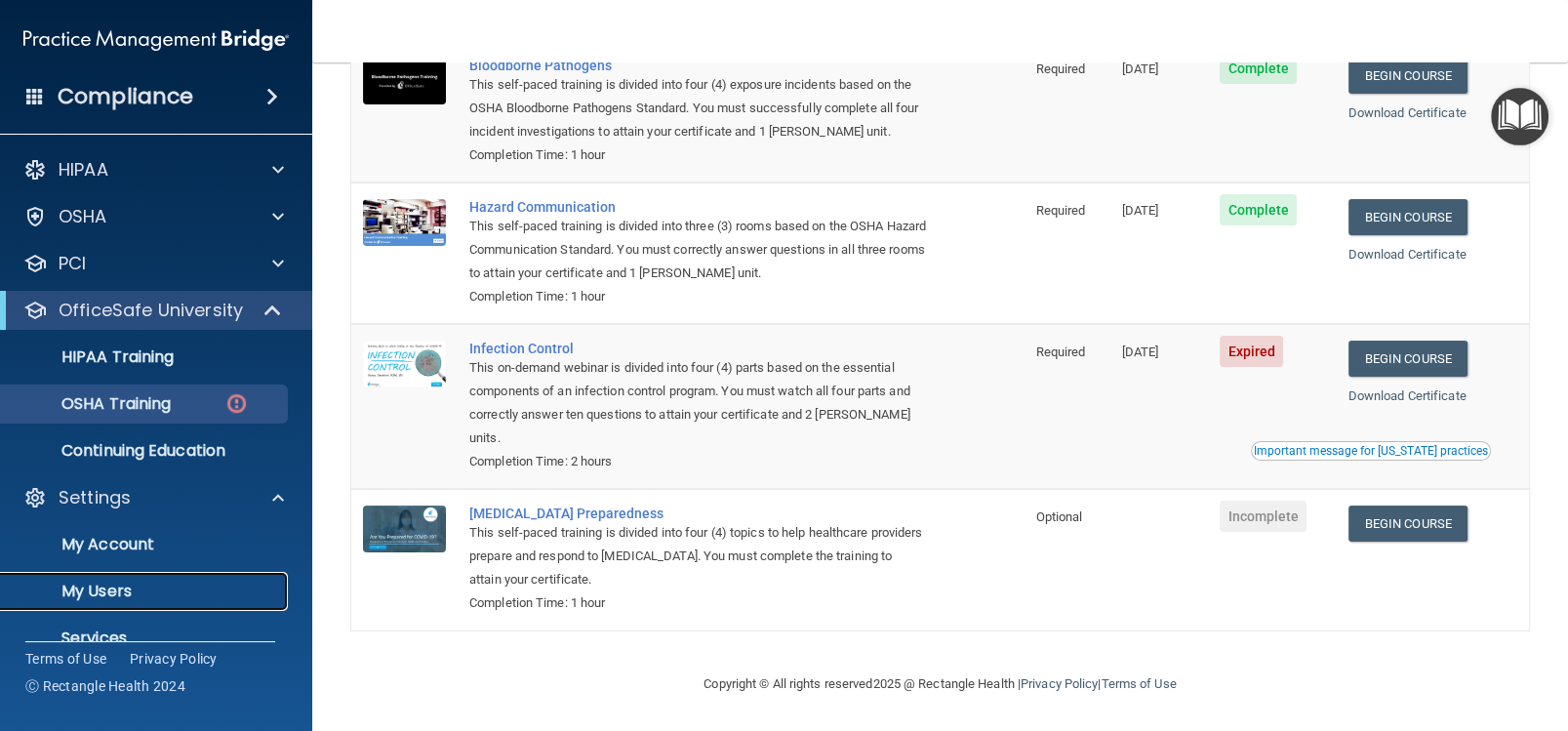
click at [229, 602] on link "My Users" at bounding box center [133, 592] width 307 height 40
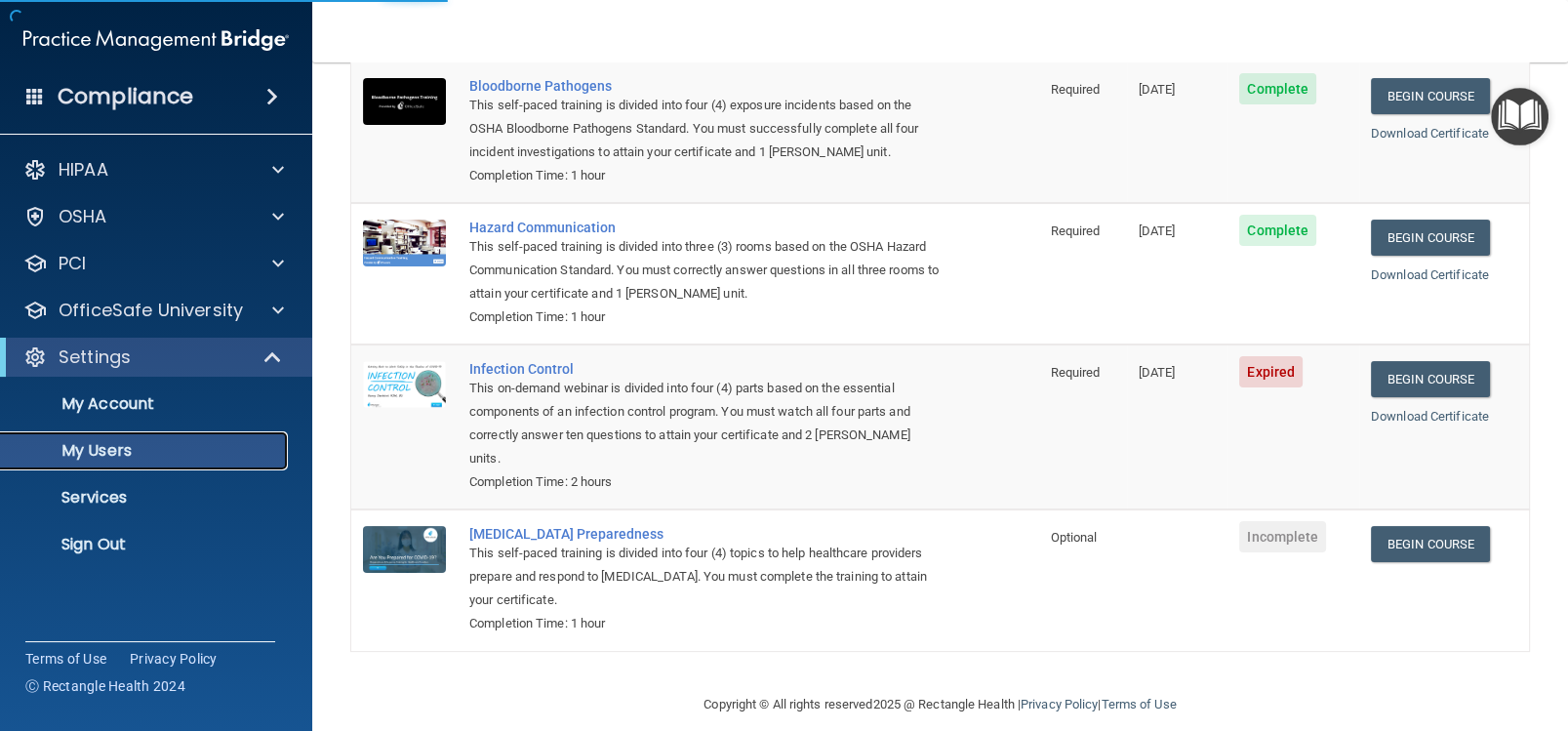
scroll to position [342, 0]
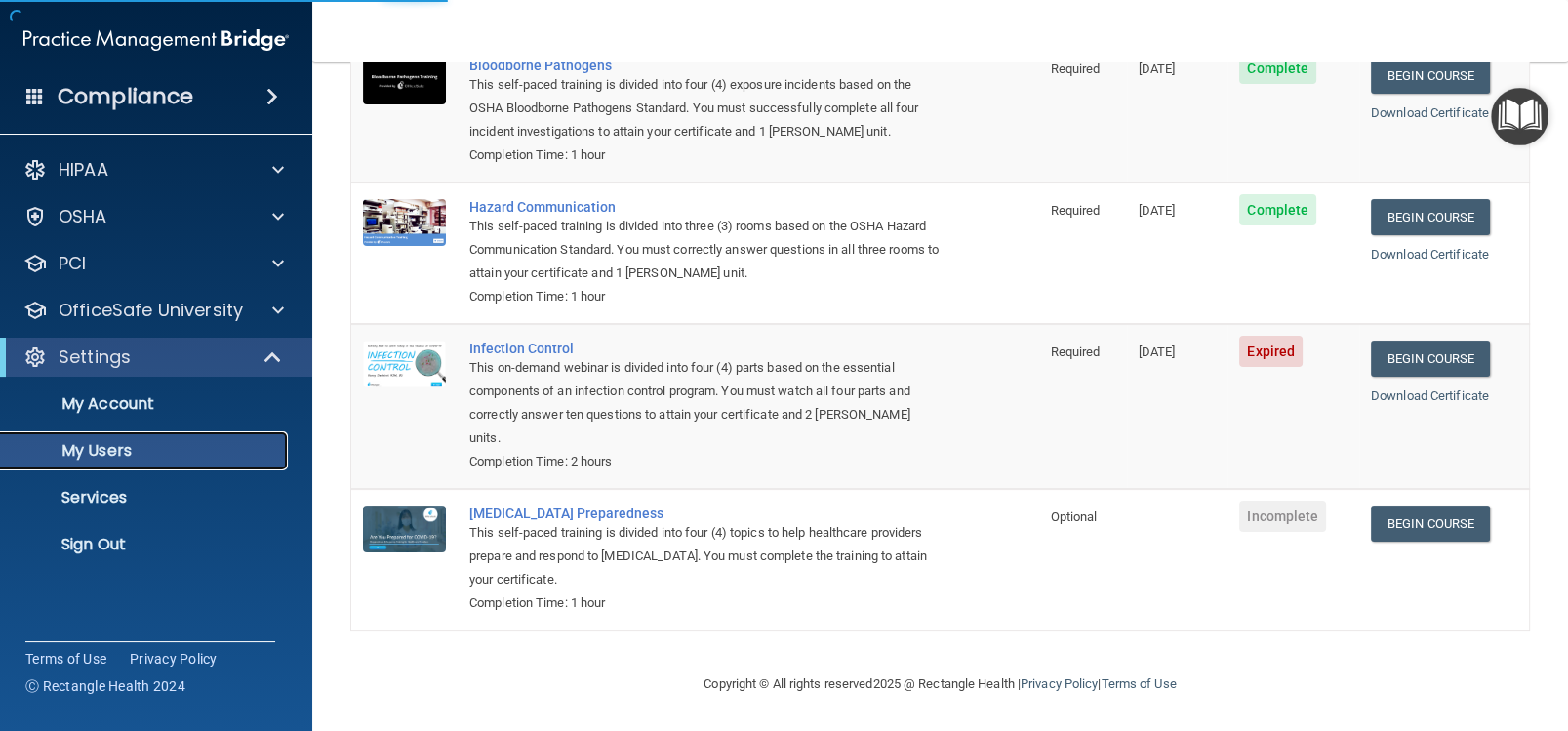
select select "20"
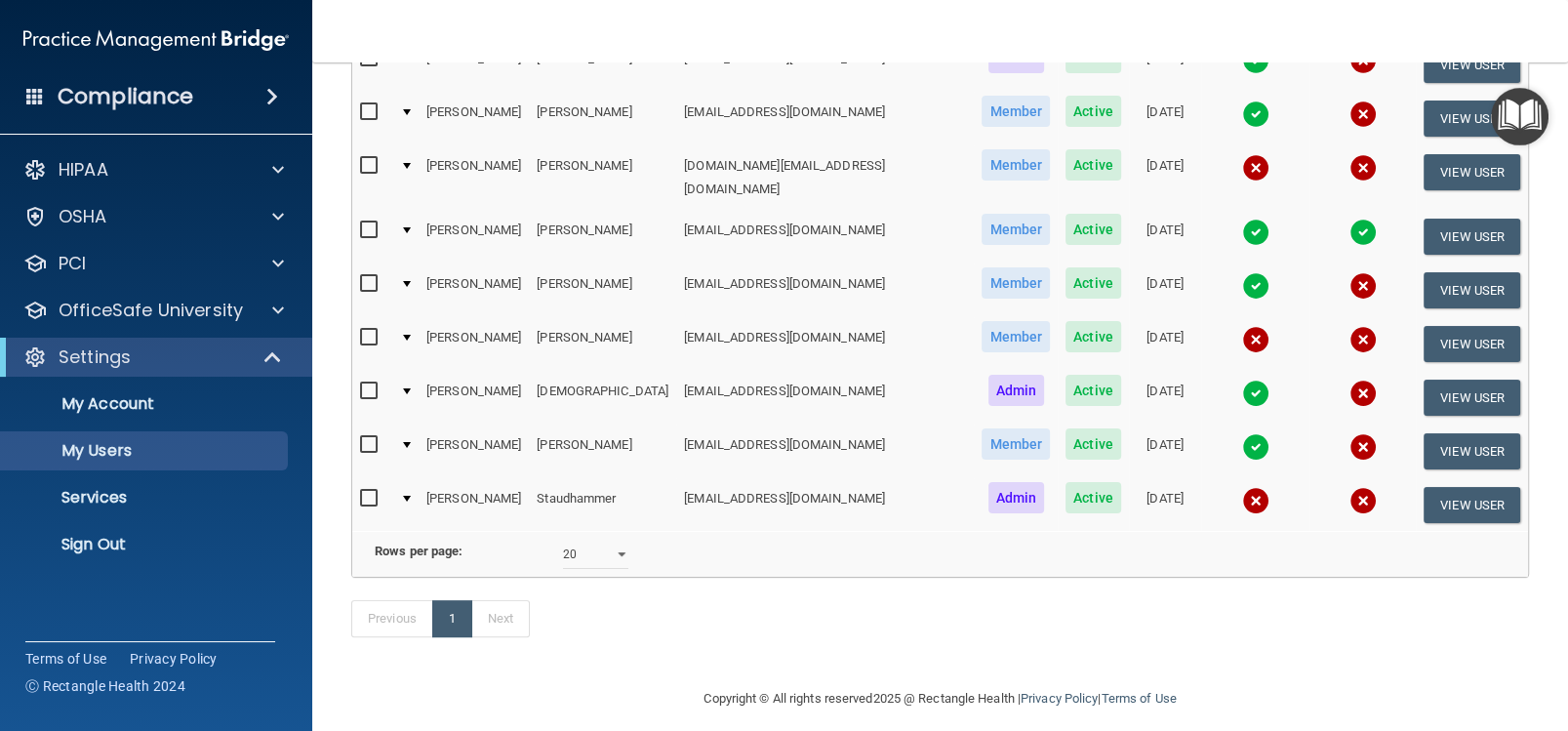
click at [543, 264] on td "[PERSON_NAME]" at bounding box center [602, 290] width 147 height 53
click at [982, 268] on span "Member" at bounding box center [1016, 284] width 68 height 32
click at [1066, 268] on span "Active" at bounding box center [1094, 284] width 55 height 32
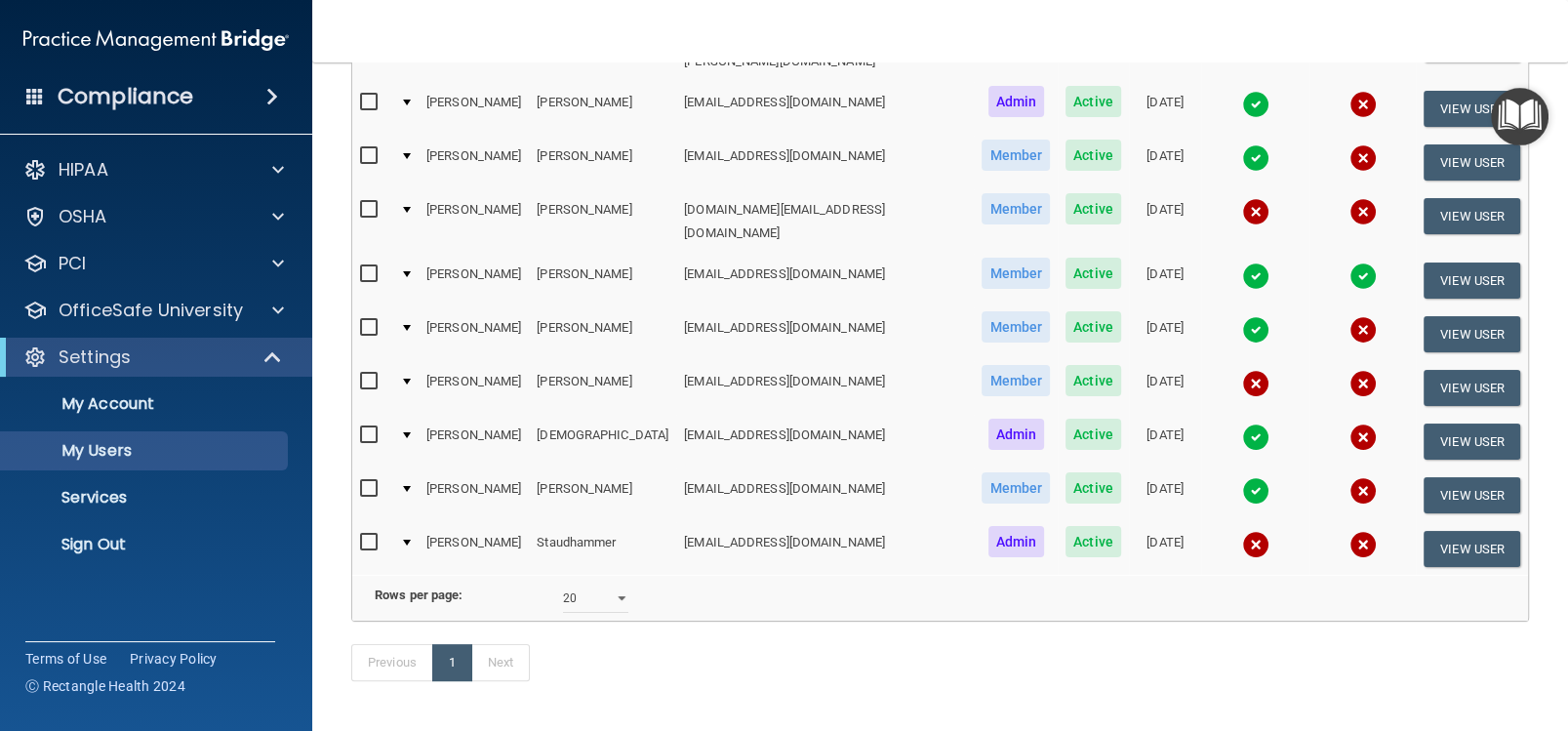
click at [373, 320] on input "checkbox" at bounding box center [371, 328] width 23 height 16
checkbox input "true"
drag, startPoint x: 877, startPoint y: 293, endPoint x: 768, endPoint y: 294, distance: 109.0
click at [768, 308] on td "[EMAIL_ADDRESS][DOMAIN_NAME]" at bounding box center [825, 335] width 297 height 53
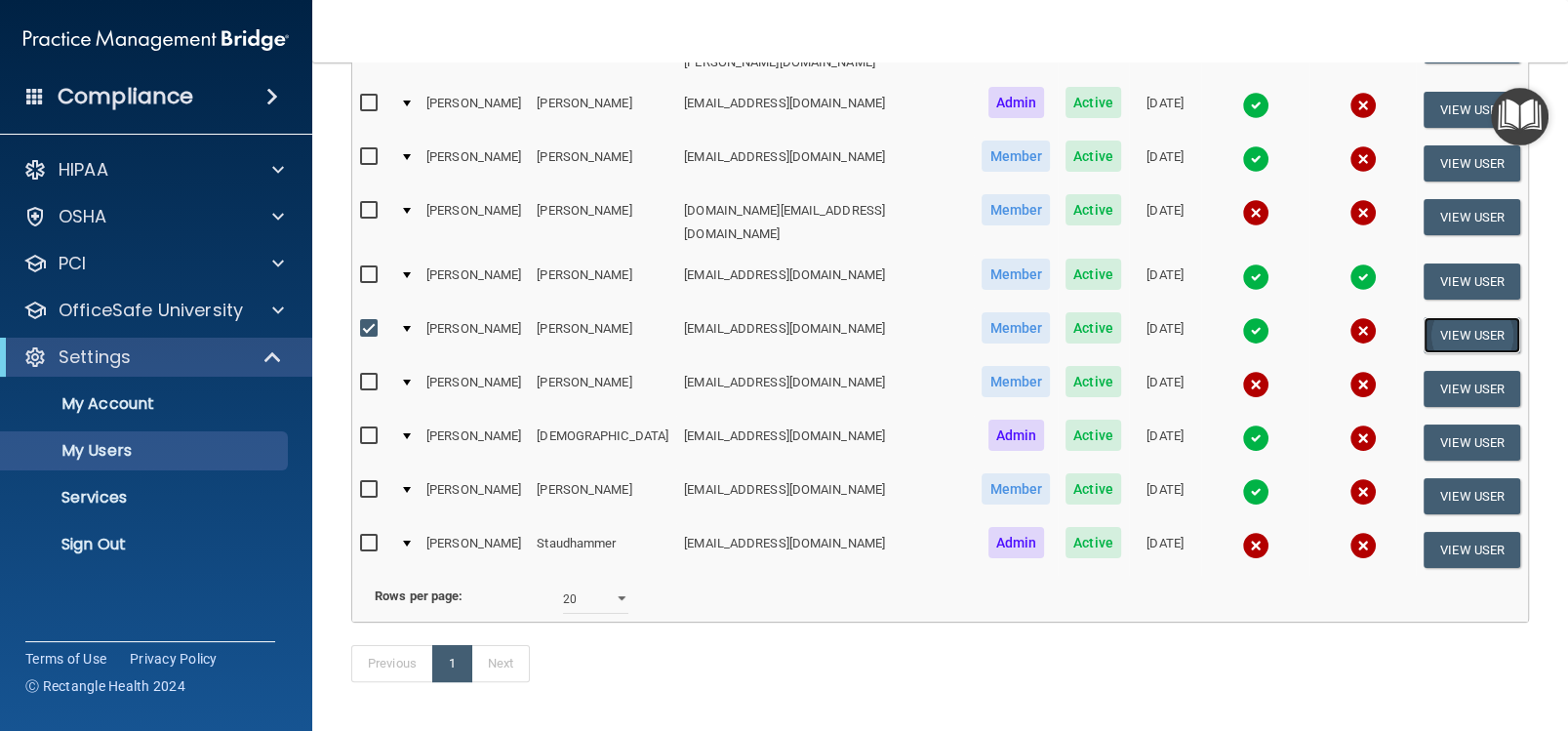
click at [1451, 317] on button "View User" at bounding box center [1472, 335] width 97 height 37
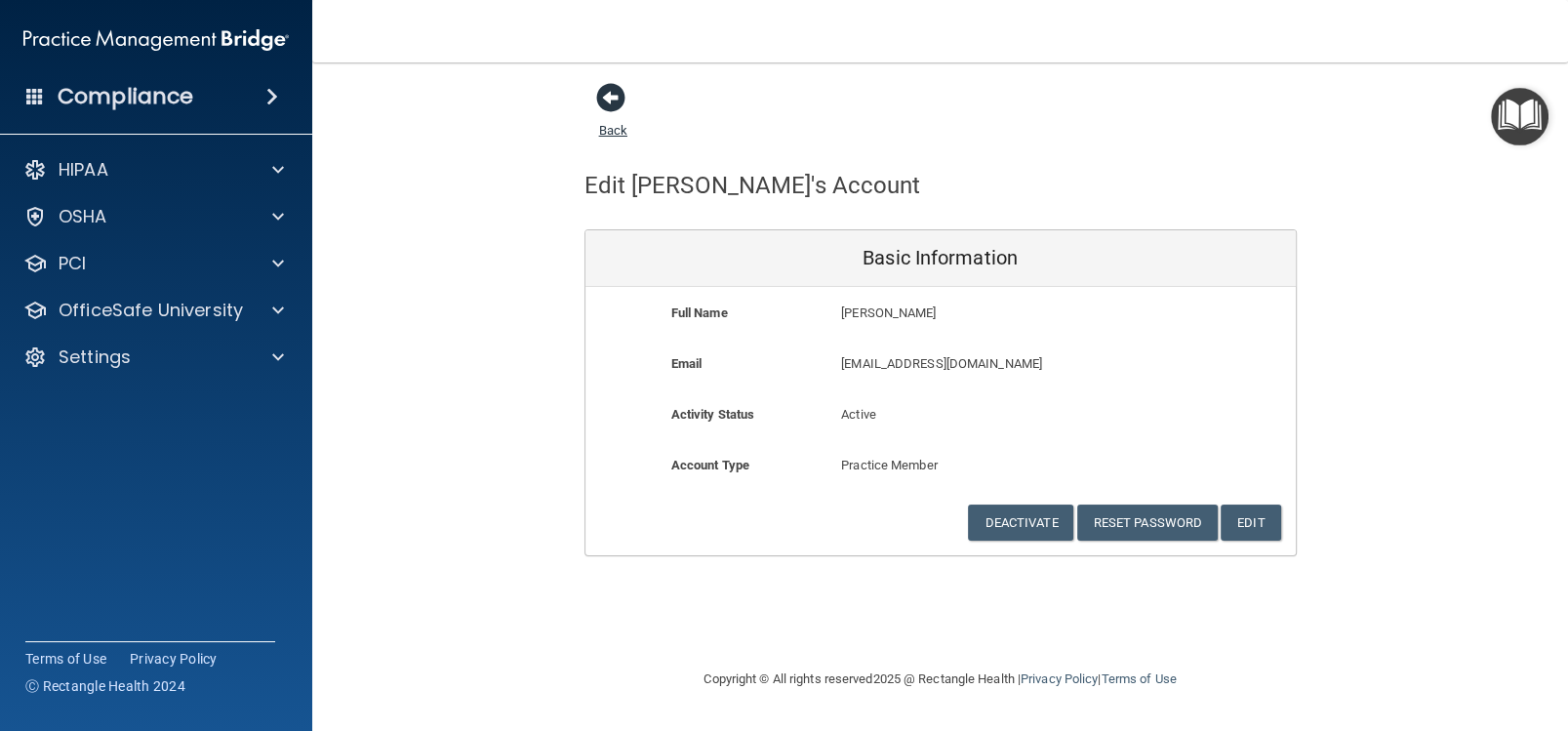
click at [605, 99] on span at bounding box center [612, 98] width 30 height 30
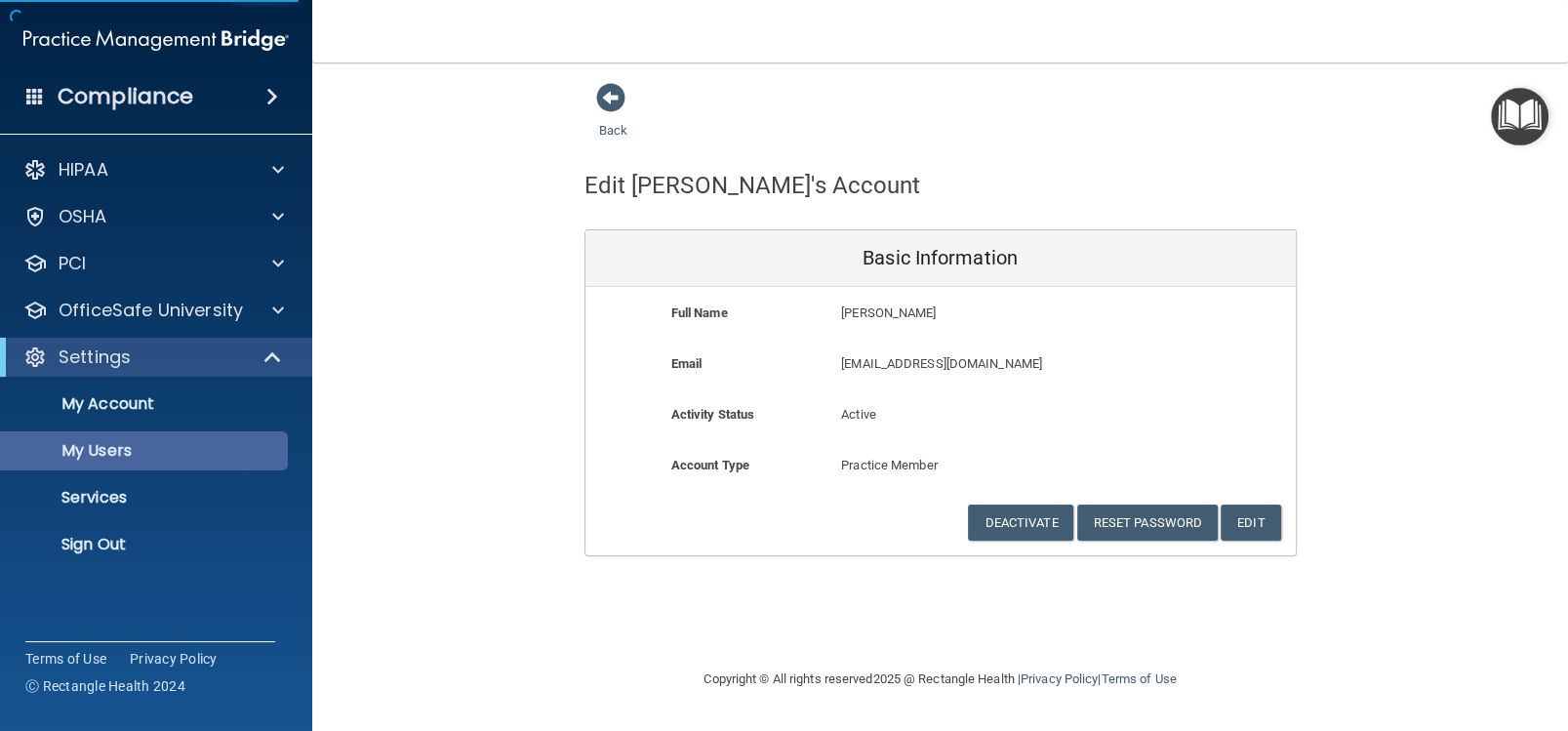
select select "20"
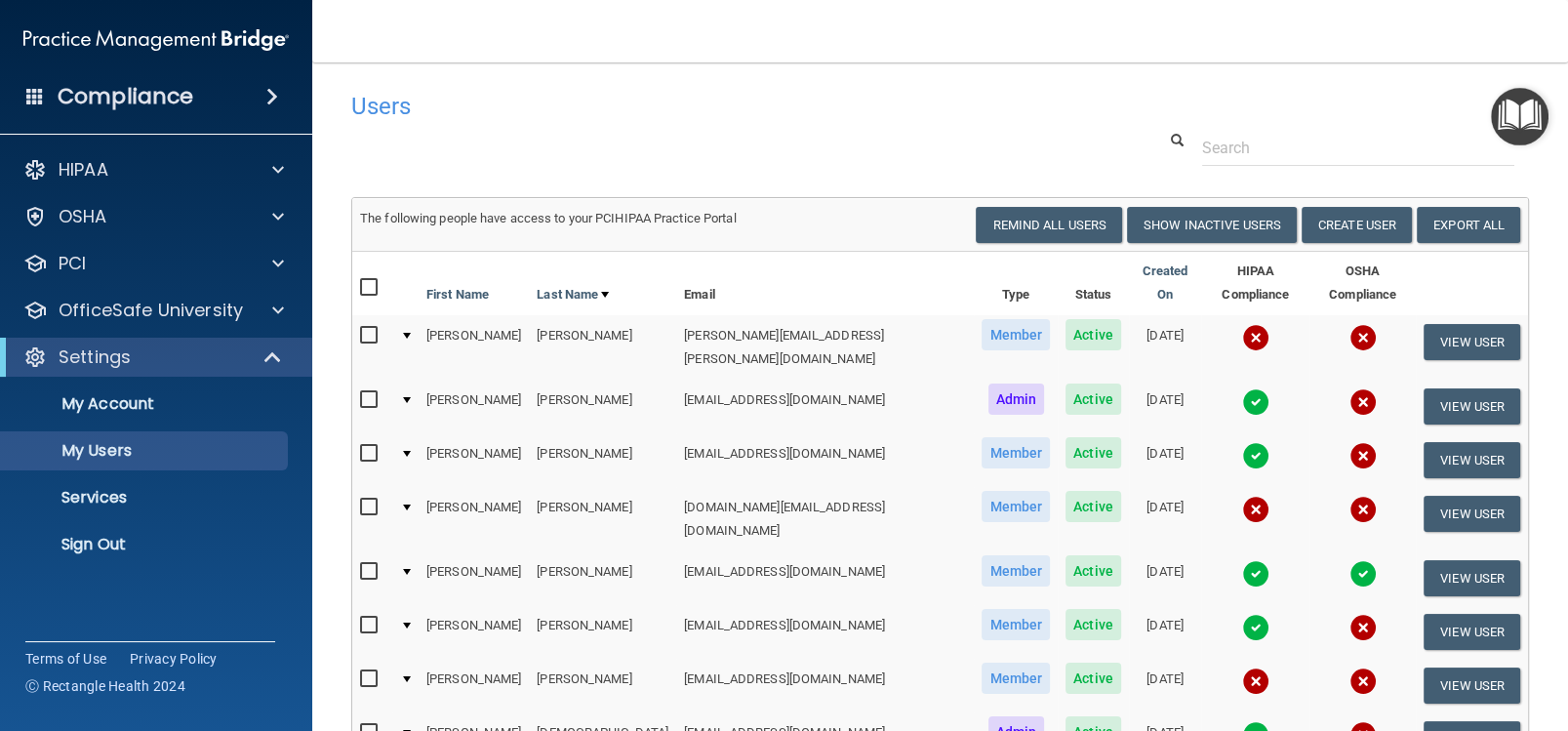
click at [417, 605] on td at bounding box center [405, 631] width 27 height 53
click at [366, 617] on input "checkbox" at bounding box center [371, 625] width 23 height 16
checkbox input "true"
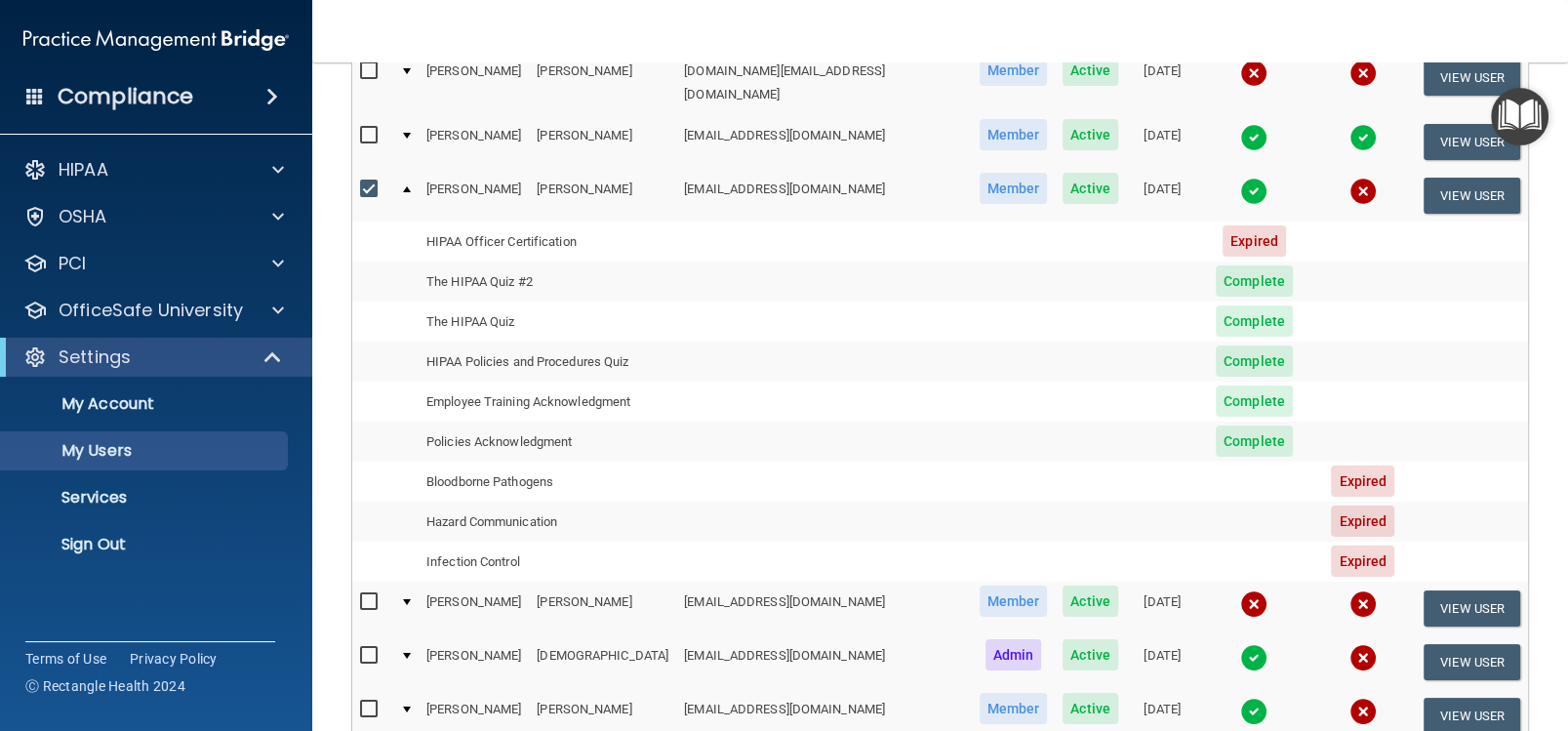
scroll to position [451, 0]
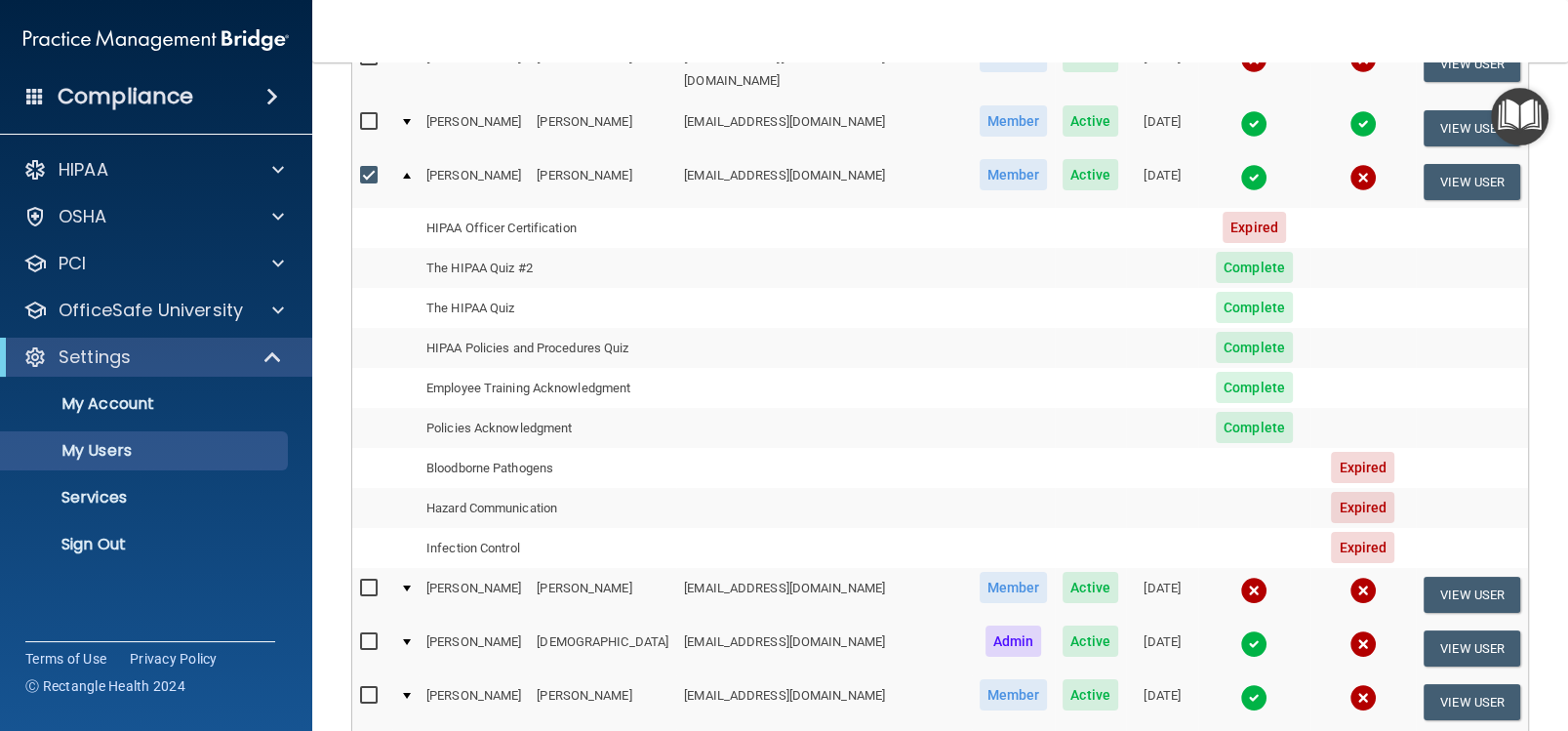
click at [372, 634] on input "checkbox" at bounding box center [371, 642] width 23 height 16
checkbox input "true"
click at [1424, 630] on button "View User" at bounding box center [1472, 648] width 97 height 37
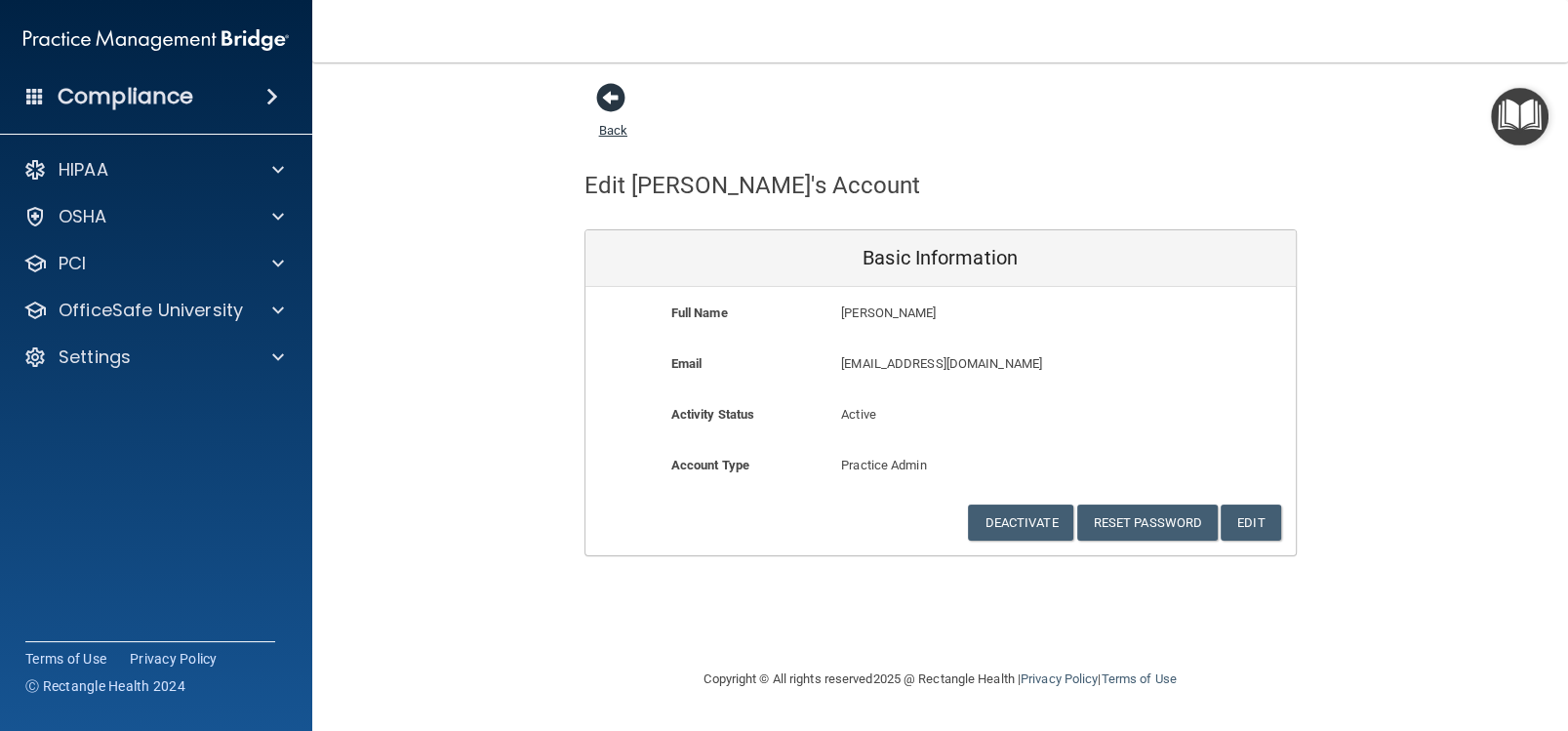
click at [603, 94] on span at bounding box center [612, 98] width 30 height 30
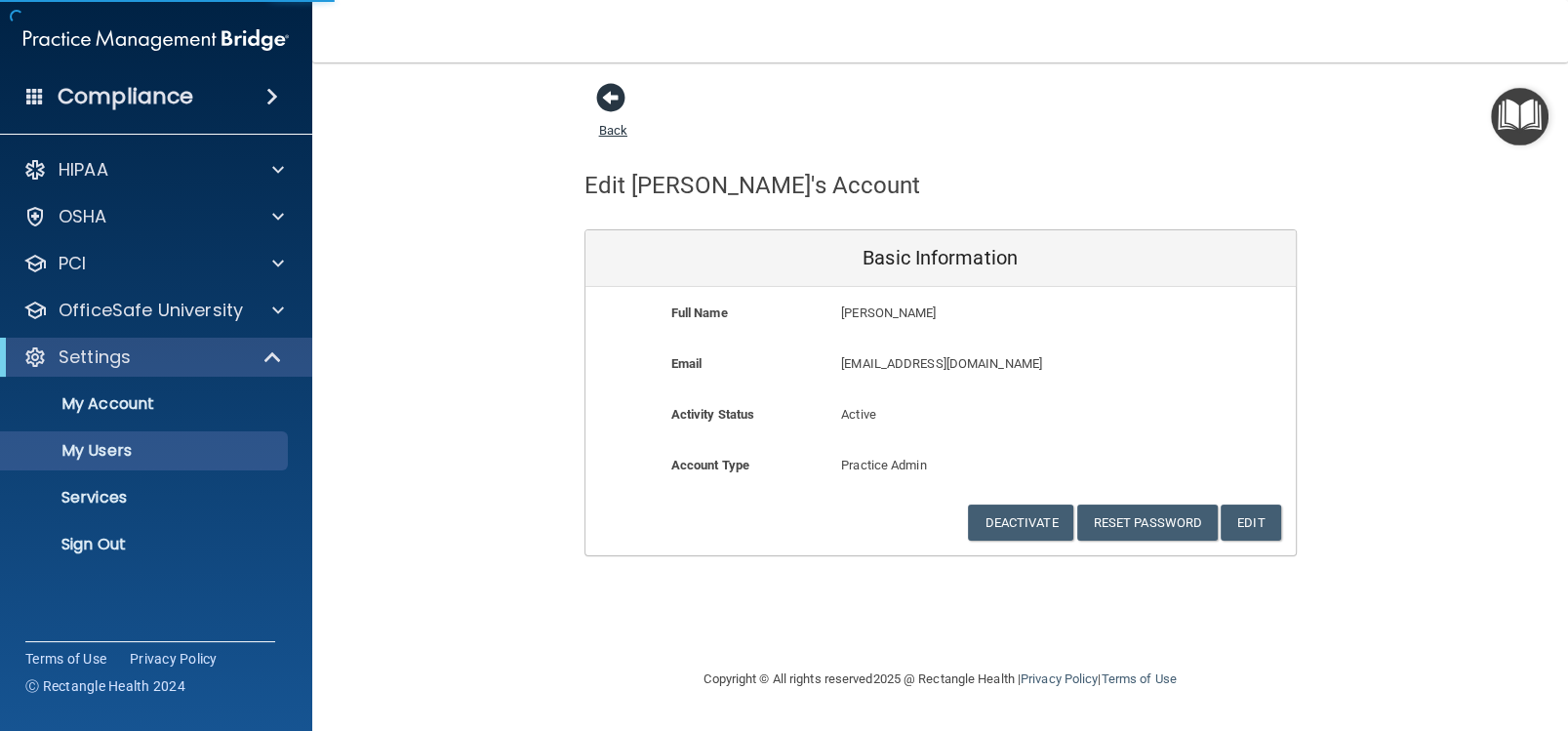
click at [608, 100] on span at bounding box center [612, 98] width 30 height 30
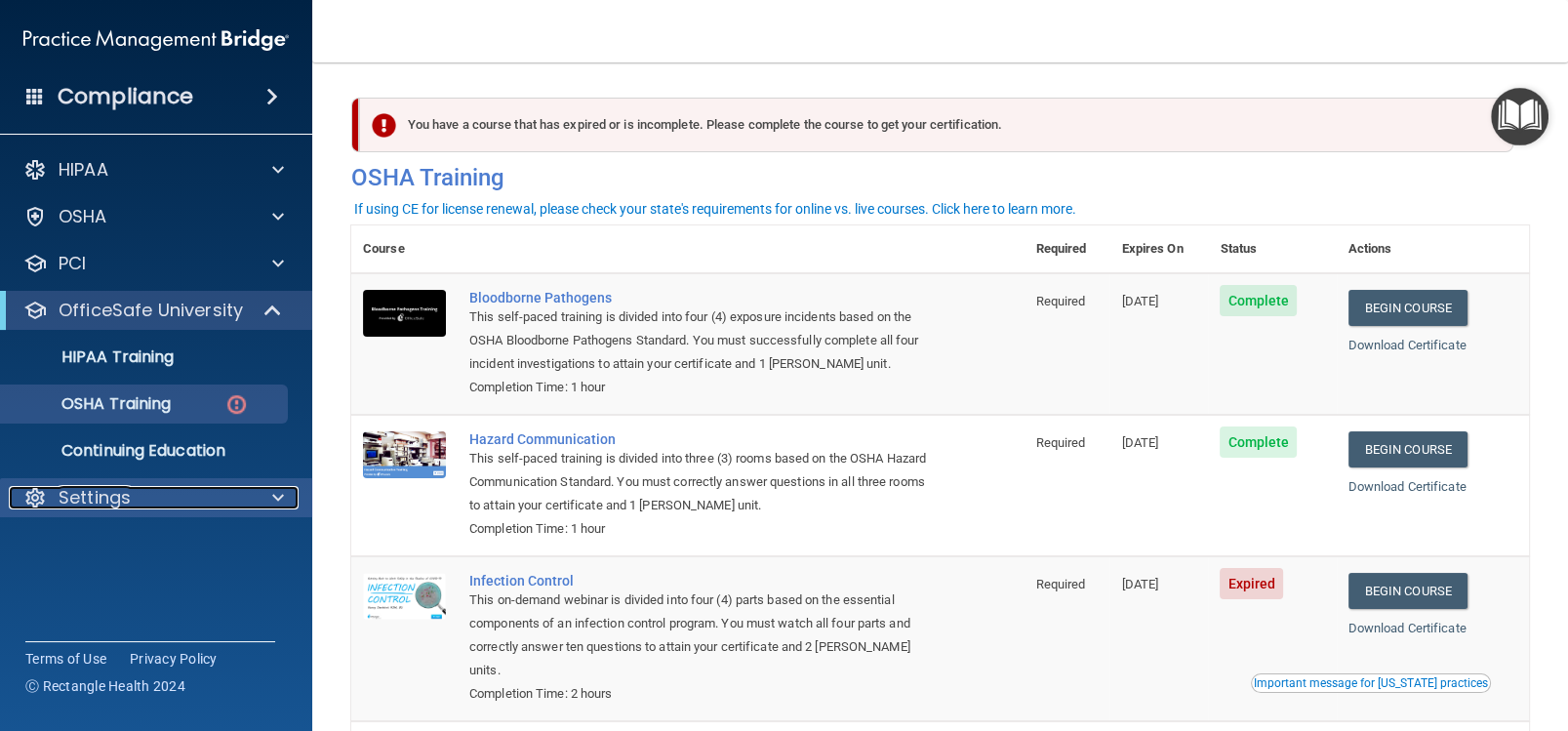
click at [274, 505] on span at bounding box center [279, 498] width 12 height 24
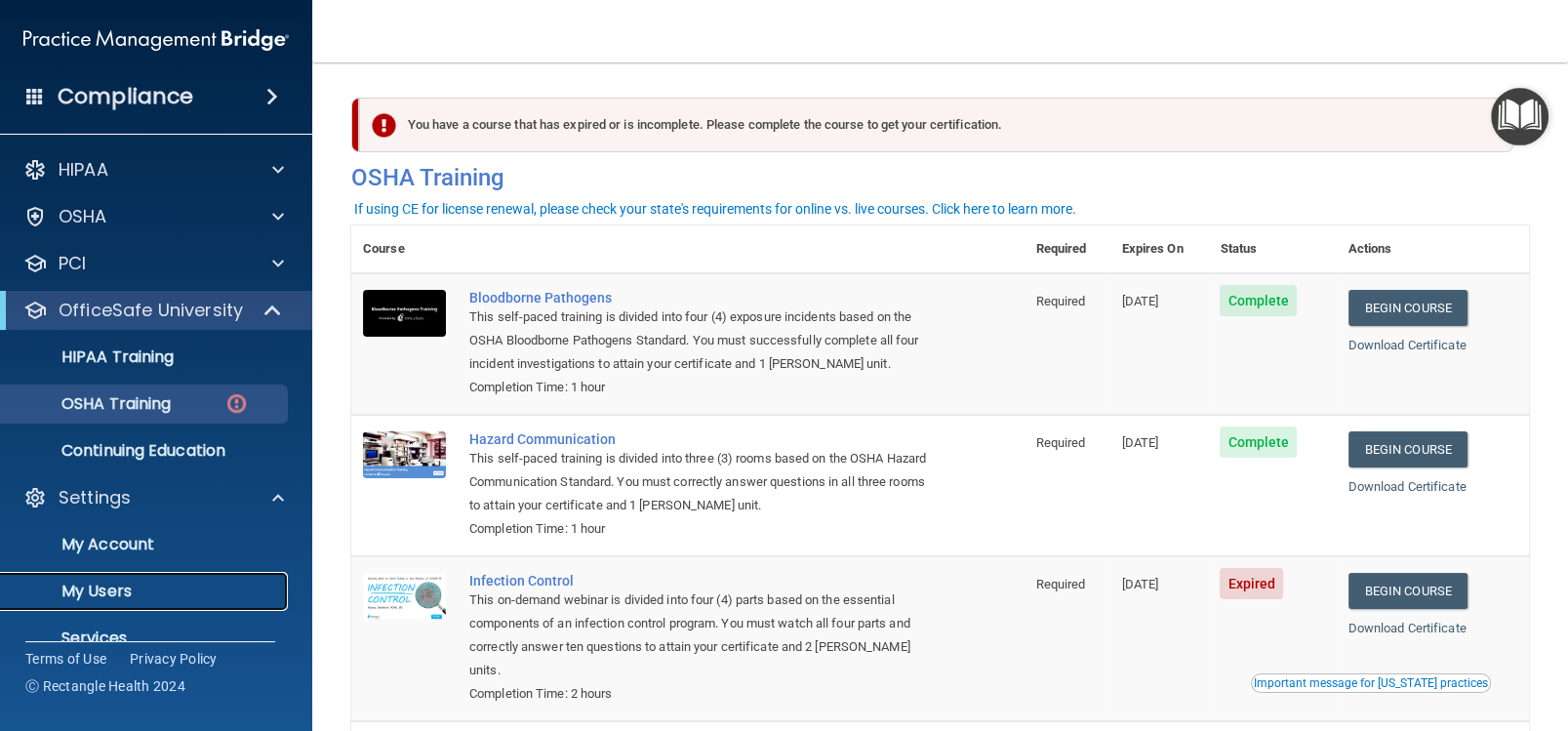
click at [188, 588] on p "My Users" at bounding box center [146, 592] width 267 height 20
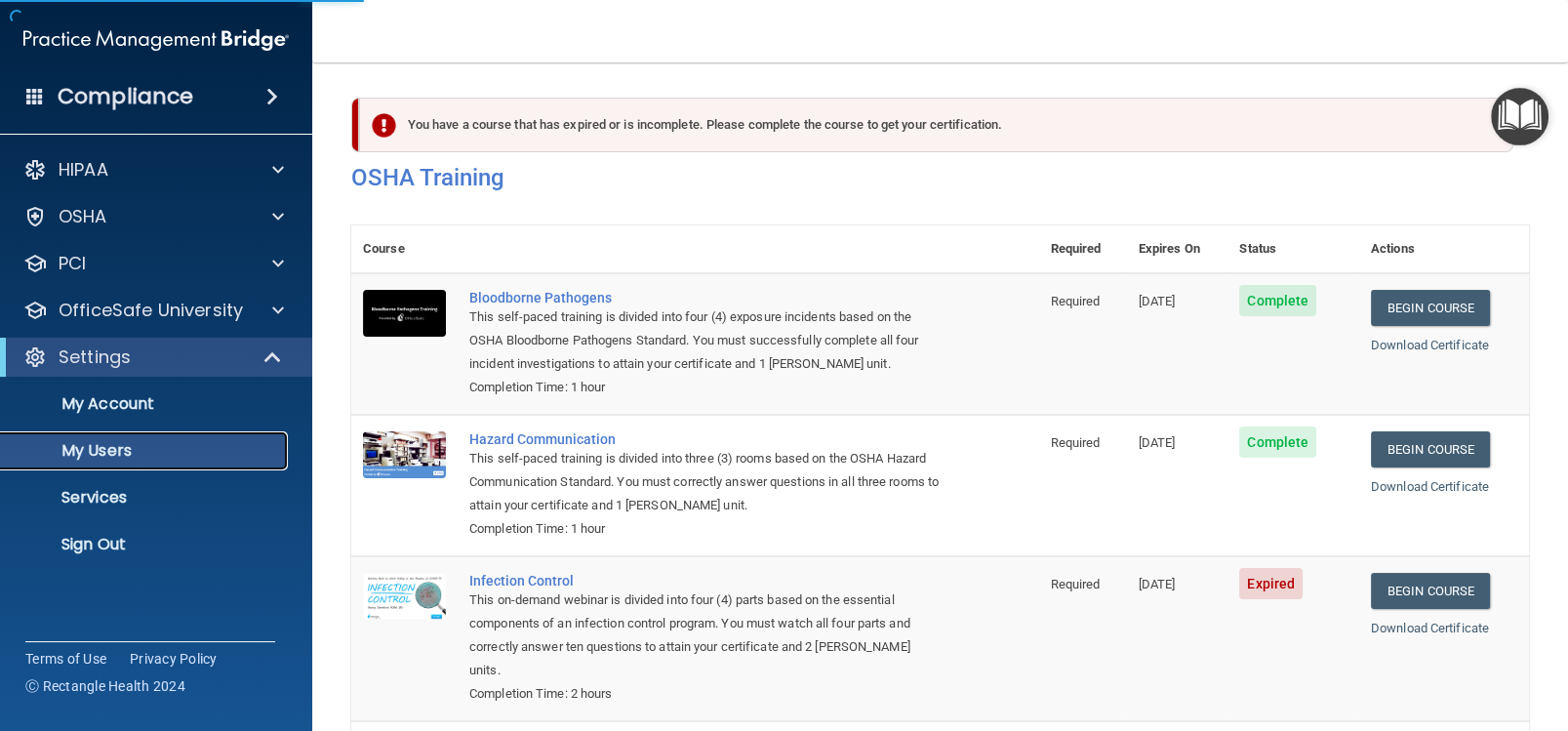
select select "20"
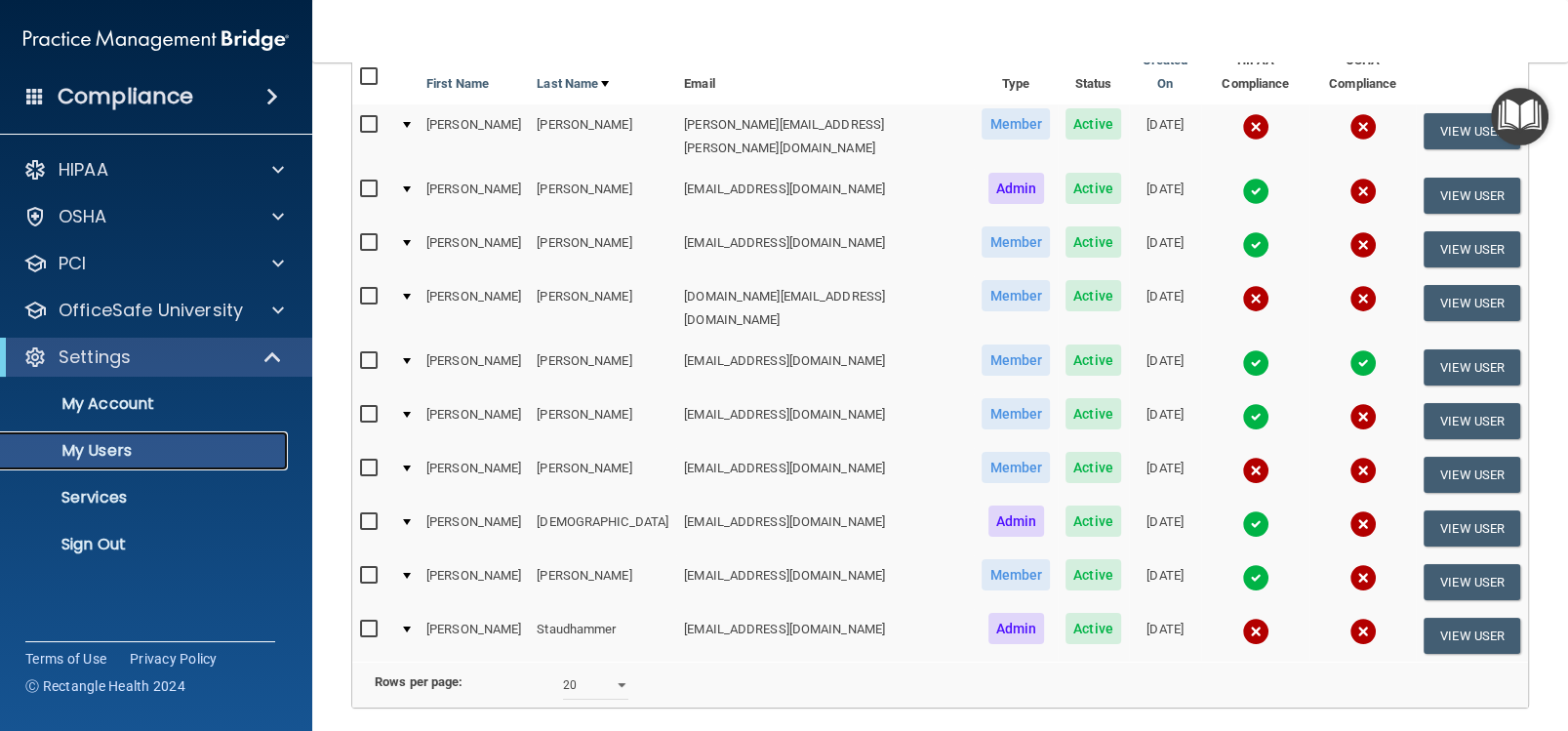
scroll to position [238, 0]
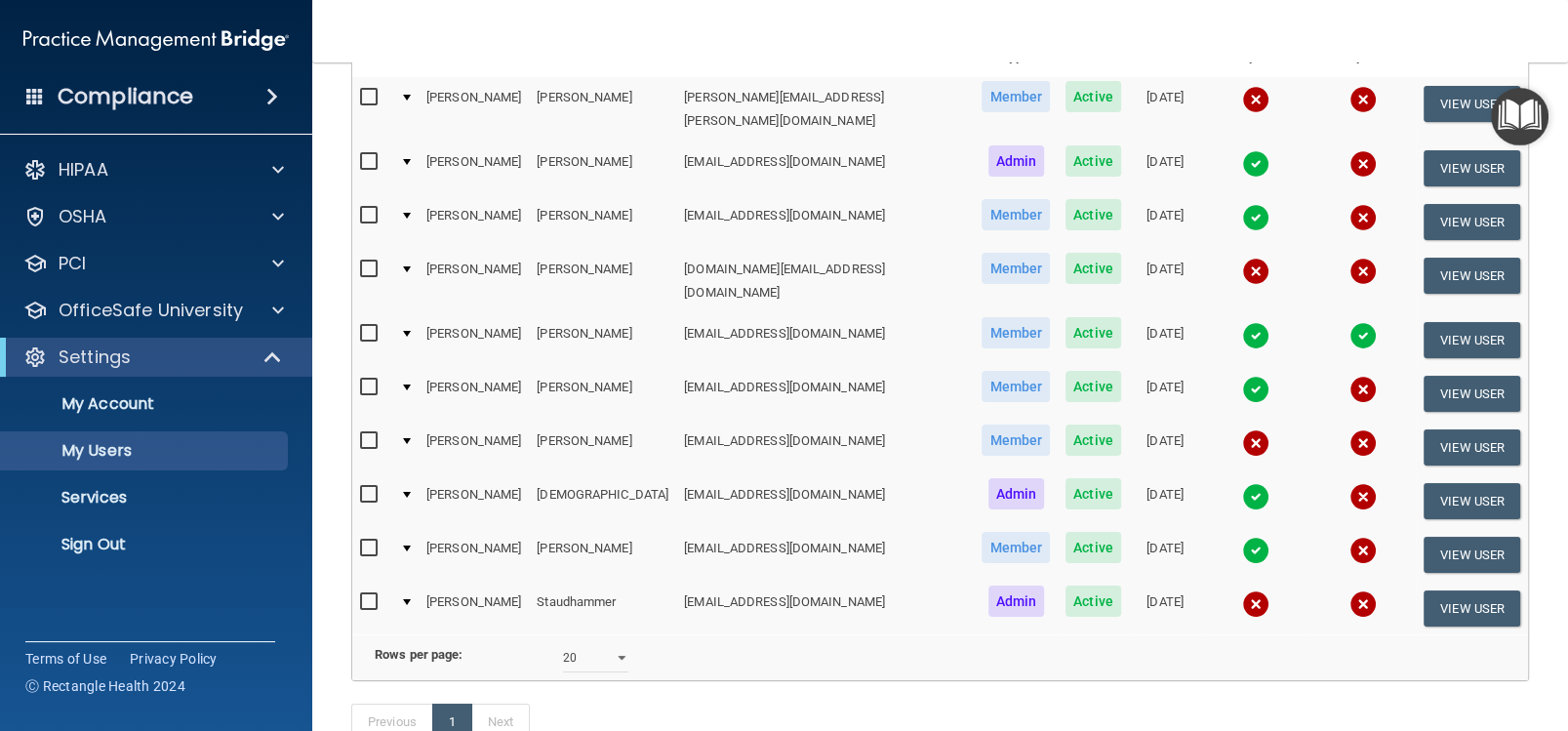
click at [368, 487] on input "checkbox" at bounding box center [371, 495] width 23 height 16
checkbox input "true"
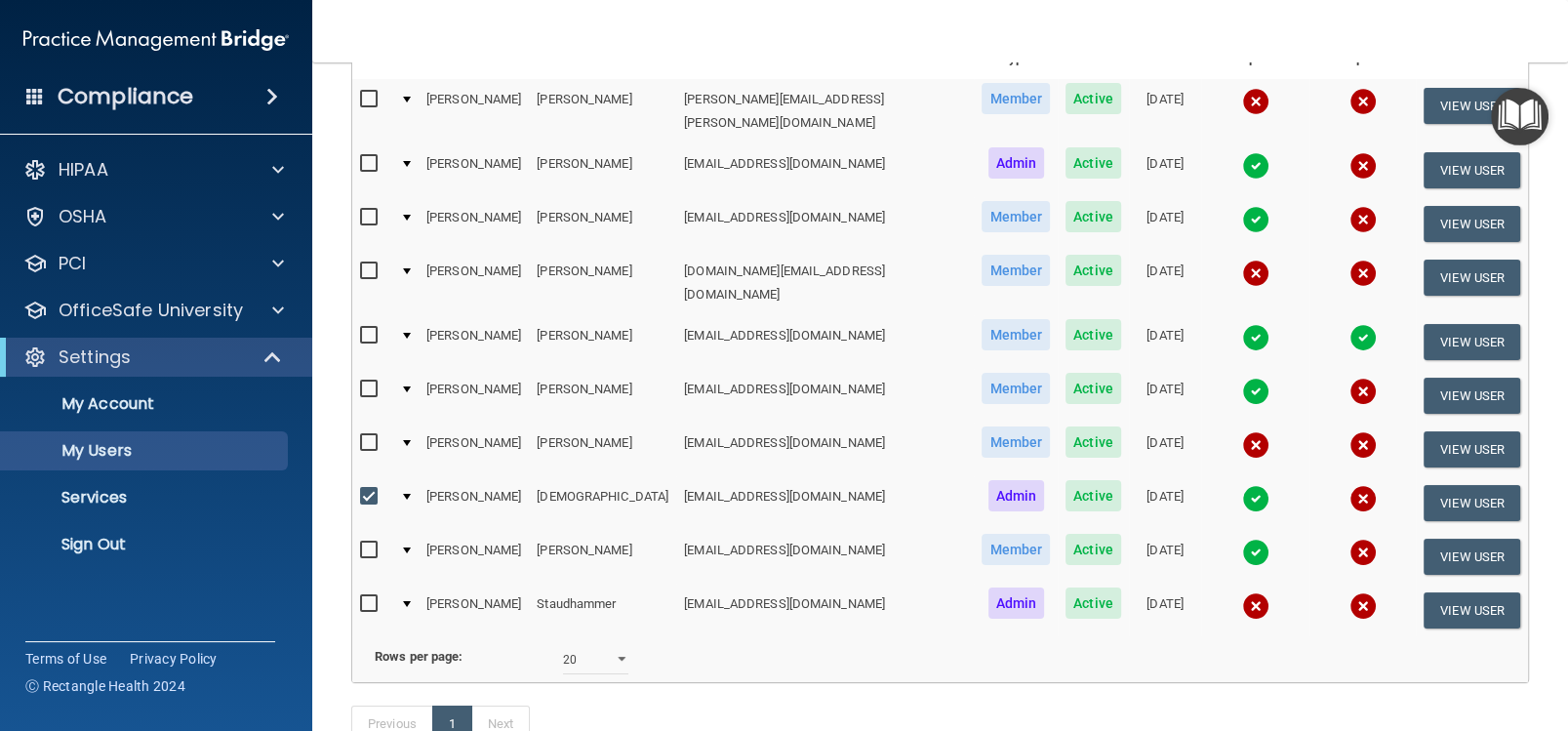
scroll to position [240, 0]
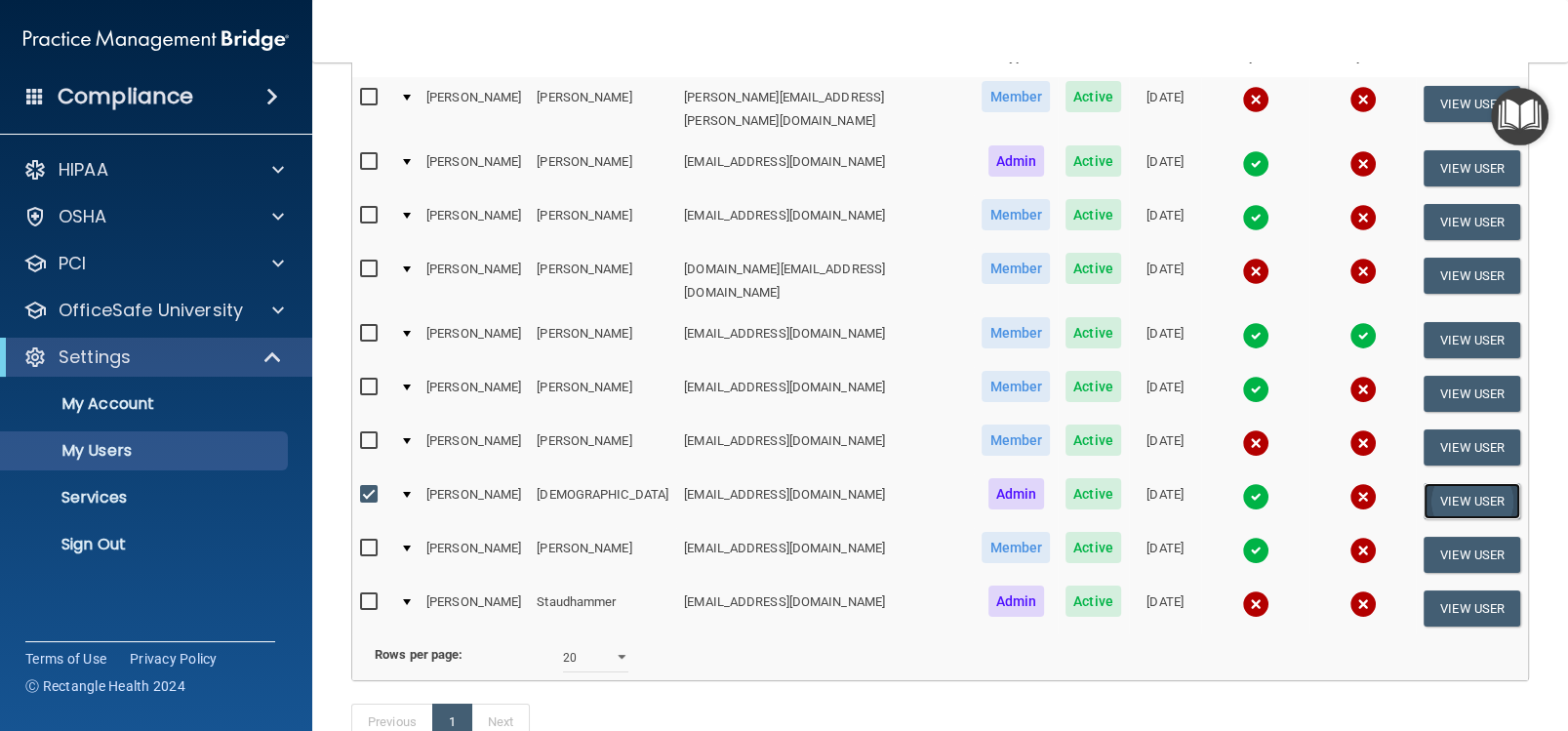
click at [1462, 483] on button "View User" at bounding box center [1472, 501] width 97 height 37
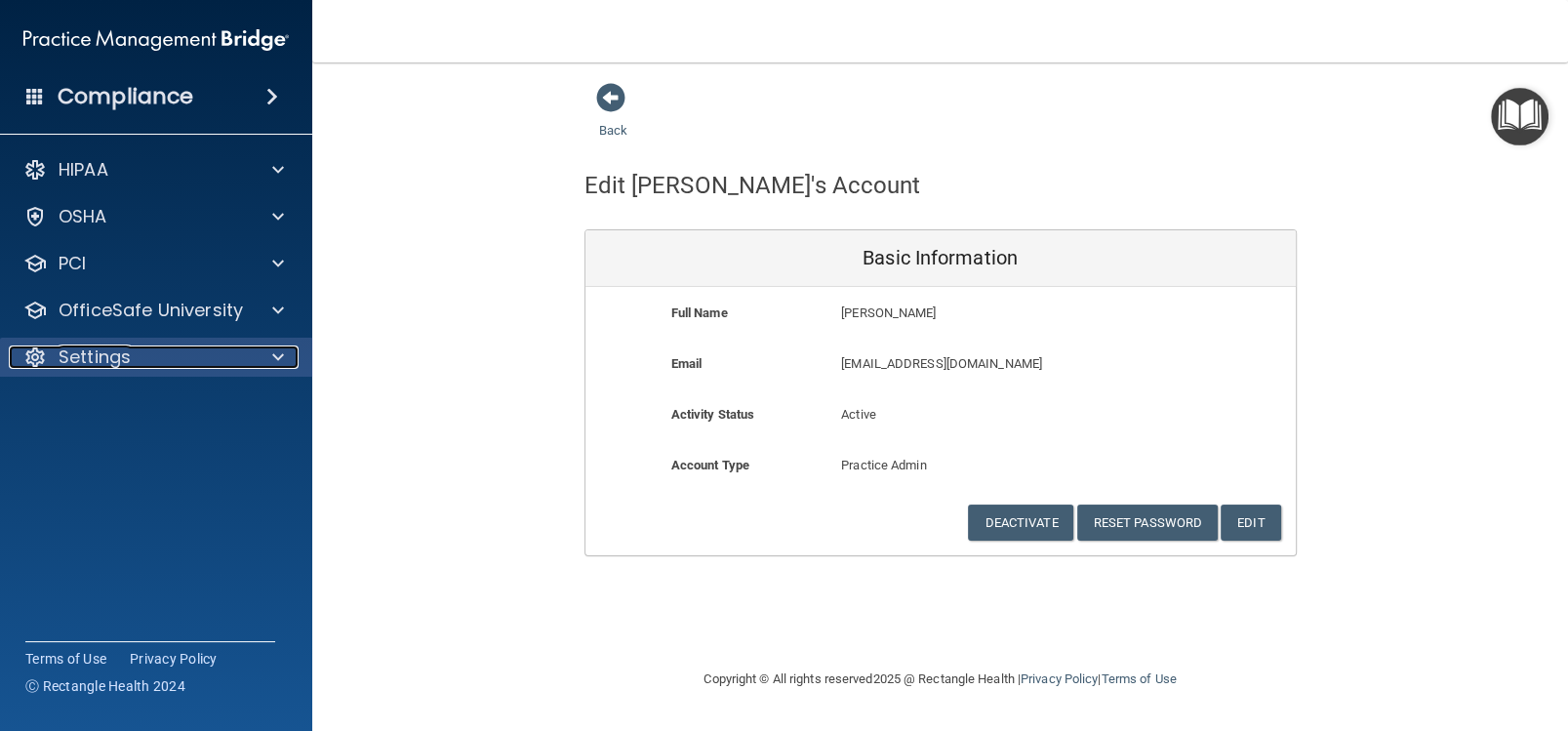
click at [266, 357] on div at bounding box center [275, 358] width 48 height 24
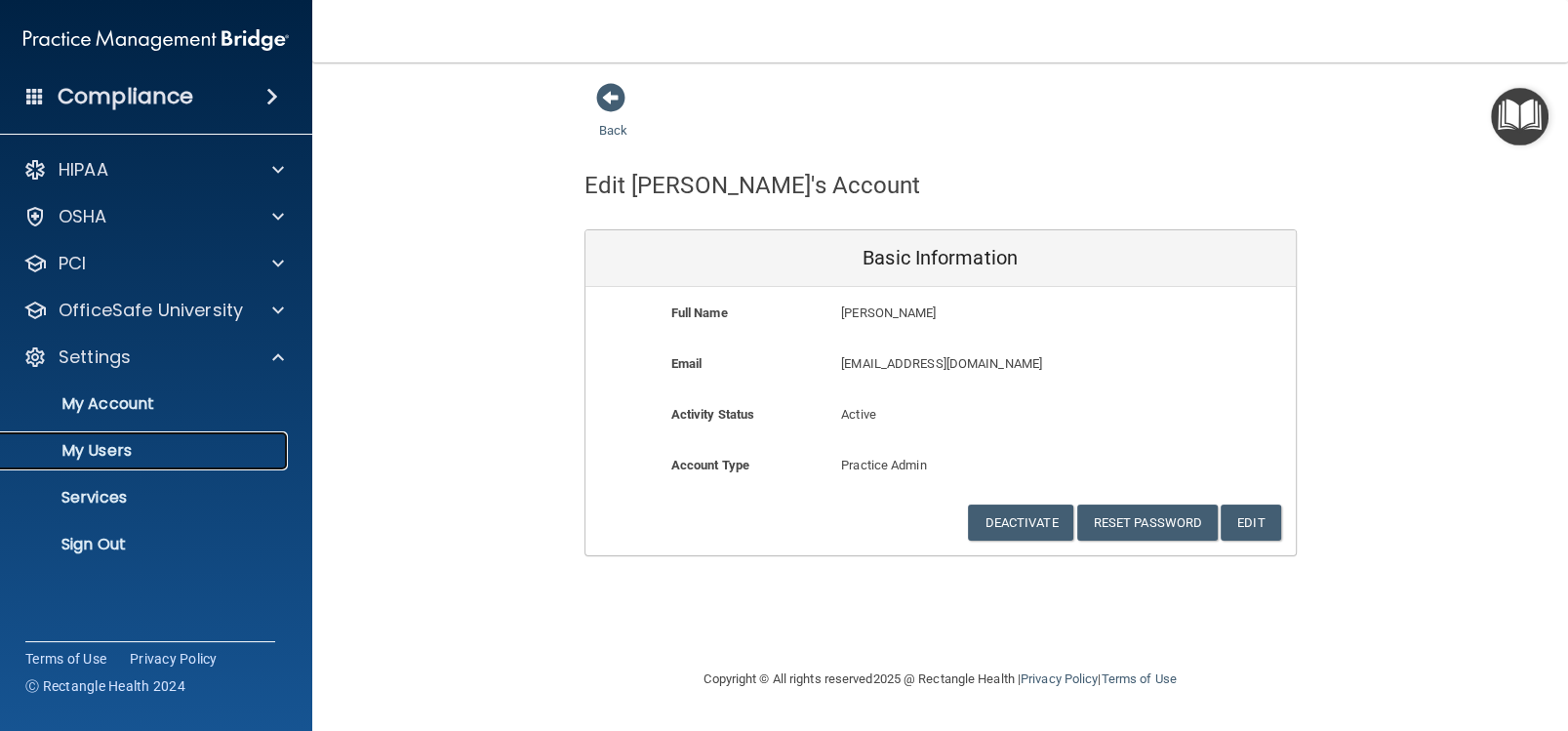
click at [212, 469] on link "My Users" at bounding box center [133, 451] width 307 height 40
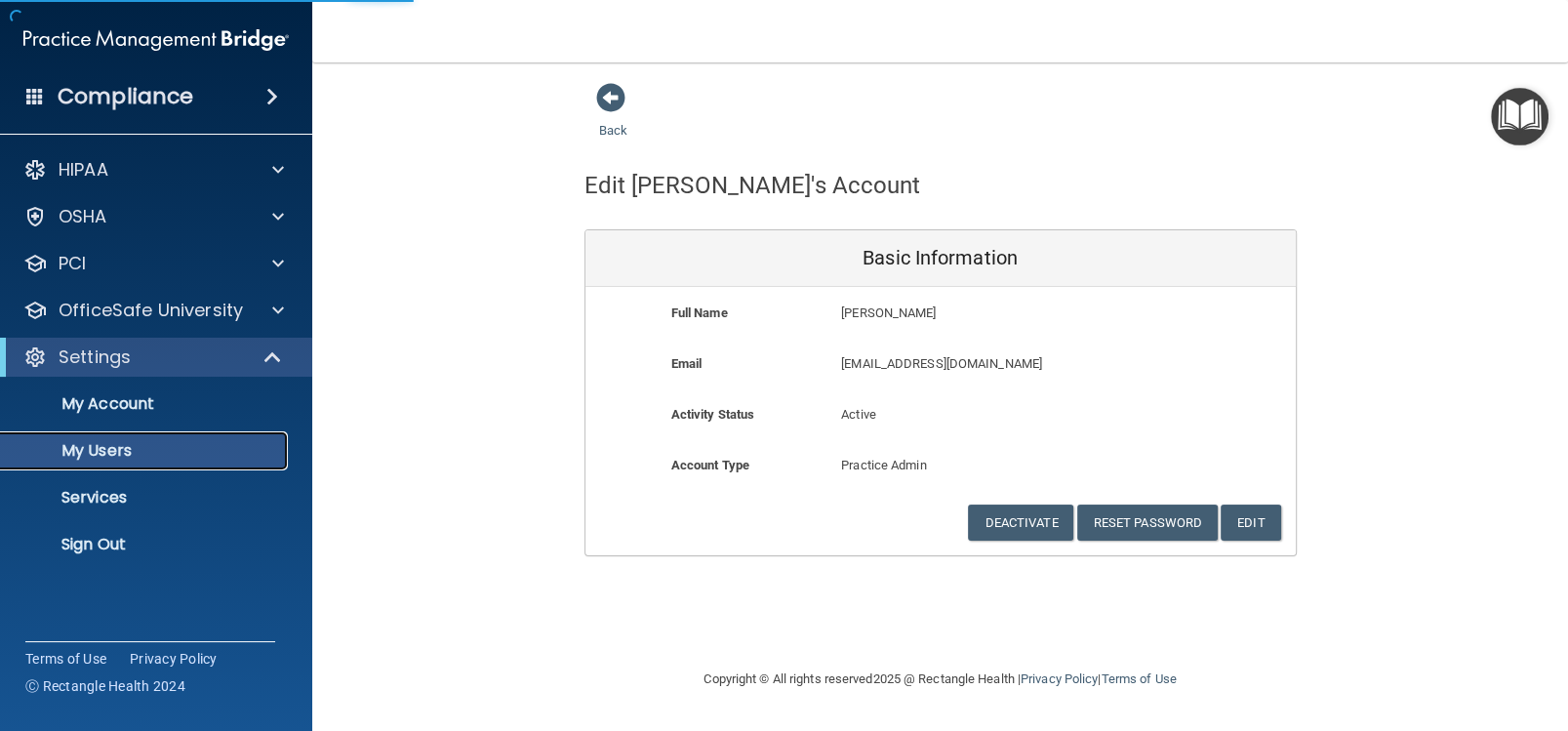
select select "20"
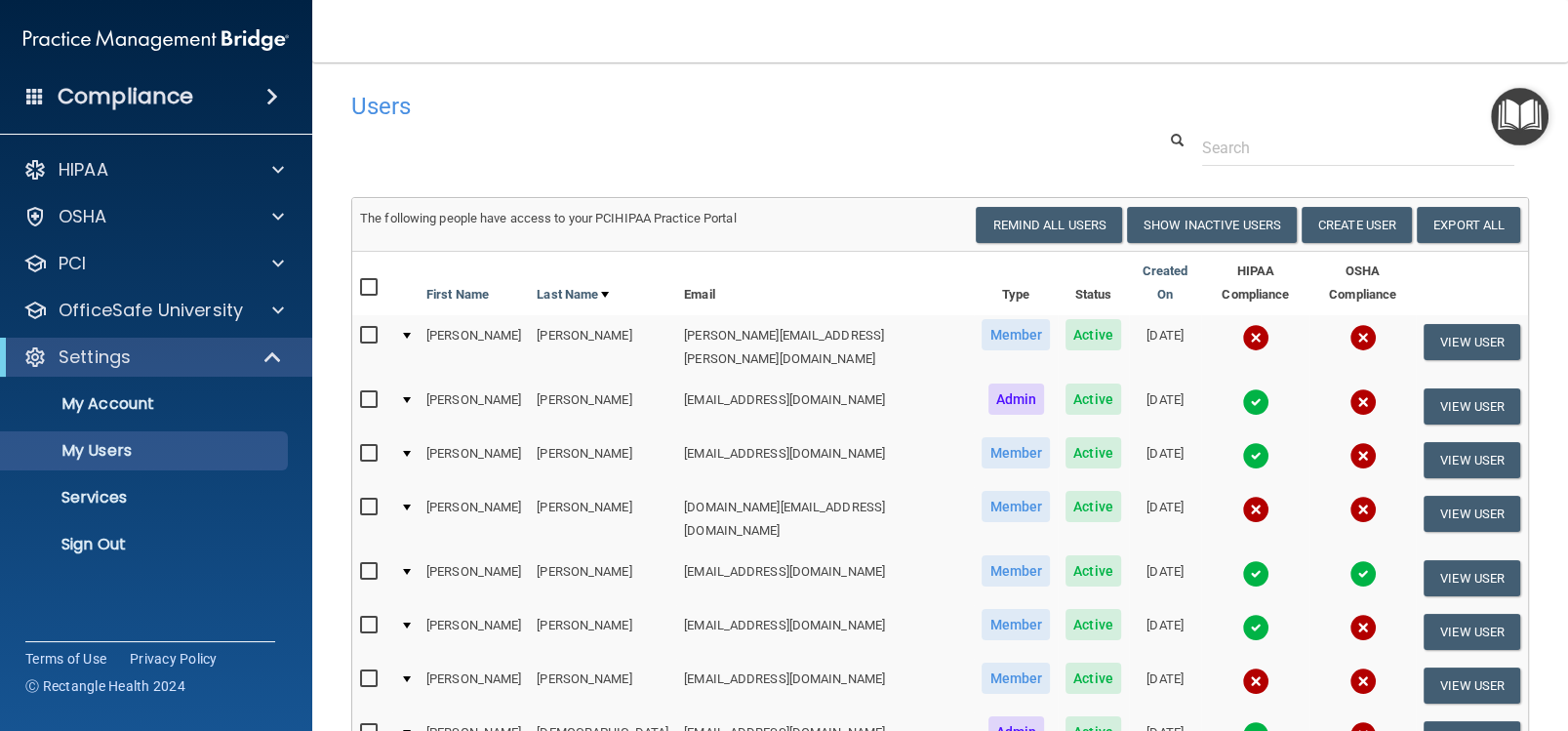
click at [372, 725] on input "checkbox" at bounding box center [371, 733] width 23 height 16
checkbox input "true"
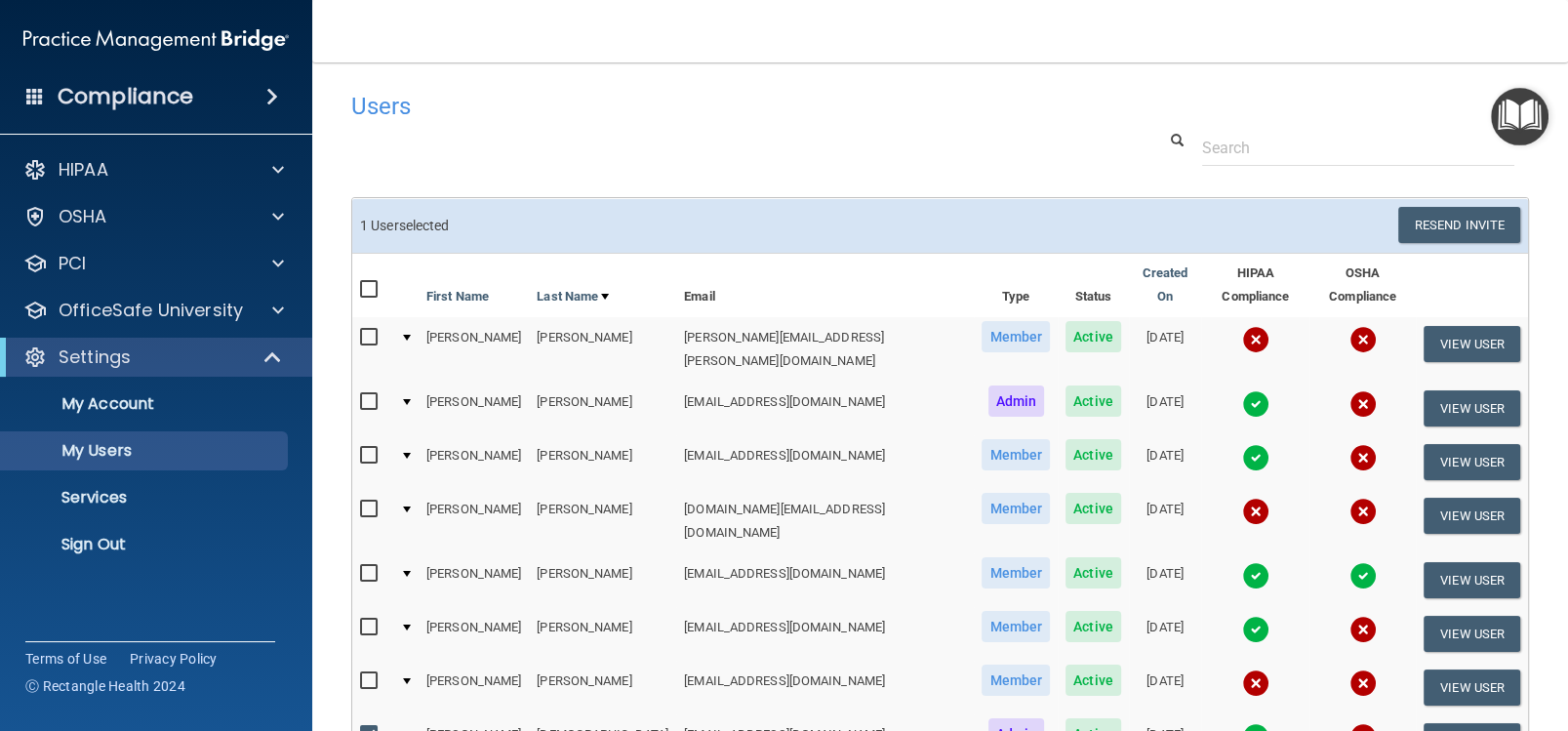
click at [1350, 723] on img at bounding box center [1363, 737] width 28 height 28
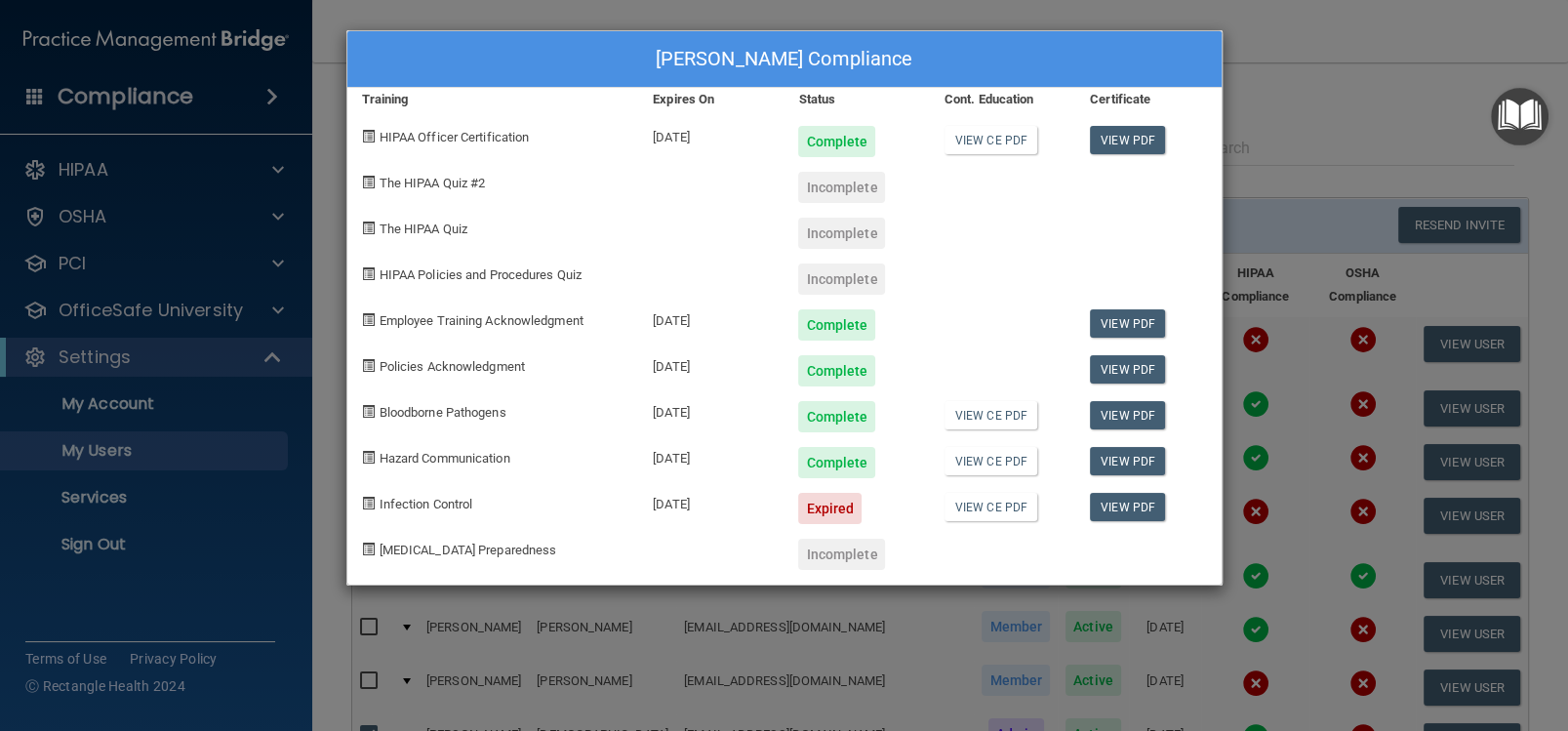
click at [277, 309] on div "[PERSON_NAME] Compliance Training Expires On Status Cont. Education Certificate…" at bounding box center [784, 366] width 1568 height 731
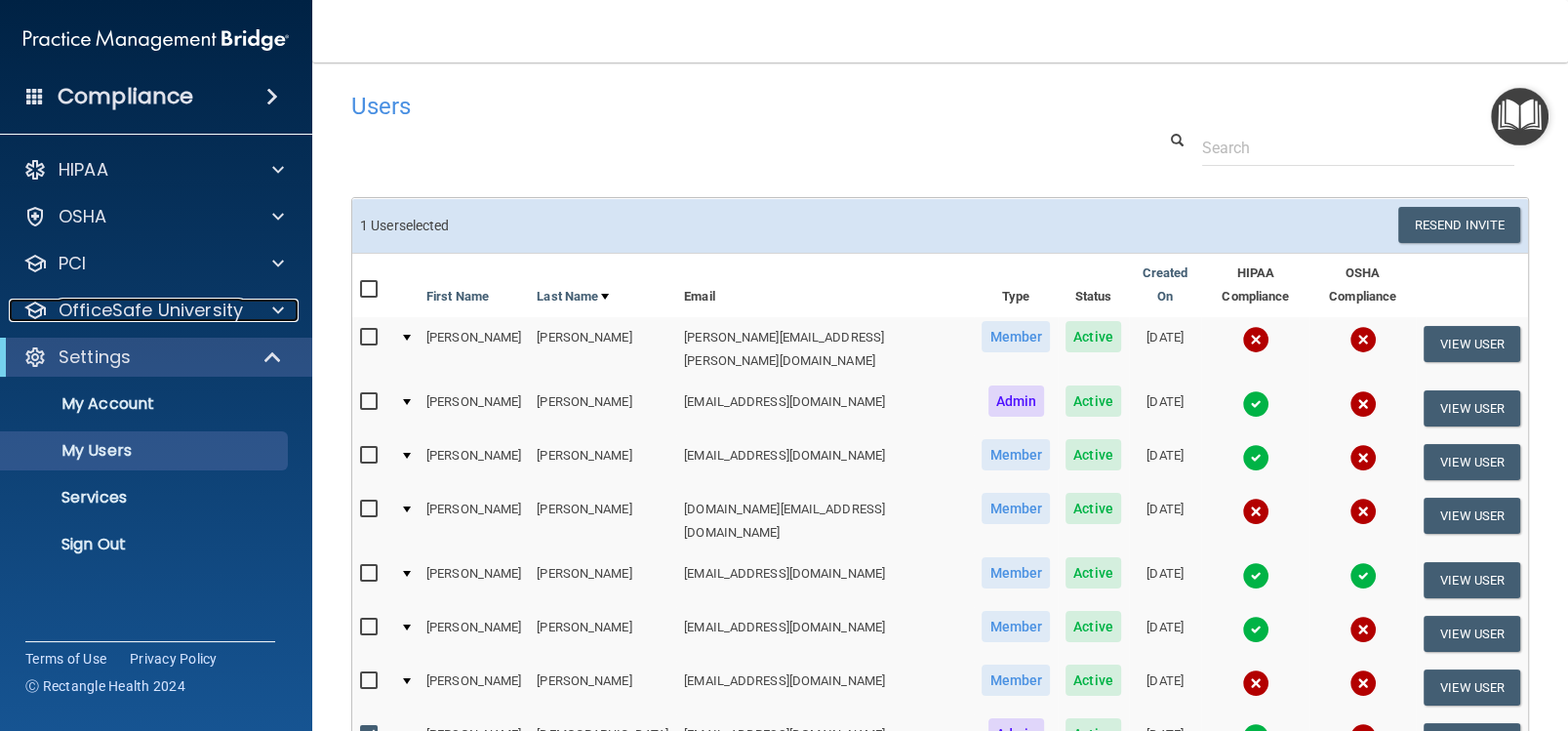
click at [277, 309] on span at bounding box center [279, 310] width 12 height 24
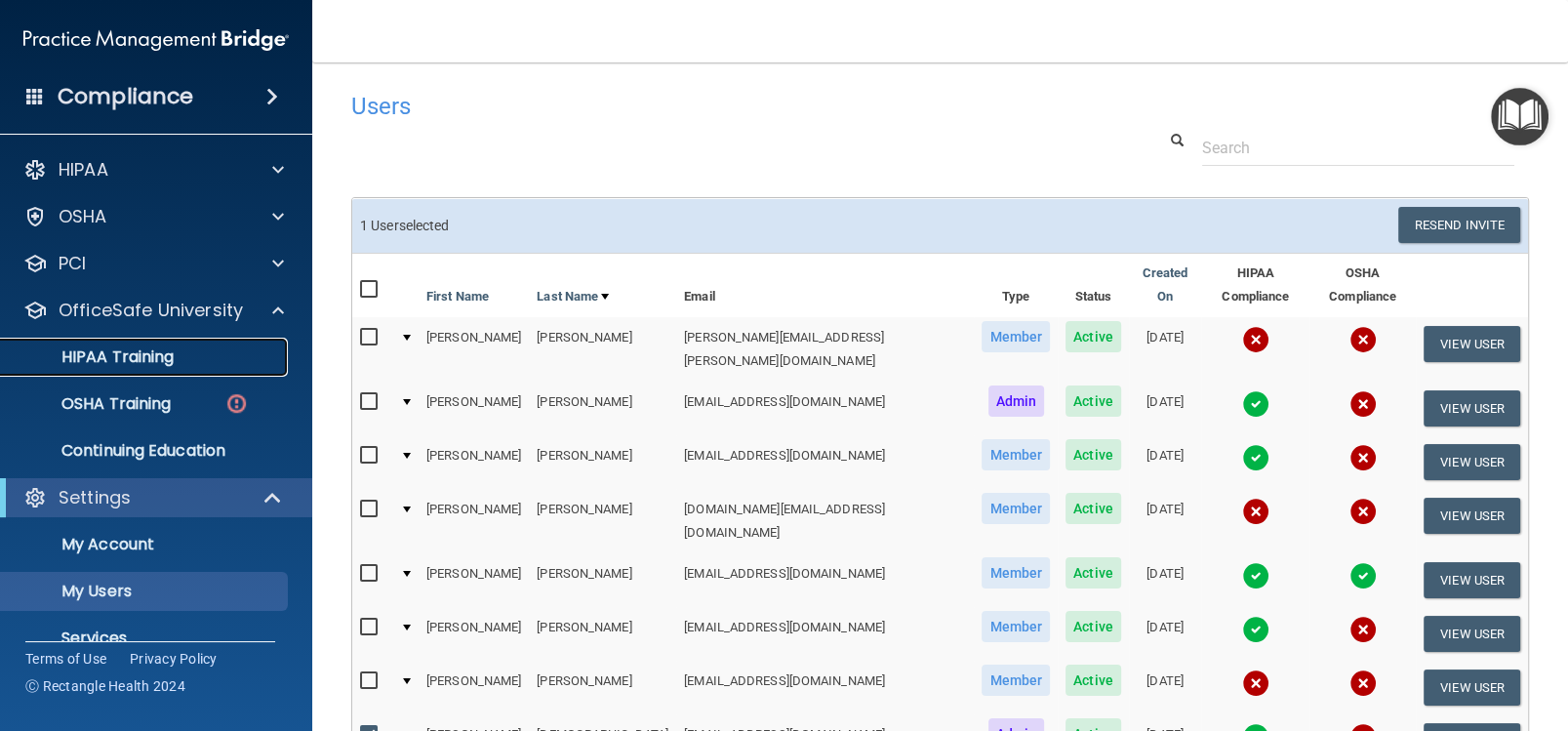
click at [210, 358] on div "HIPAA Training" at bounding box center [146, 358] width 267 height 20
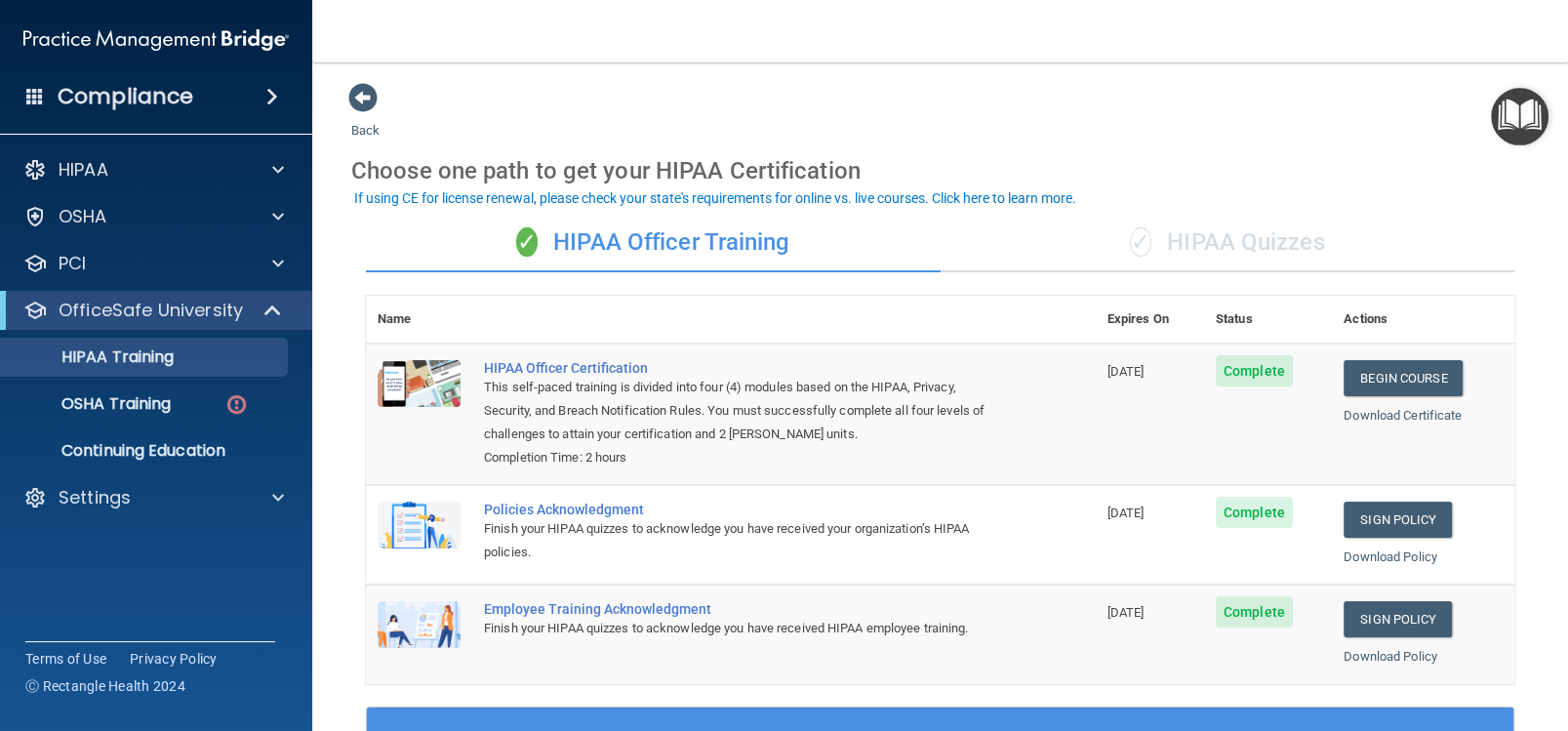
click at [275, 94] on span at bounding box center [273, 97] width 12 height 24
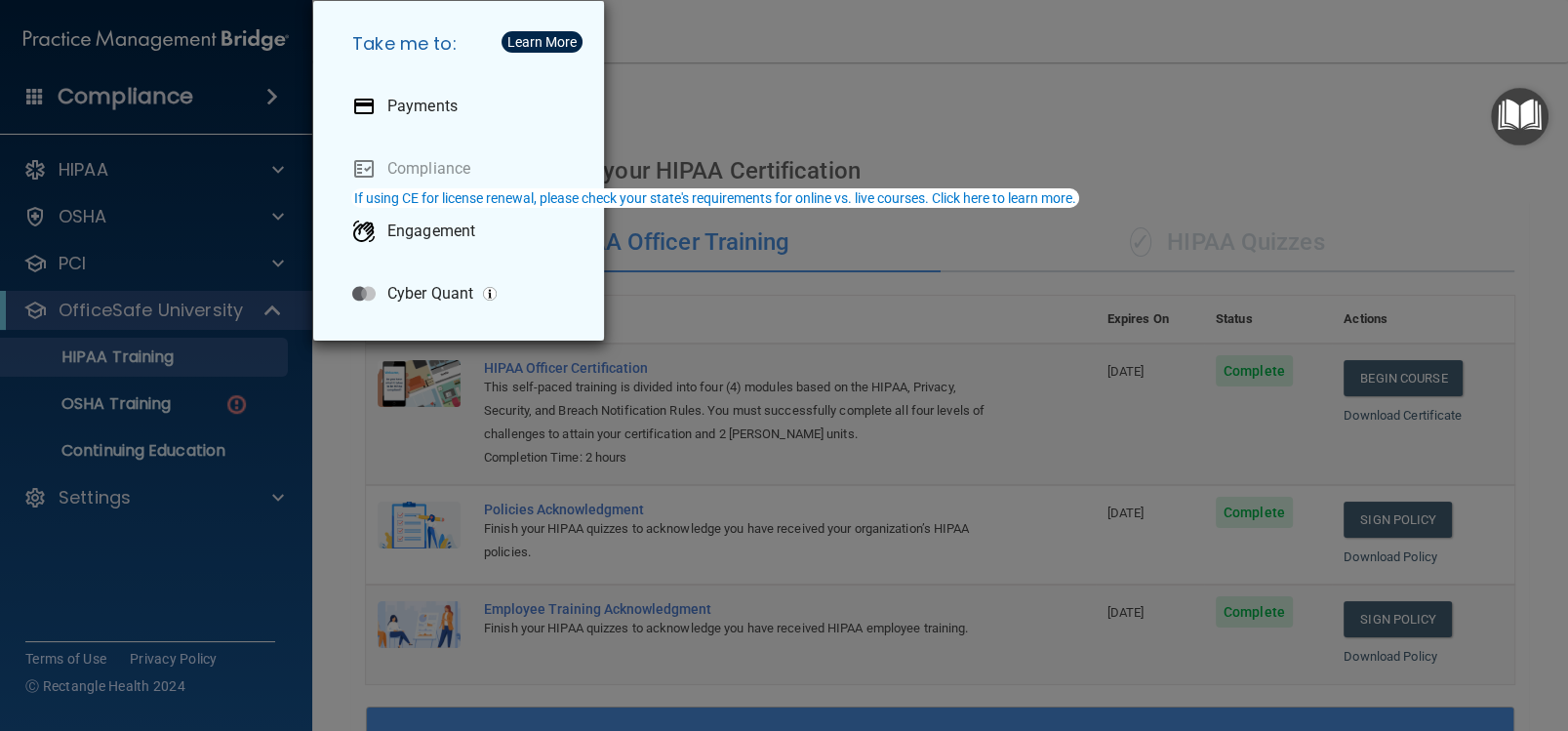
click at [273, 169] on div "Take me to: Payments Compliance Engagement Cyber Quant" at bounding box center [784, 366] width 1568 height 731
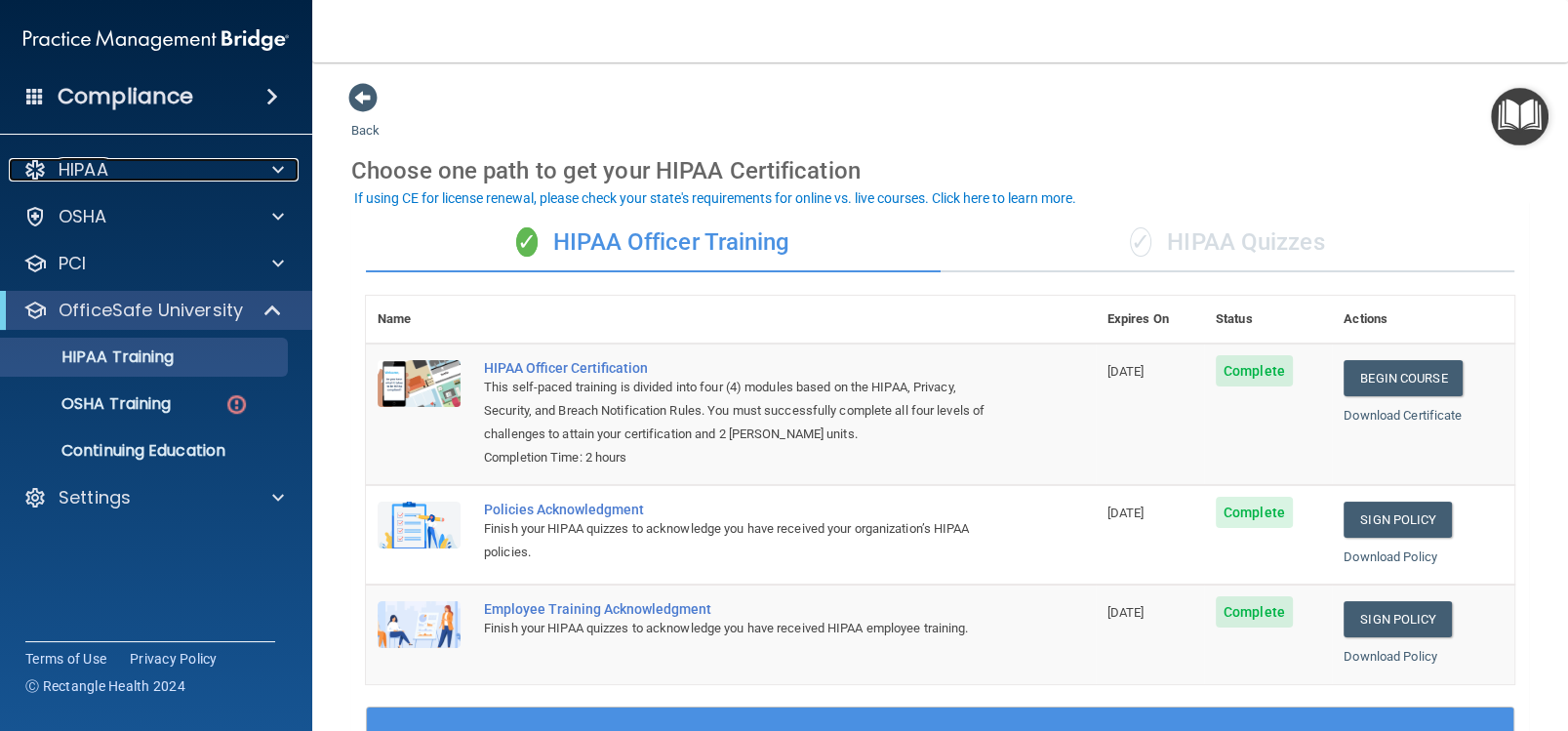
click at [273, 169] on span at bounding box center [279, 170] width 12 height 24
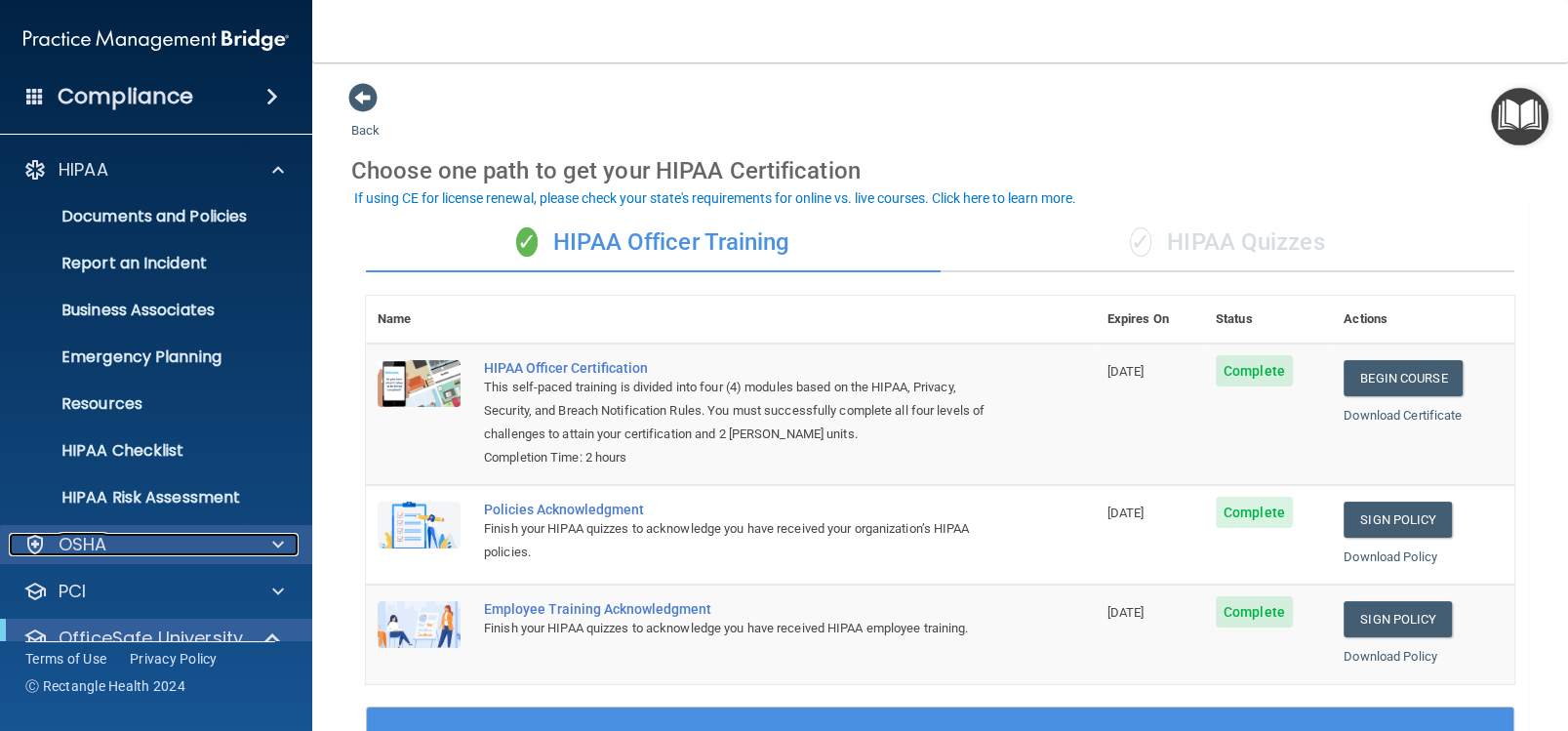
click at [280, 538] on span at bounding box center [279, 544] width 12 height 24
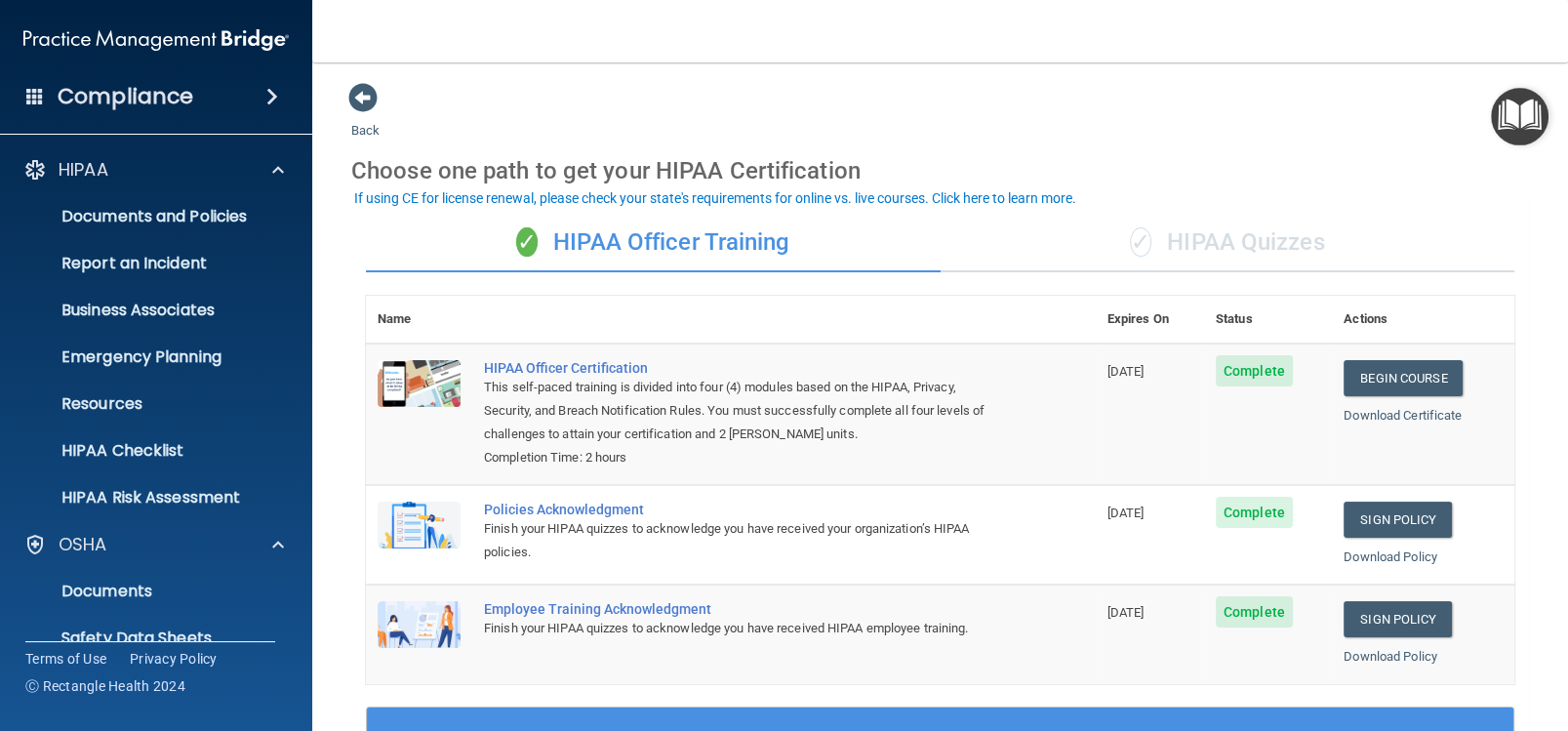
drag, startPoint x: 350, startPoint y: 346, endPoint x: 347, endPoint y: 472, distance: 126.0
click at [347, 472] on main "Back Choose one path to get your HIPAA Certification ✓ HIPAA Officer Training ✓…" at bounding box center [940, 396] width 1256 height 669
drag, startPoint x: 301, startPoint y: 487, endPoint x: 302, endPoint y: 566, distance: 79.0
click at [302, 566] on div "HIPAA Documents and Policies Report an Incident Business Associates Emergency P…" at bounding box center [156, 618] width 313 height 952
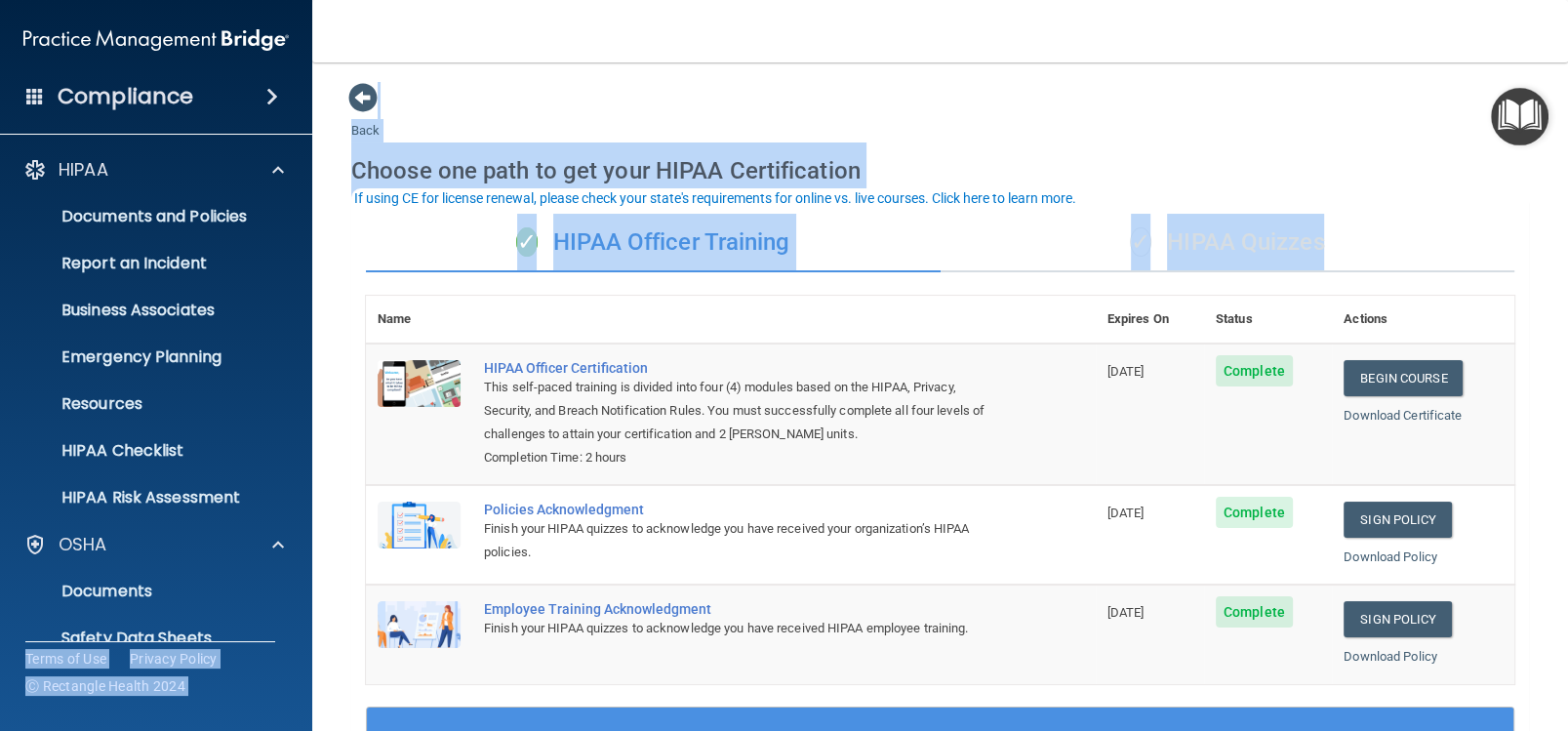
drag, startPoint x: 303, startPoint y: 639, endPoint x: 329, endPoint y: 498, distance: 143.4
click at [330, 501] on div "Compliance HIPAA Documents and Policies Report an Incident Business Associates …" at bounding box center [784, 366] width 1568 height 731
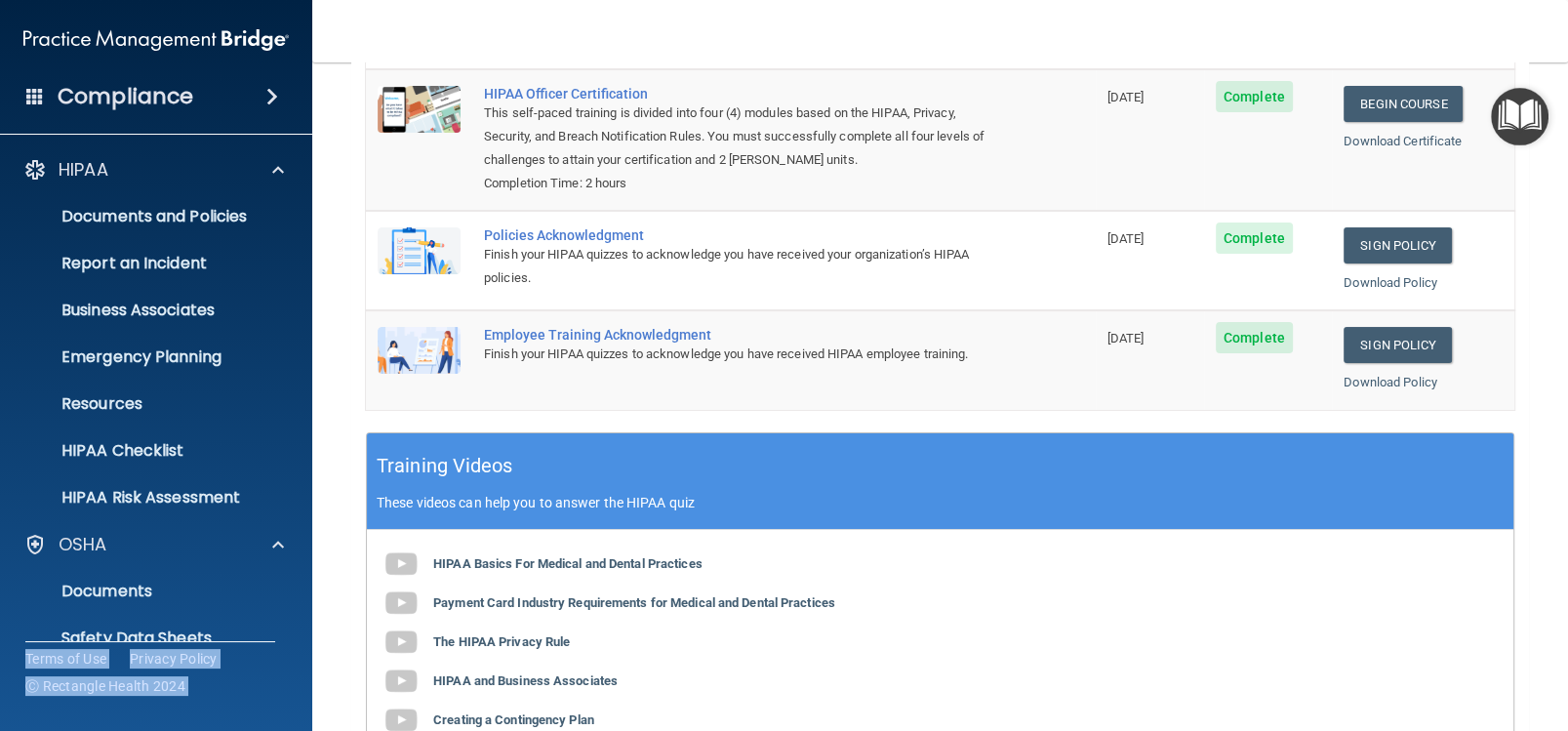
scroll to position [318, 0]
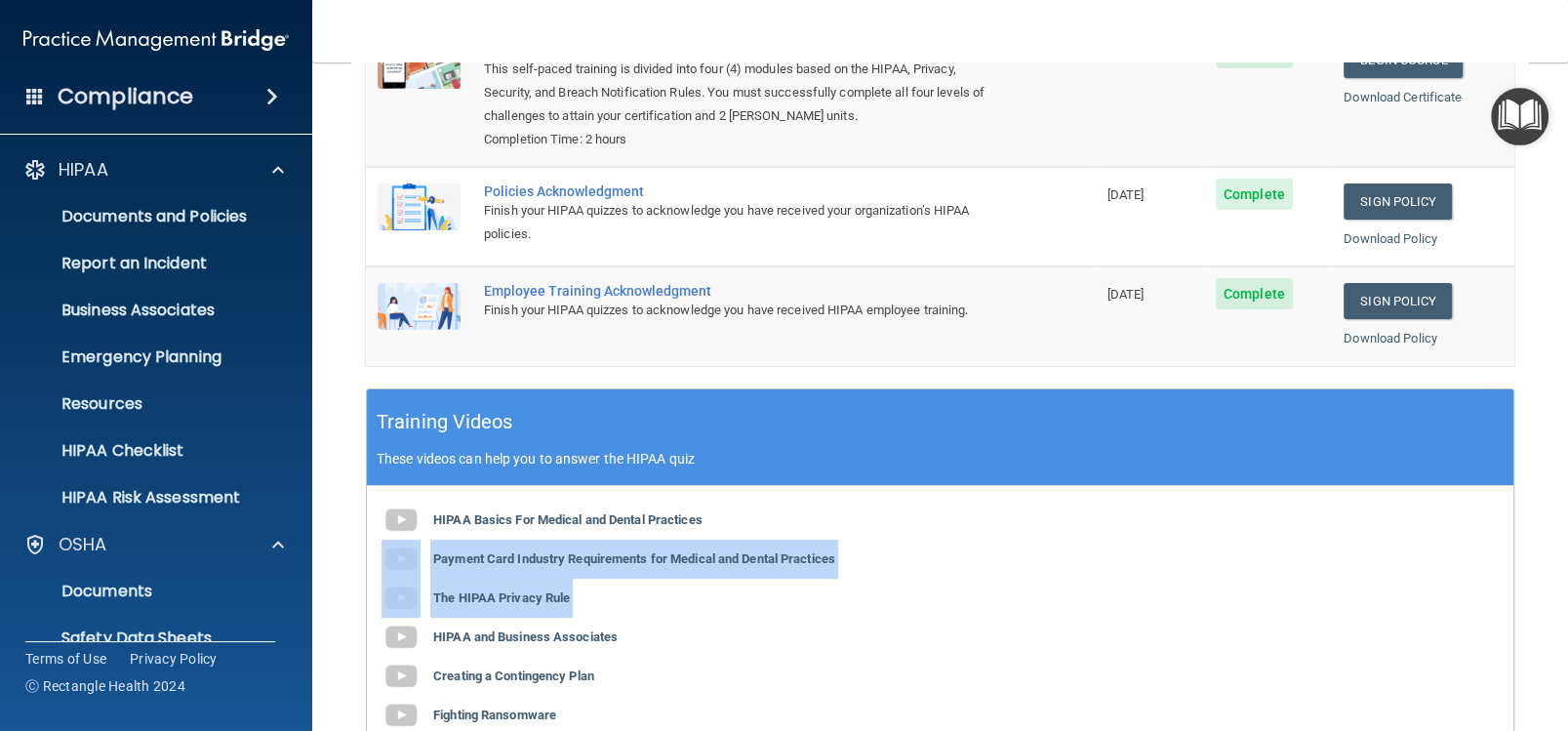
drag, startPoint x: 321, startPoint y: 626, endPoint x: 330, endPoint y: 557, distance: 69.6
click at [330, 557] on main "Back Choose one path to get your HIPAA Certification ✓ HIPAA Officer Training ✓…" at bounding box center [940, 396] width 1256 height 669
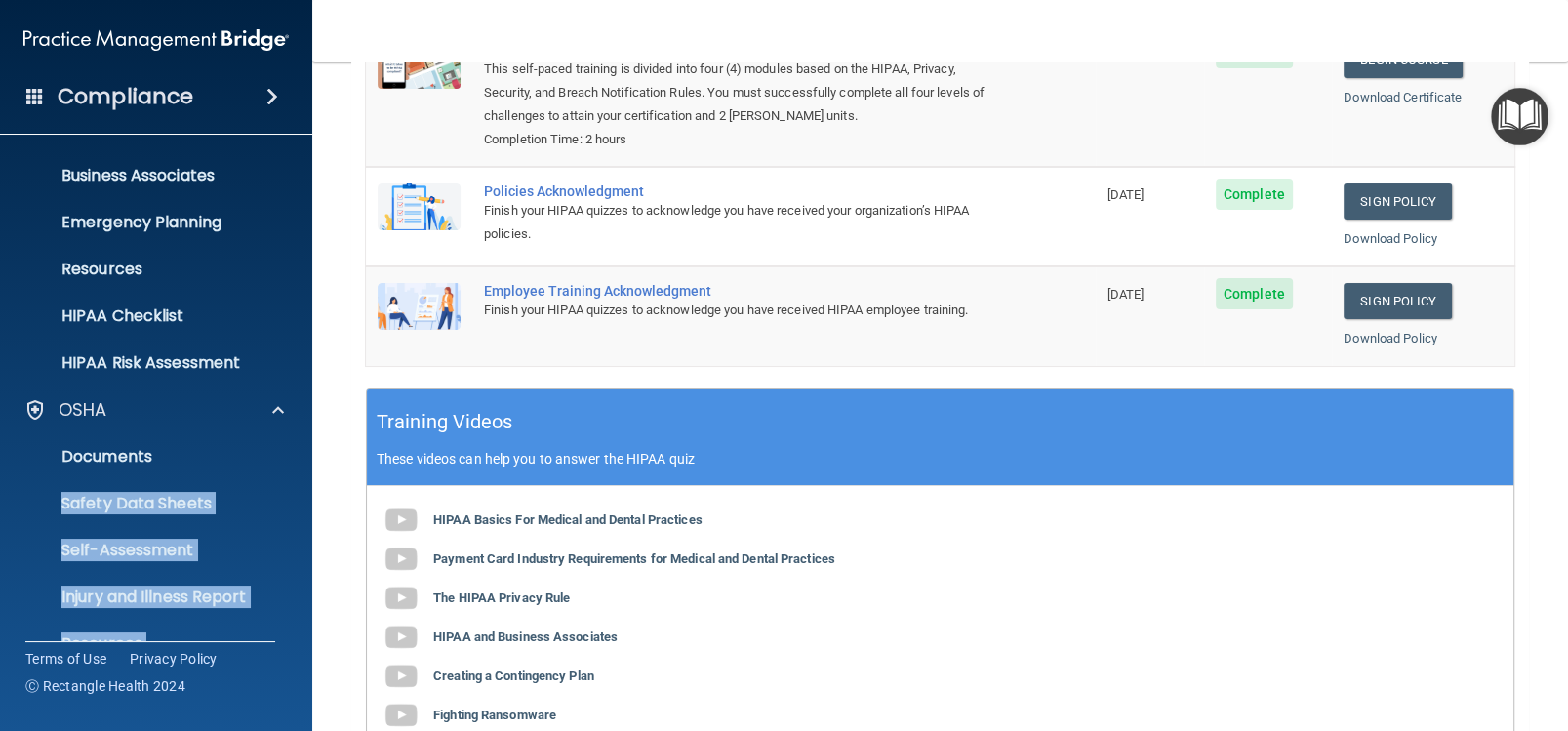
drag, startPoint x: 294, startPoint y: 576, endPoint x: 297, endPoint y: 658, distance: 82.1
click at [297, 658] on div "Compliance HIPAA Documents and Policies Report an Incident Business Associates …" at bounding box center [156, 366] width 312 height 731
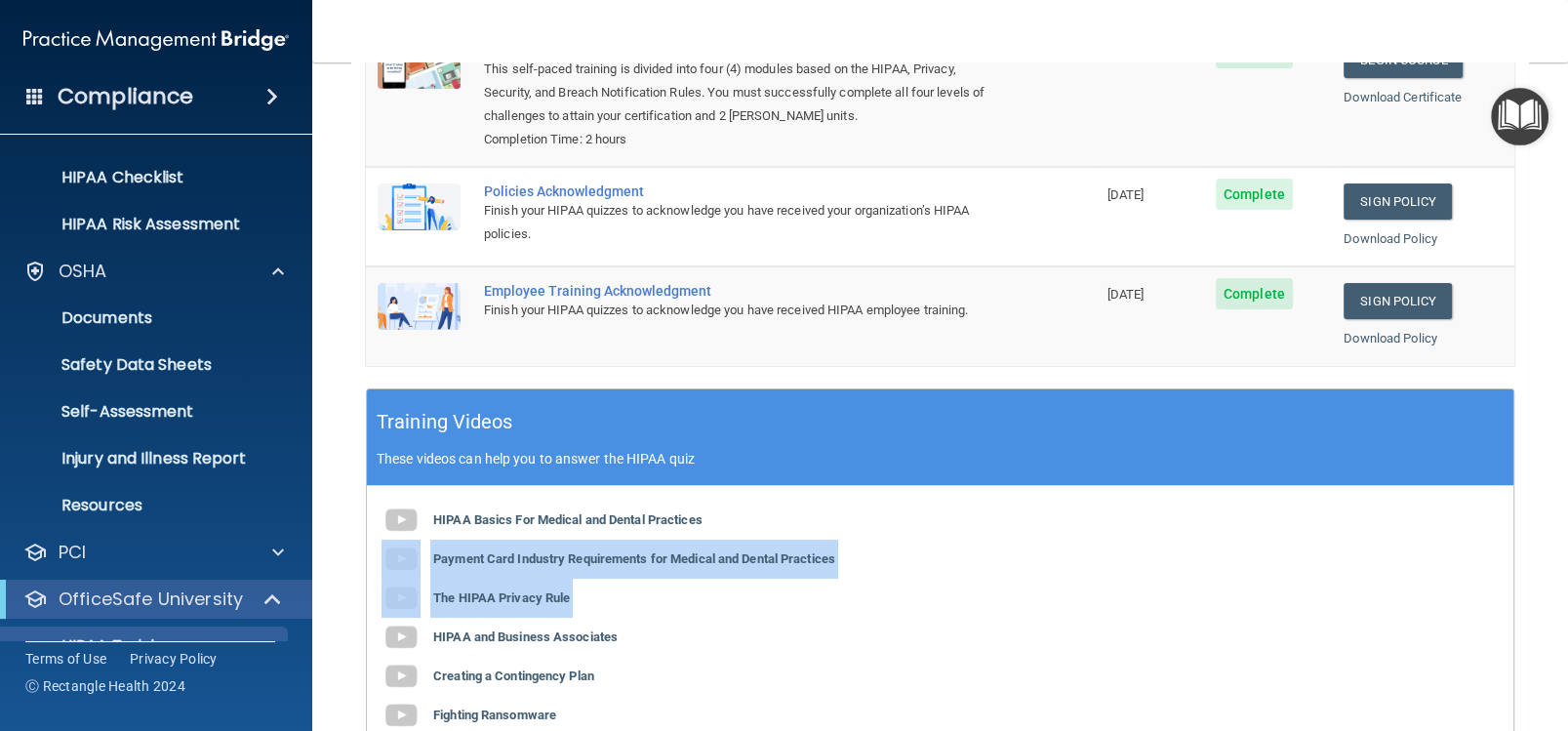
drag, startPoint x: 332, startPoint y: 537, endPoint x: 333, endPoint y: 624, distance: 87.0
click at [333, 624] on main "Back Choose one path to get your HIPAA Certification ✓ HIPAA Officer Training ✓…" at bounding box center [940, 396] width 1256 height 669
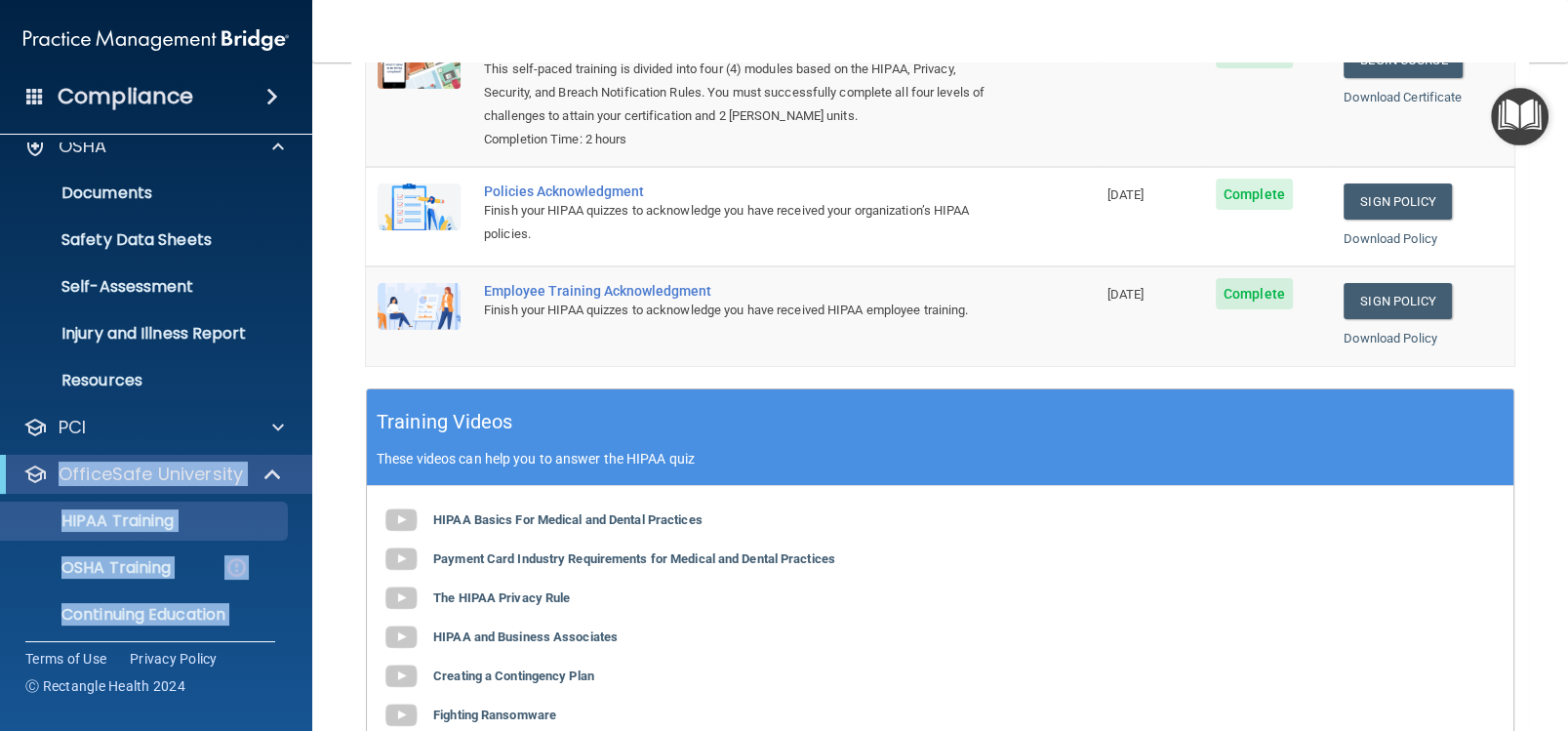
scroll to position [451, 0]
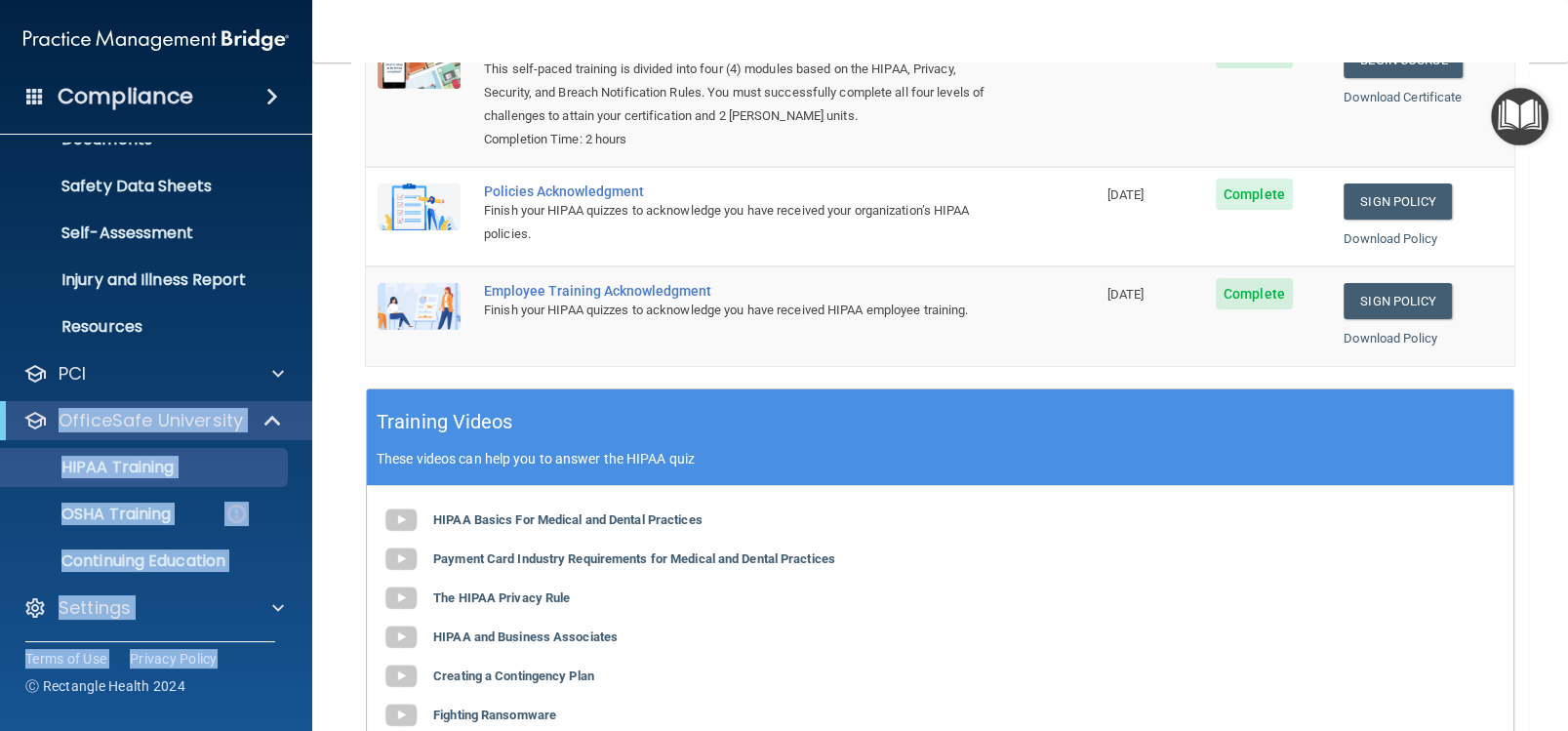
drag, startPoint x: 305, startPoint y: 559, endPoint x: 308, endPoint y: 677, distance: 118.0
click at [308, 677] on div "Compliance HIPAA Documents and Policies Report an Incident Business Associates …" at bounding box center [156, 366] width 312 height 731
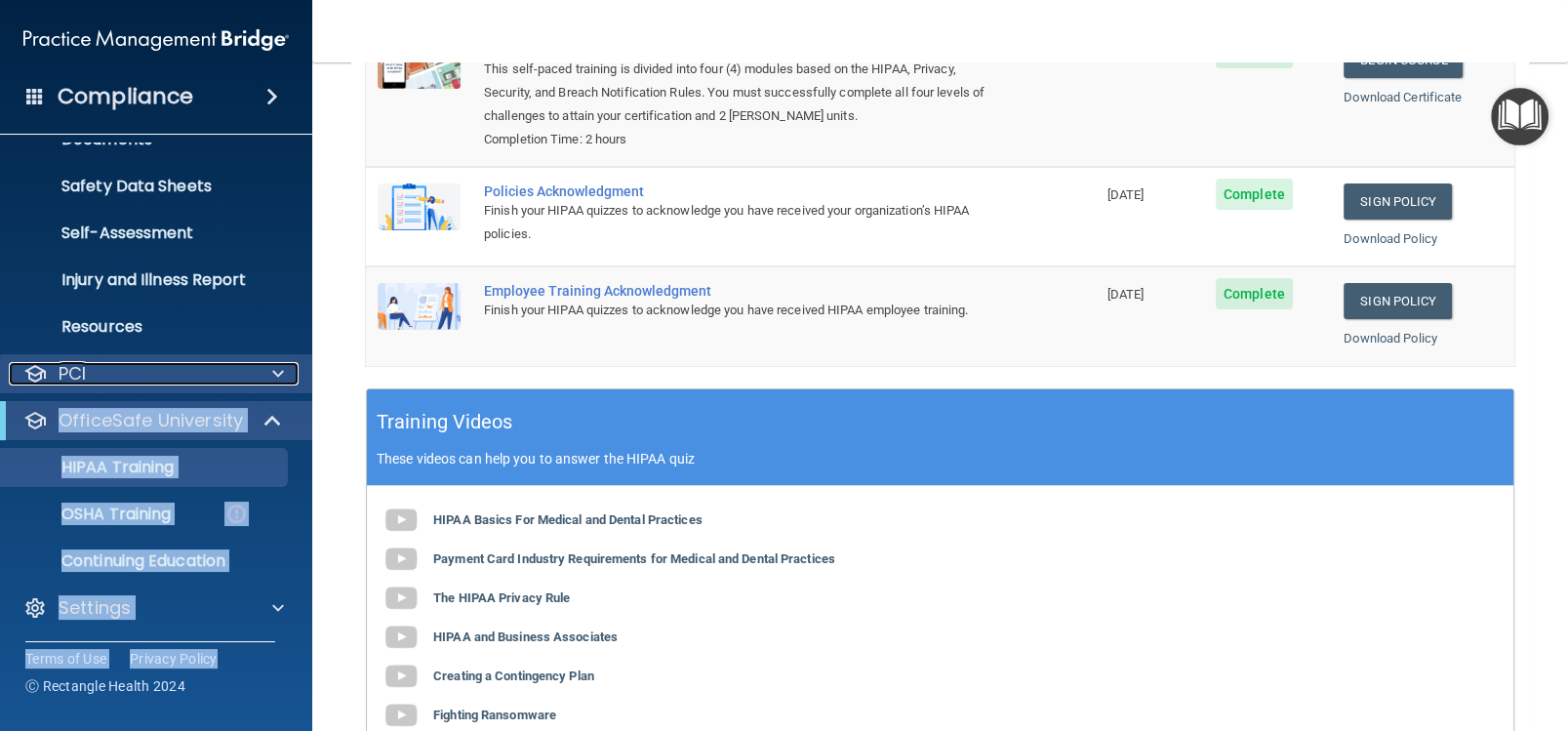
click at [277, 372] on span at bounding box center [279, 373] width 12 height 24
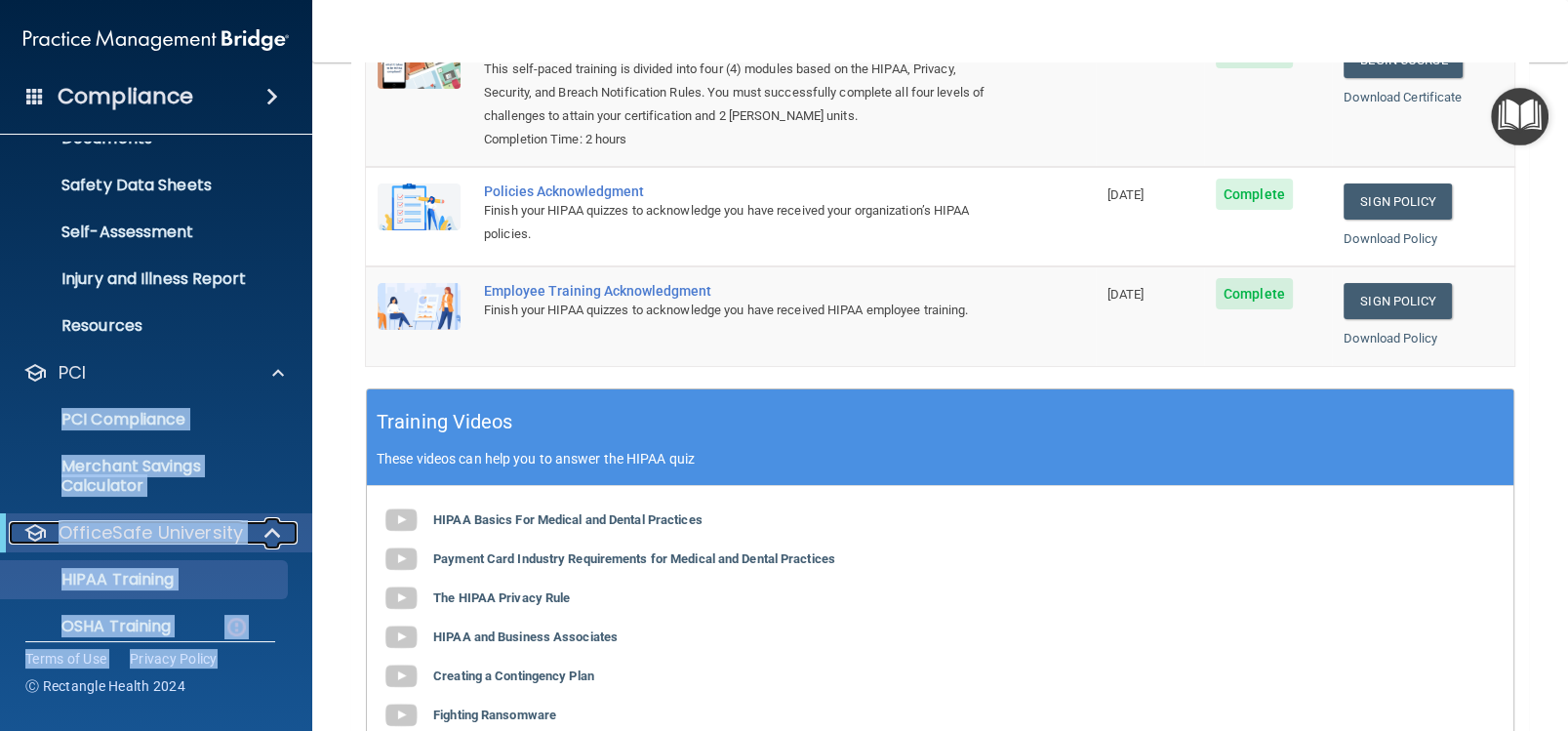
click at [273, 523] on span at bounding box center [275, 532] width 17 height 24
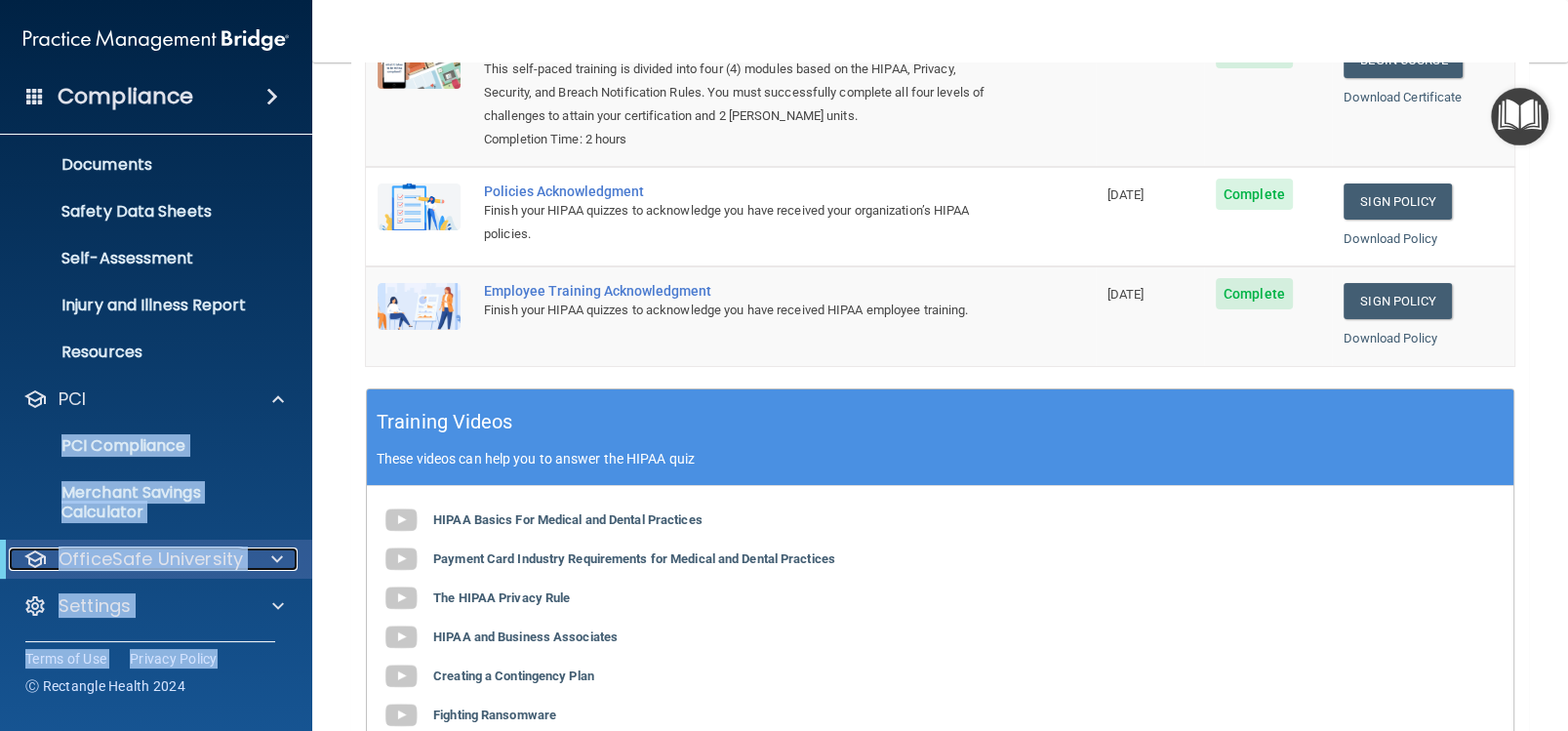
scroll to position [425, 0]
click at [274, 561] on span at bounding box center [278, 561] width 12 height 24
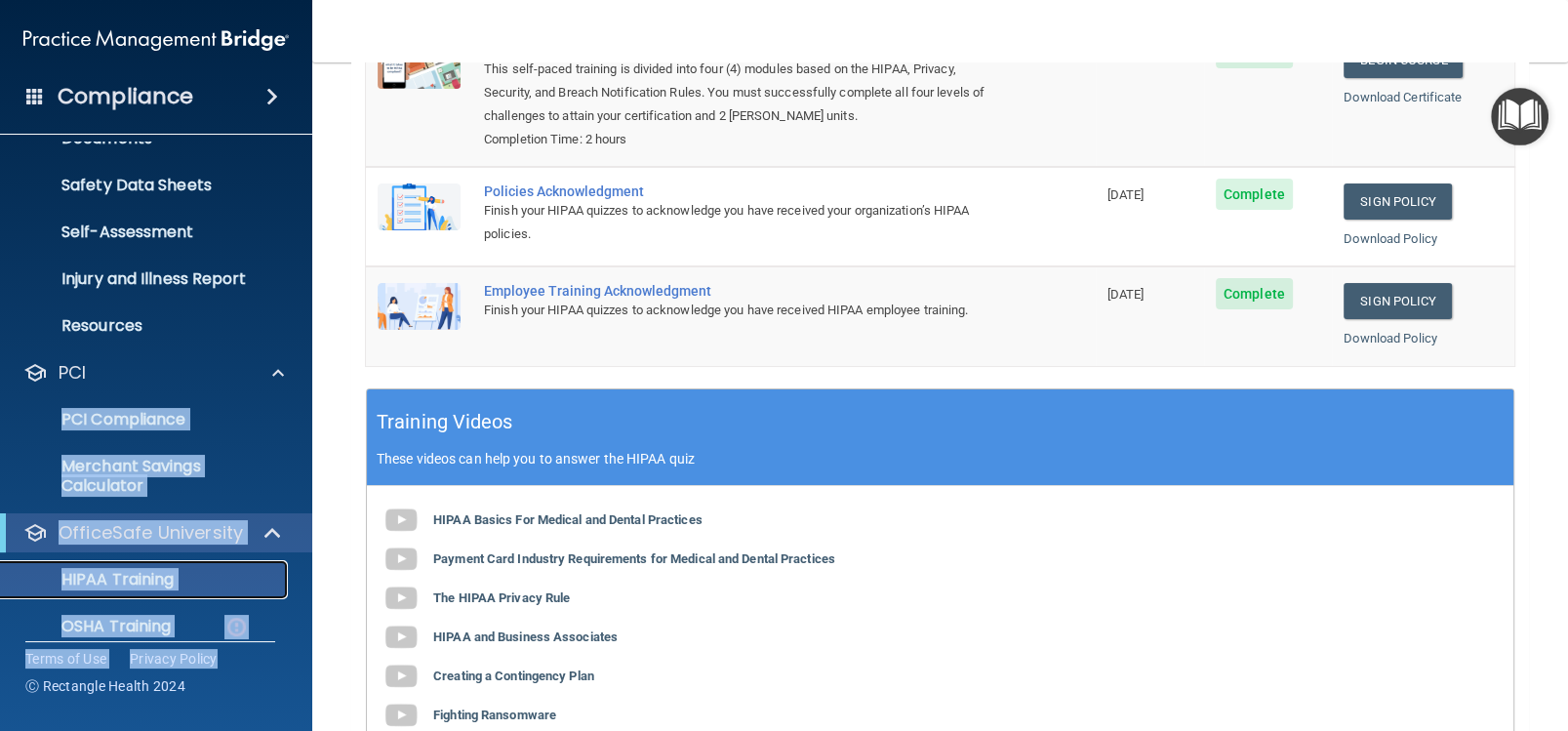
click at [259, 584] on div "HIPAA Training" at bounding box center [146, 580] width 267 height 20
click at [130, 574] on p "HIPAA Training" at bounding box center [93, 580] width 161 height 20
click at [131, 619] on p "OSHA Training" at bounding box center [92, 626] width 158 height 20
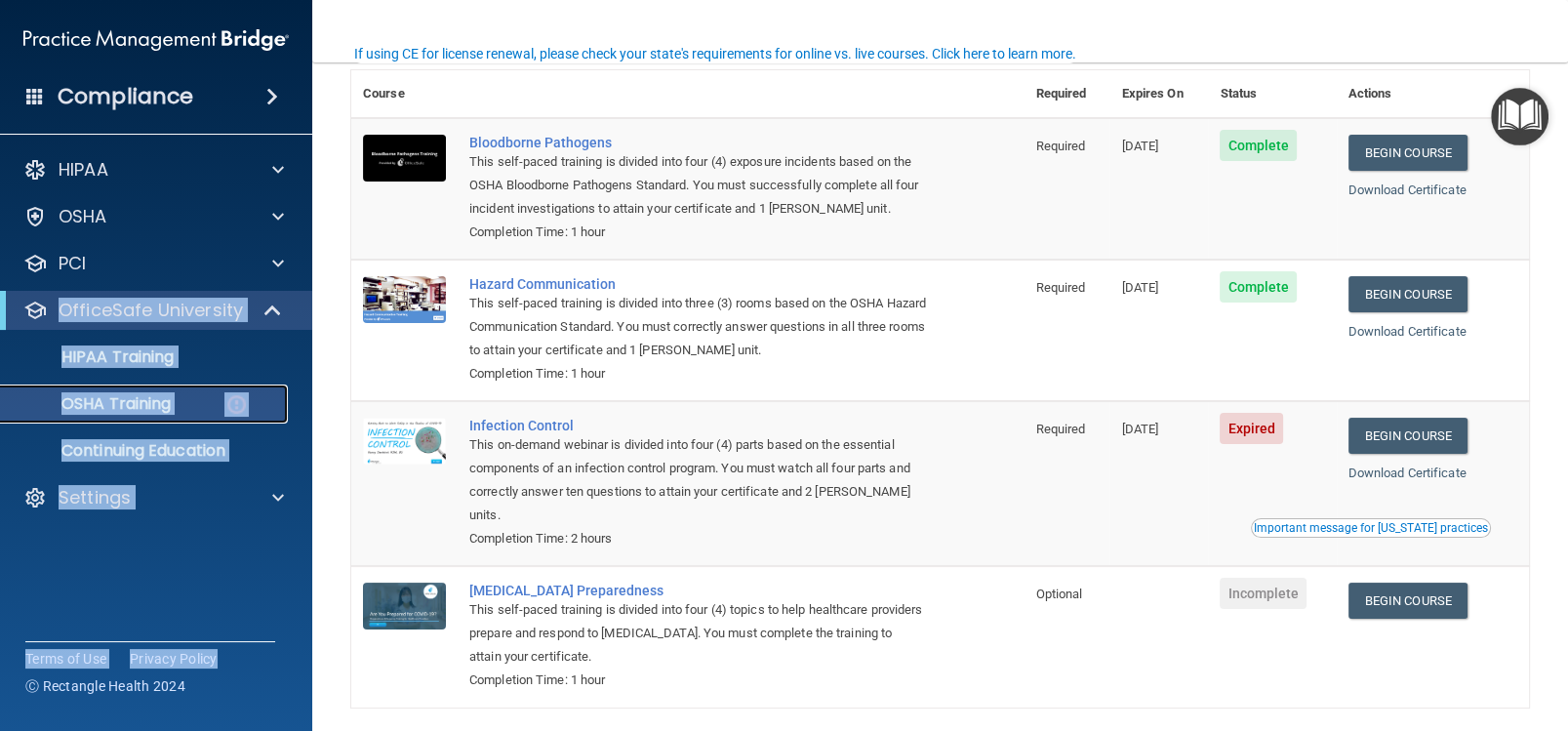
scroll to position [151, 0]
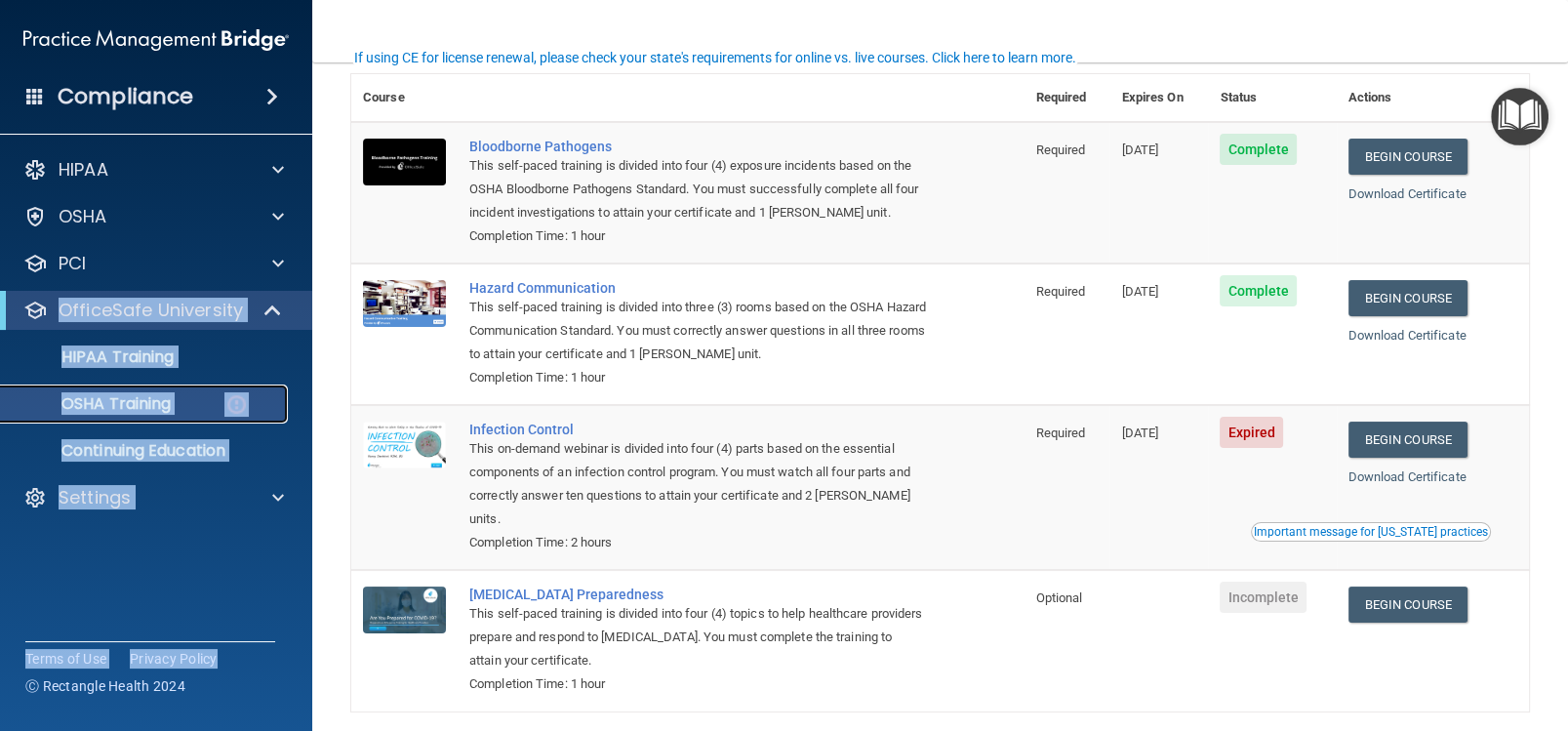
click at [195, 404] on div "OSHA Training" at bounding box center [146, 404] width 267 height 20
click at [241, 402] on img at bounding box center [236, 404] width 25 height 25
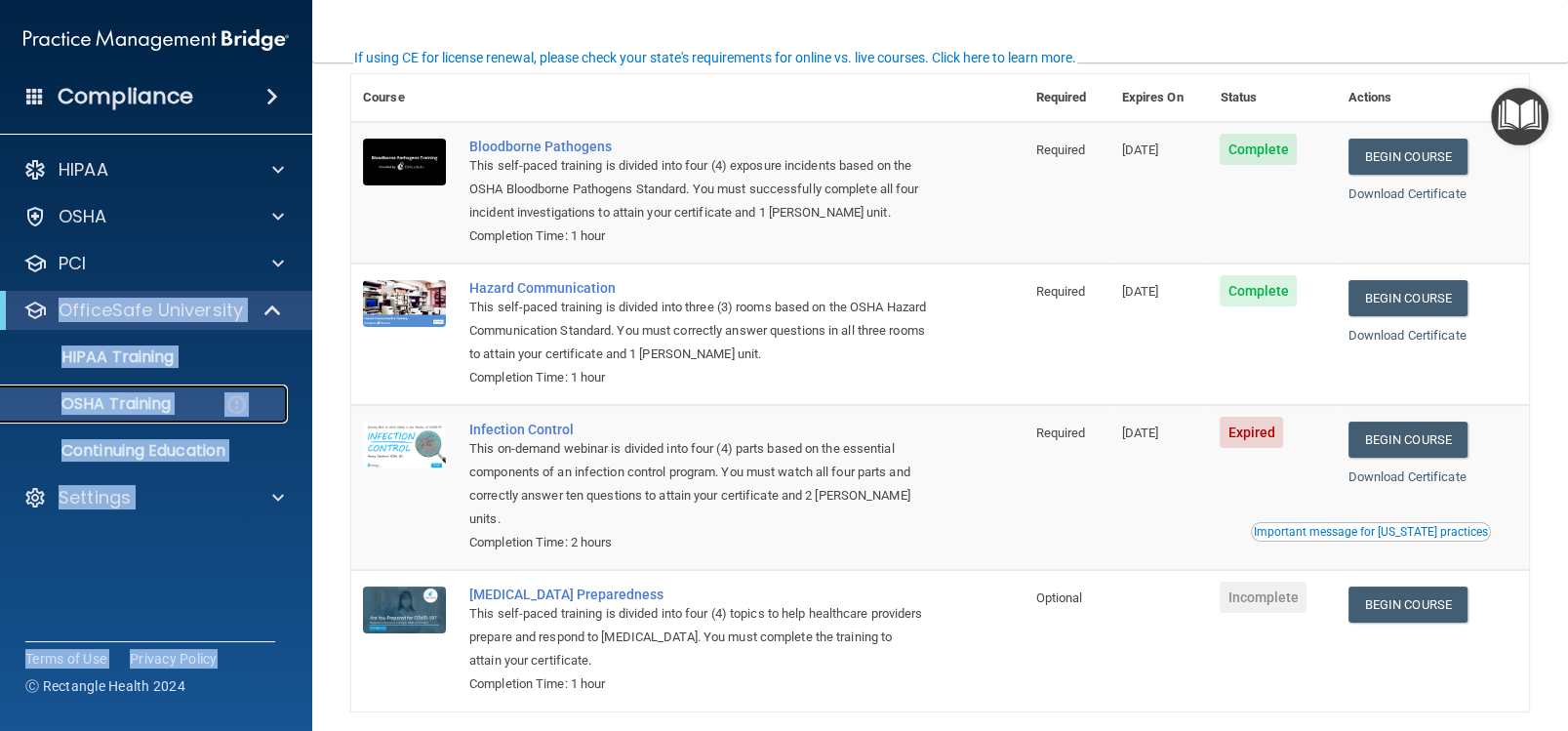
click at [241, 402] on img at bounding box center [236, 404] width 25 height 25
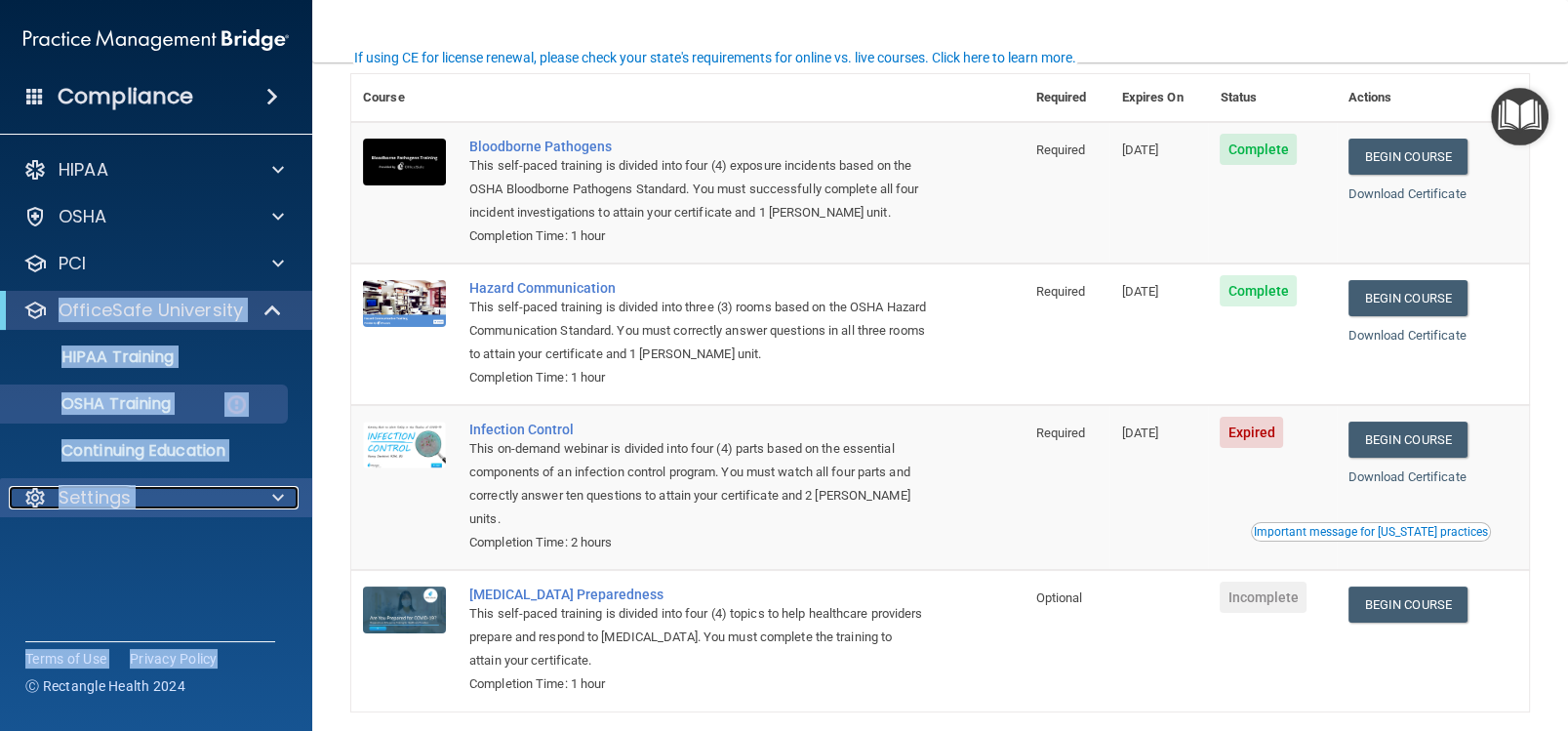
click at [136, 501] on div "Settings" at bounding box center [129, 498] width 242 height 24
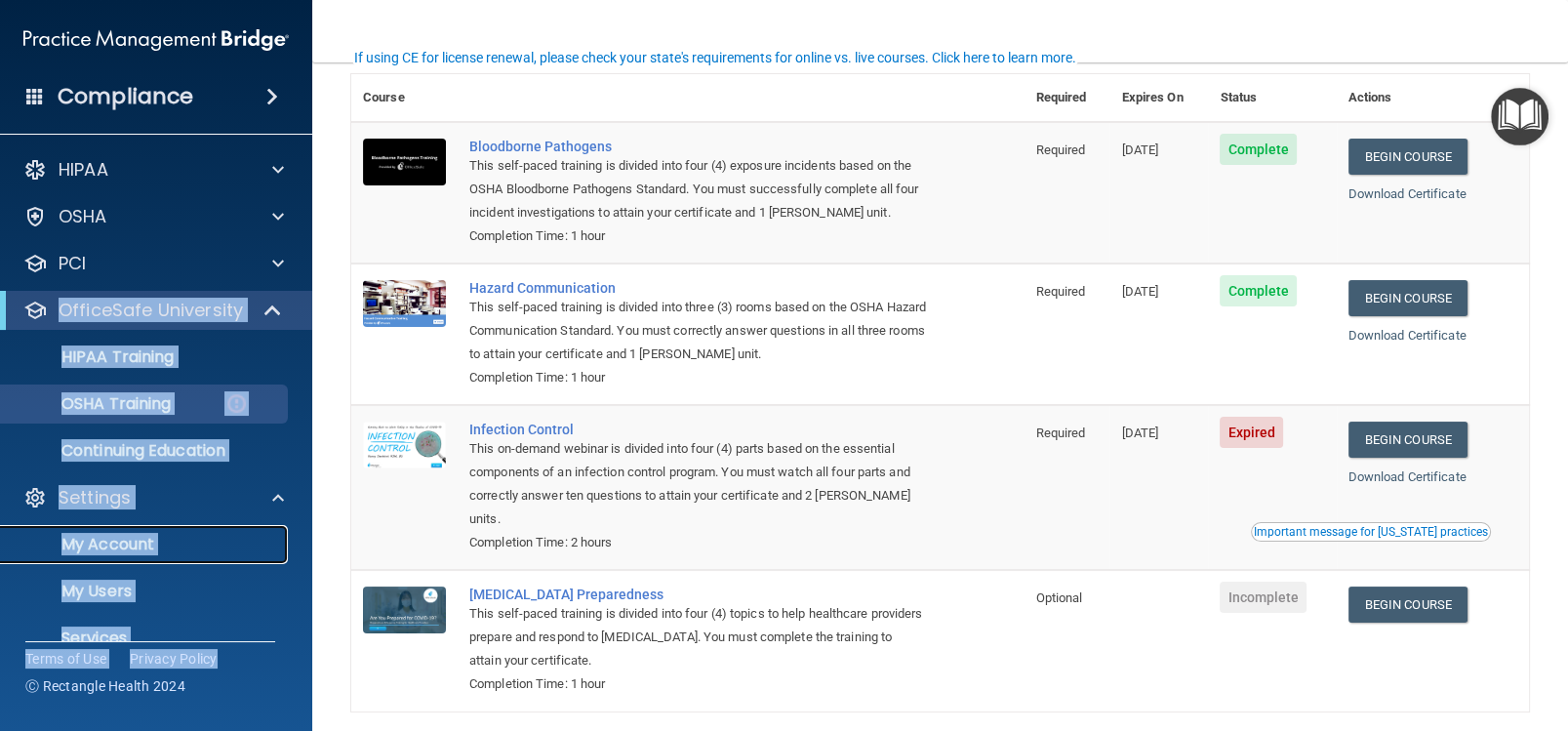
click at [146, 543] on p "My Account" at bounding box center [146, 544] width 267 height 20
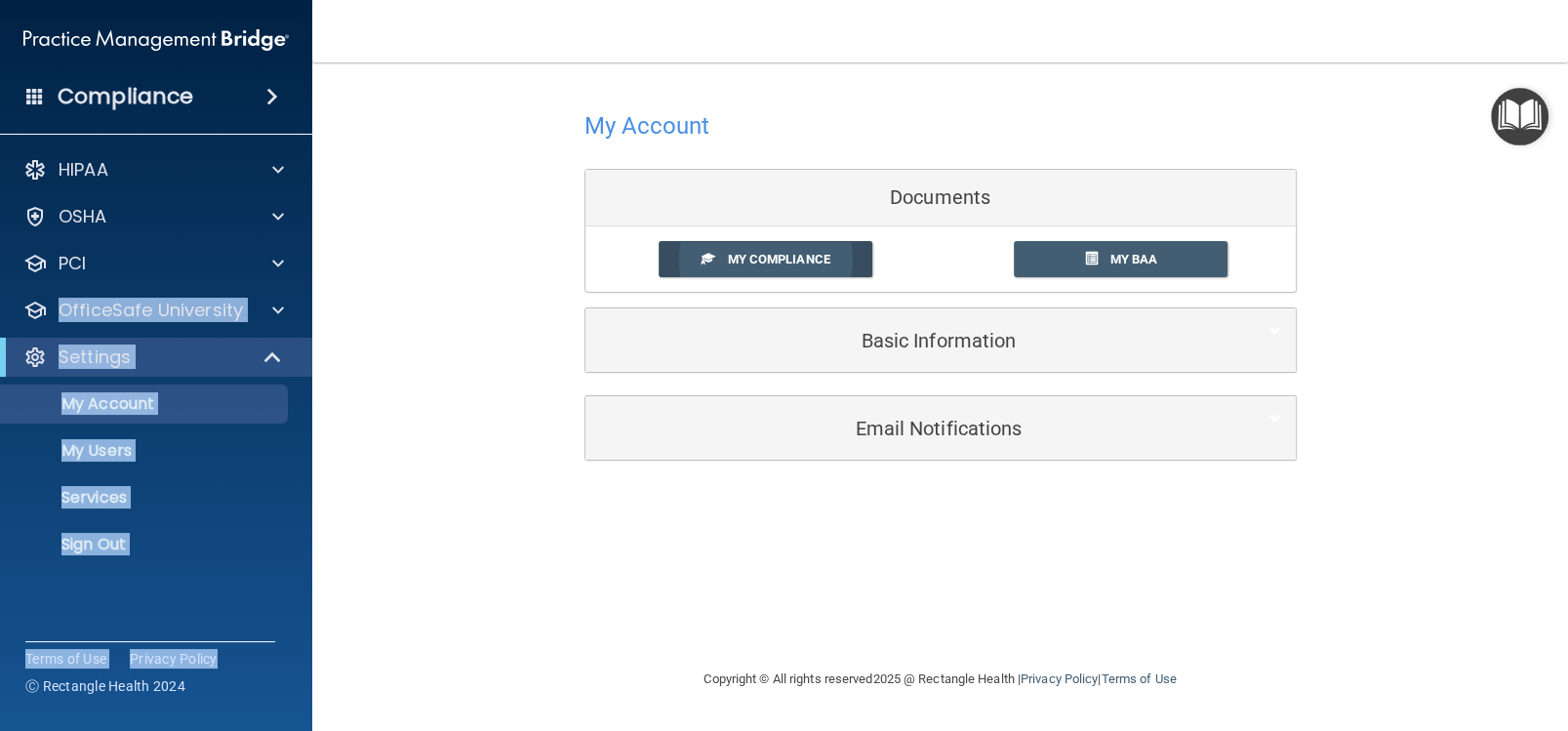
click at [737, 249] on link "My Compliance" at bounding box center [766, 259] width 213 height 37
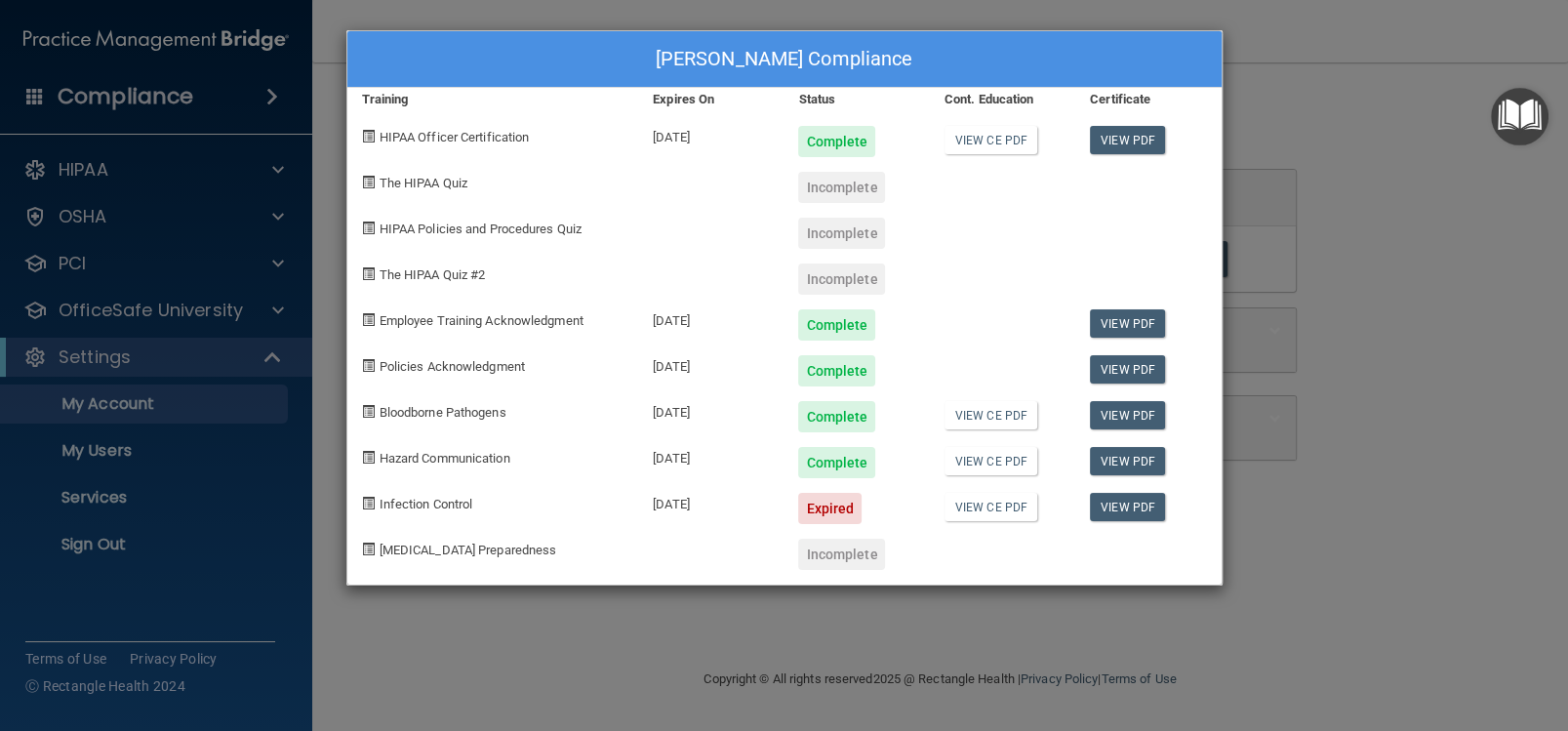
click at [867, 181] on div "Incomplete" at bounding box center [842, 188] width 87 height 32
click at [860, 197] on div "Incomplete" at bounding box center [842, 188] width 87 height 32
click at [390, 181] on span "The HIPAA Quiz" at bounding box center [423, 183] width 88 height 15
click at [457, 140] on span "HIPAA Officer Certification" at bounding box center [454, 136] width 150 height 15
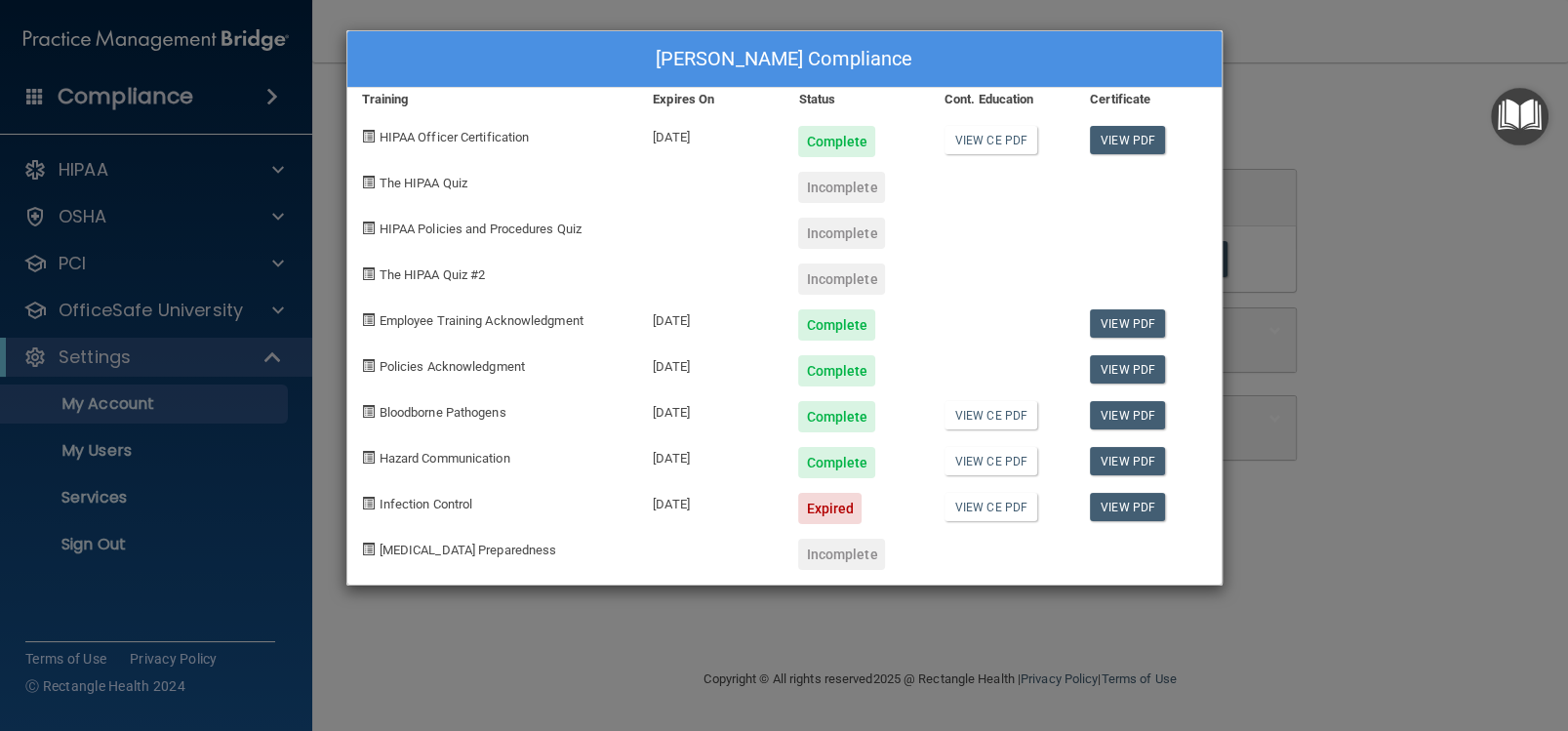
click at [519, 129] on span "HIPAA Officer Certification" at bounding box center [454, 136] width 150 height 15
click at [1337, 120] on div "[PERSON_NAME] Compliance Training Expires On Status Cont. Education Certificate…" at bounding box center [784, 366] width 1568 height 731
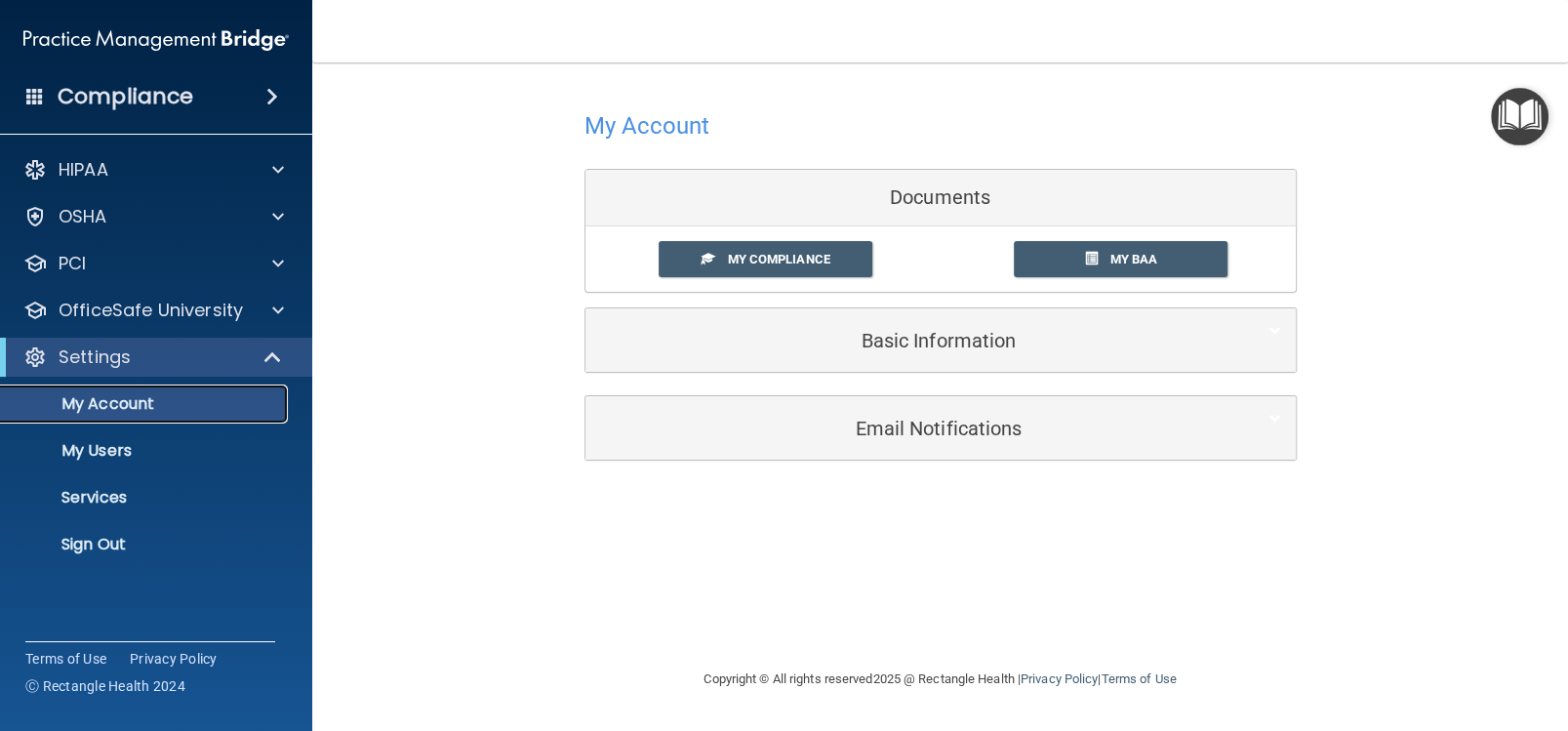
click at [200, 388] on link "My Account" at bounding box center [133, 404] width 307 height 40
click at [274, 304] on span at bounding box center [279, 310] width 12 height 24
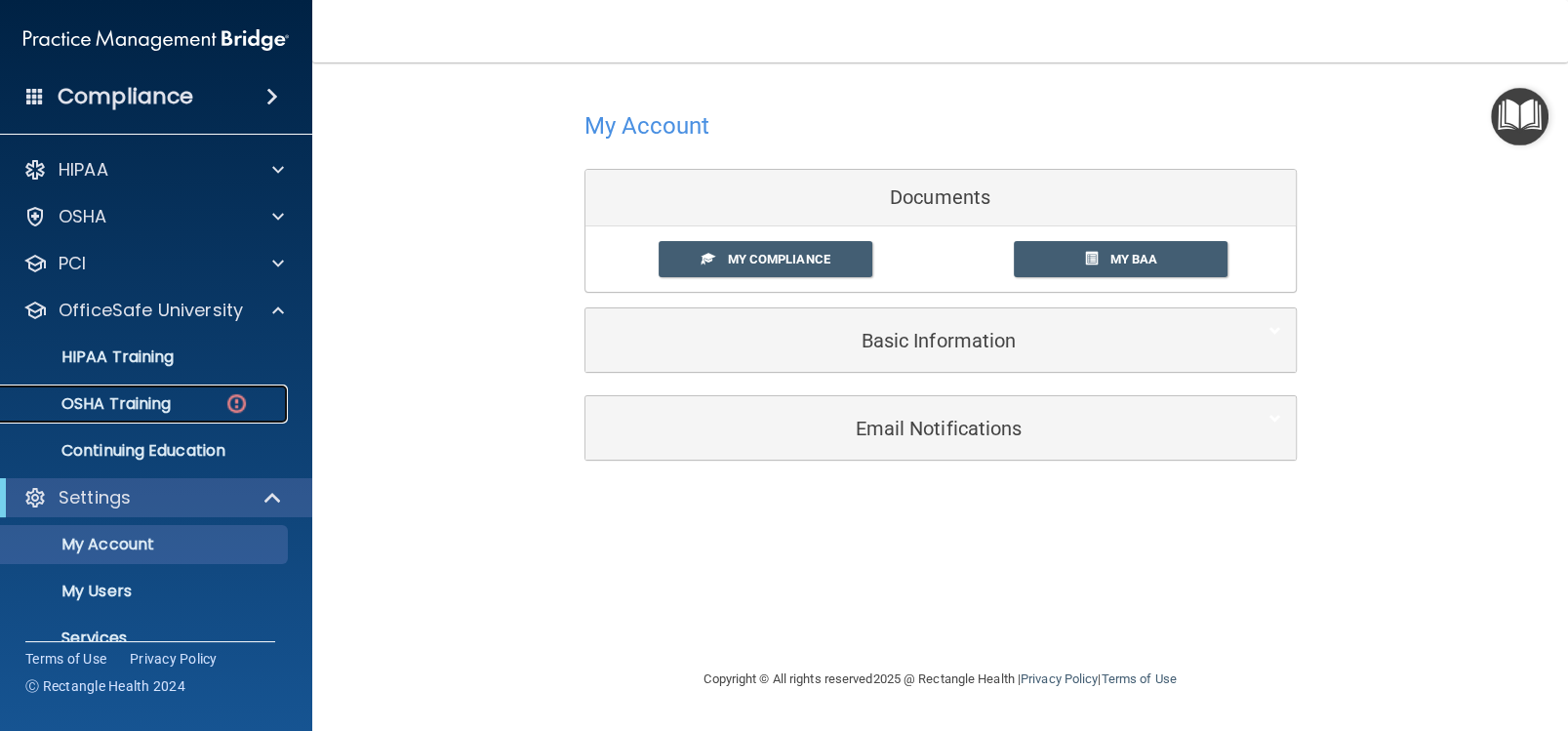
click at [145, 415] on link "OSHA Training" at bounding box center [133, 404] width 307 height 40
